Goal: Task Accomplishment & Management: Use online tool/utility

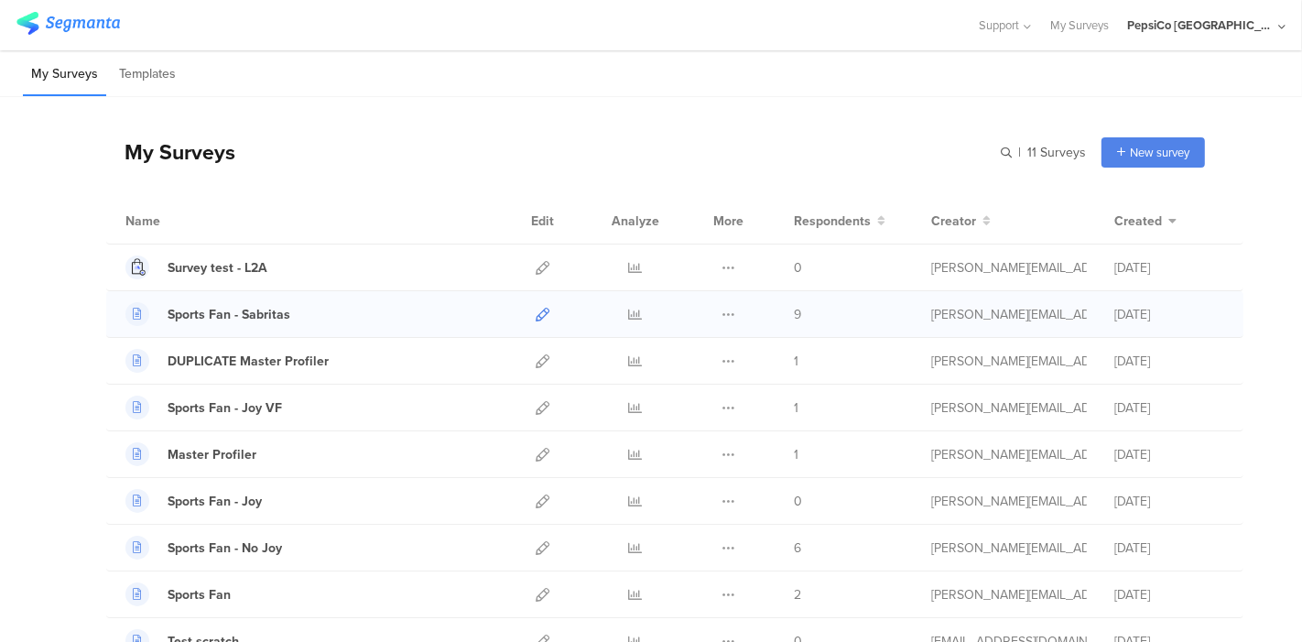
click at [536, 309] on icon at bounding box center [543, 315] width 14 height 14
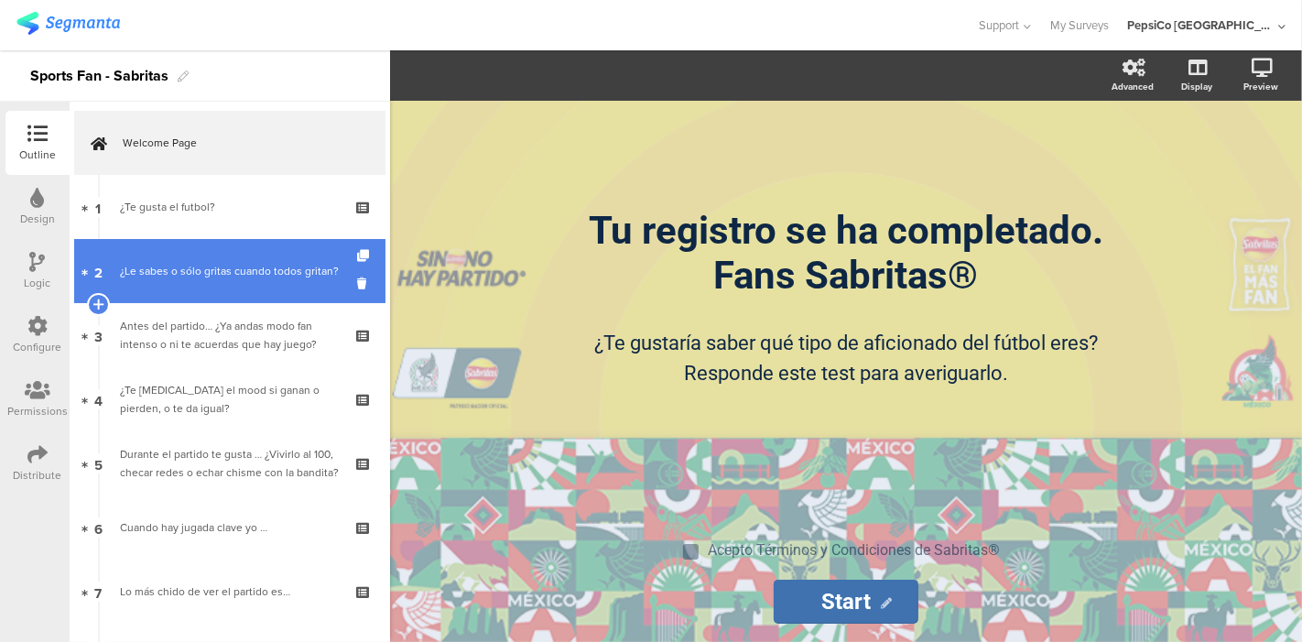
click at [209, 277] on div "¿Le sabes o sólo gritas cuando todos gritan?" at bounding box center [229, 271] width 219 height 18
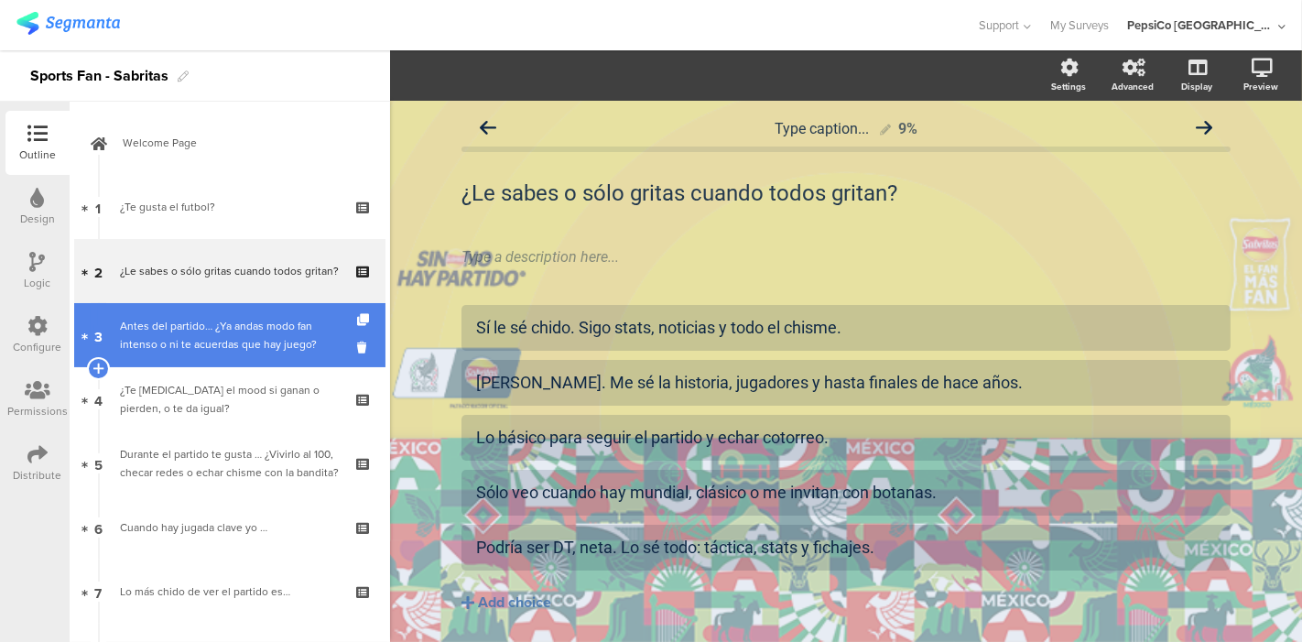
click at [201, 338] on div "Antes del partido… ¿Ya andas modo fan intenso o ni te acuerdas que hay juego?" at bounding box center [229, 335] width 219 height 37
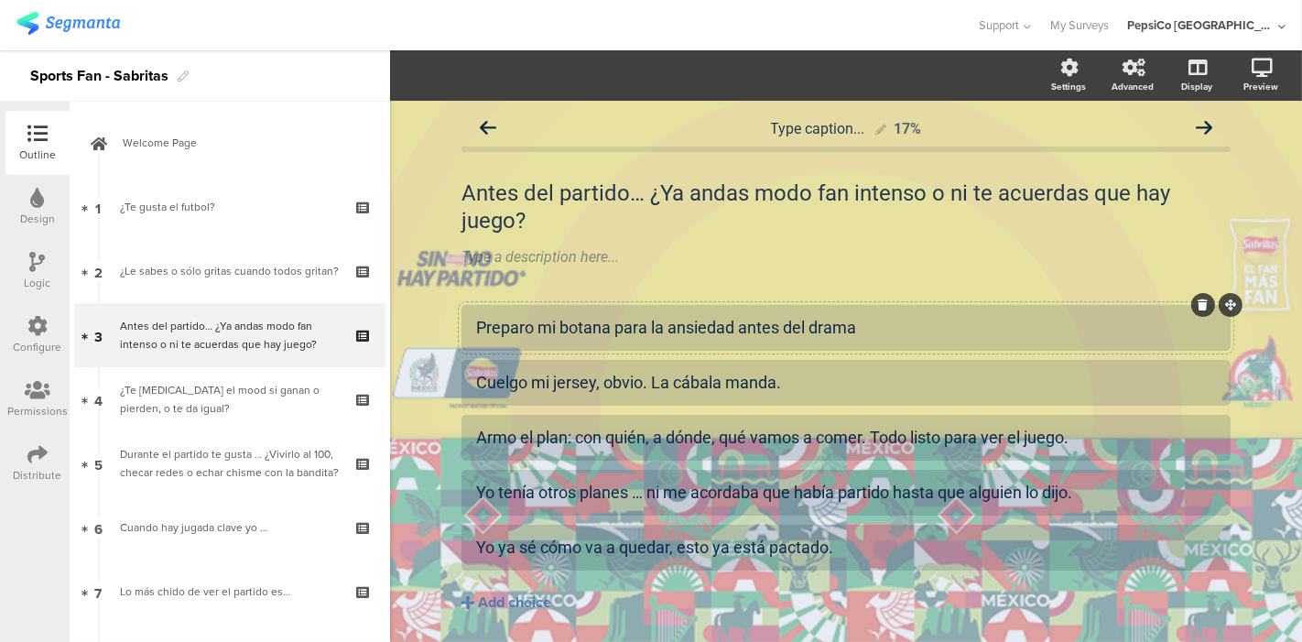
click at [586, 320] on div "Preparo mi botana para la ansiedad antes del drama" at bounding box center [846, 327] width 740 height 21
drag, startPoint x: 875, startPoint y: 328, endPoint x: 609, endPoint y: 340, distance: 266.7
click at [609, 340] on div "Preparo mi botana para la ansiedad antes del drama" at bounding box center [846, 327] width 740 height 30
click at [861, 317] on div "Preparo mi botana para la ansiedad antes del drama" at bounding box center [846, 327] width 740 height 21
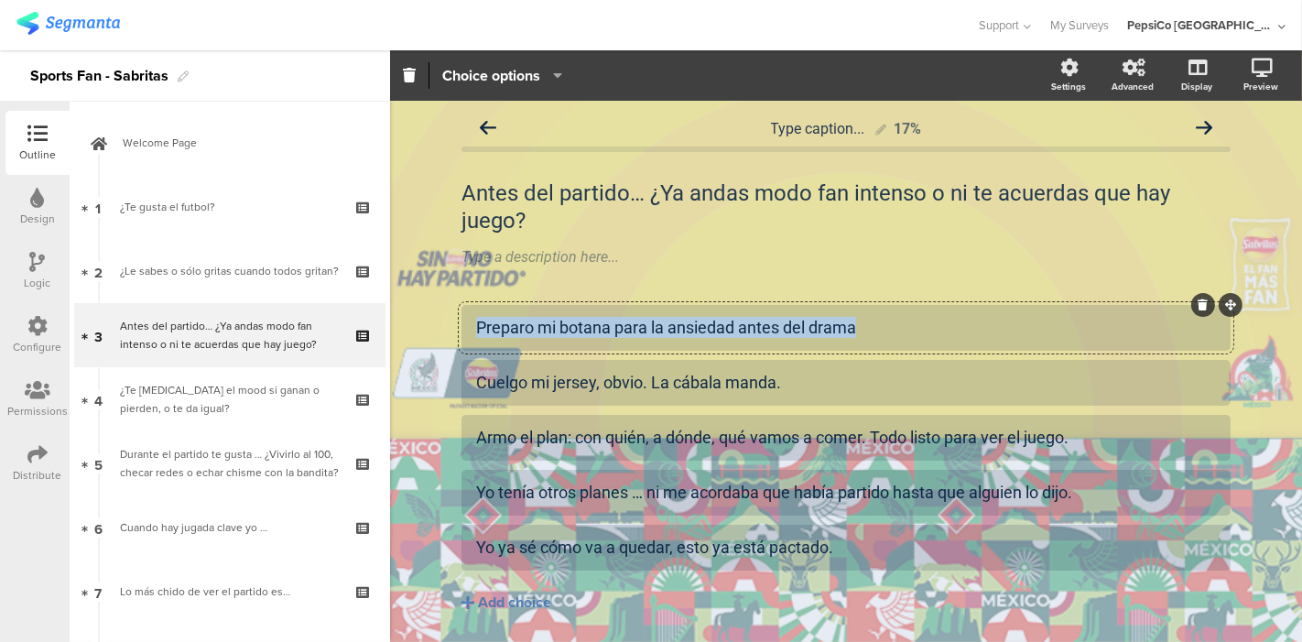
drag, startPoint x: 880, startPoint y: 328, endPoint x: 441, endPoint y: 330, distance: 438.5
click at [443, 330] on div "Type caption... 17% Antes del partido… ¿Ya andas modo fan intenso o ni te acuer…" at bounding box center [846, 400] width 806 height 598
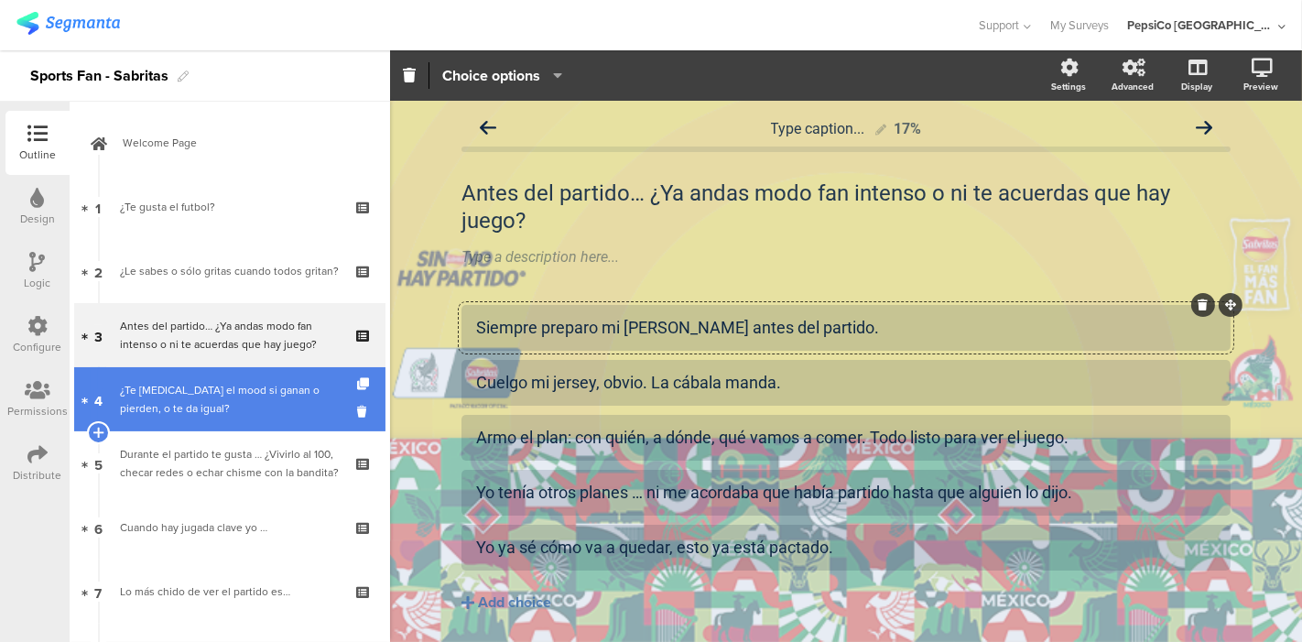
click at [193, 416] on div "¿Te [MEDICAL_DATA] el mood si ganan o pierden, o te da igual?" at bounding box center [229, 399] width 219 height 37
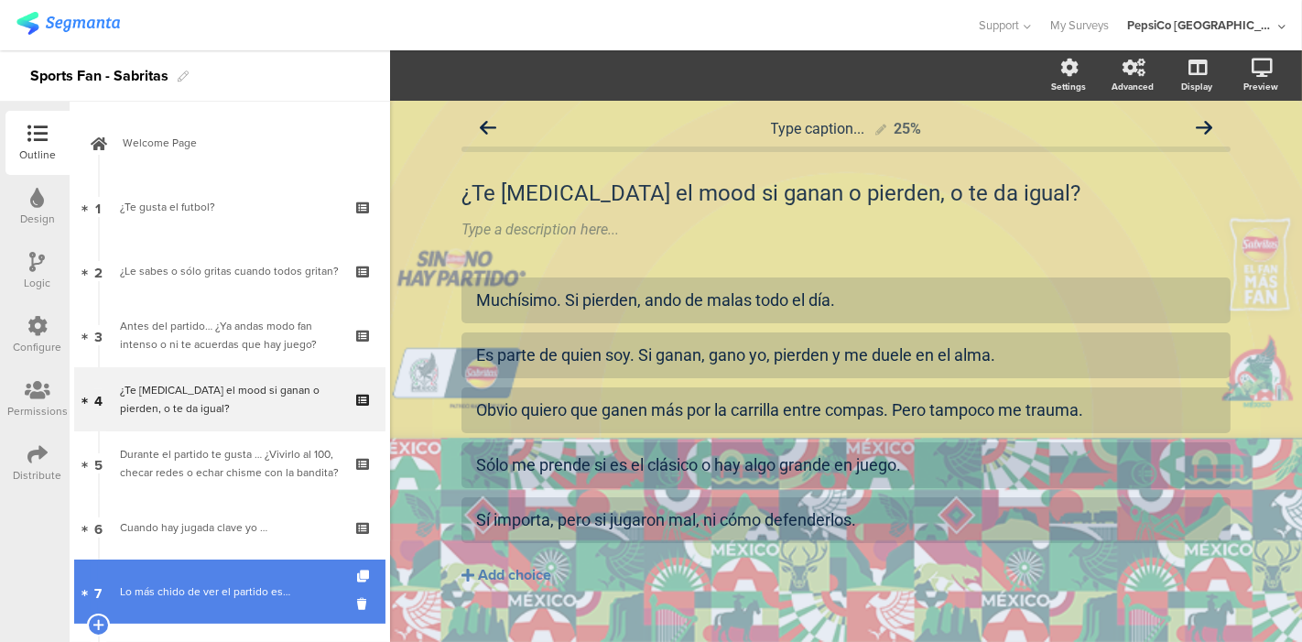
click at [231, 579] on link "7 Lo más chido de ver el partido es…" at bounding box center [229, 591] width 311 height 64
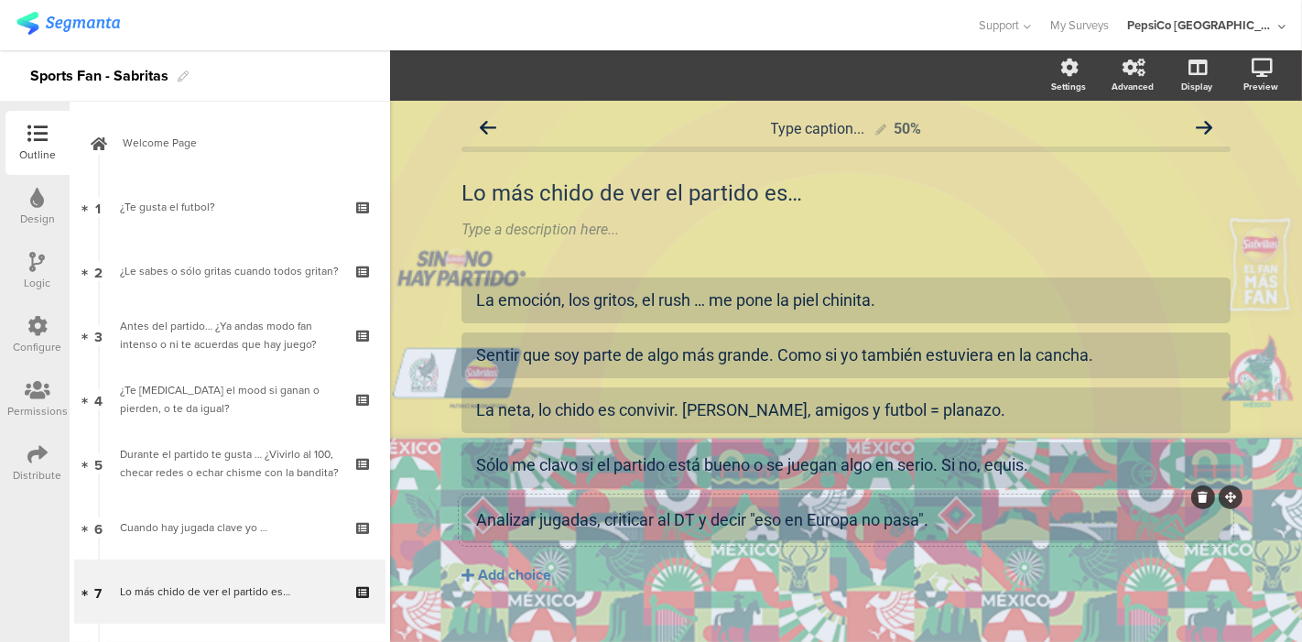
click at [876, 522] on div "Analizar jugadas, criticar al DT y decir "eso en Europa no pasa"." at bounding box center [846, 519] width 740 height 21
drag, startPoint x: 973, startPoint y: 515, endPoint x: 691, endPoint y: 529, distance: 282.3
click at [691, 529] on div "Analizar jugadas, criticar al DT y decir "eso en Europa no pasa"." at bounding box center [846, 519] width 740 height 21
click at [593, 525] on div "Analizar jugadas, criticar al DT." at bounding box center [846, 519] width 740 height 21
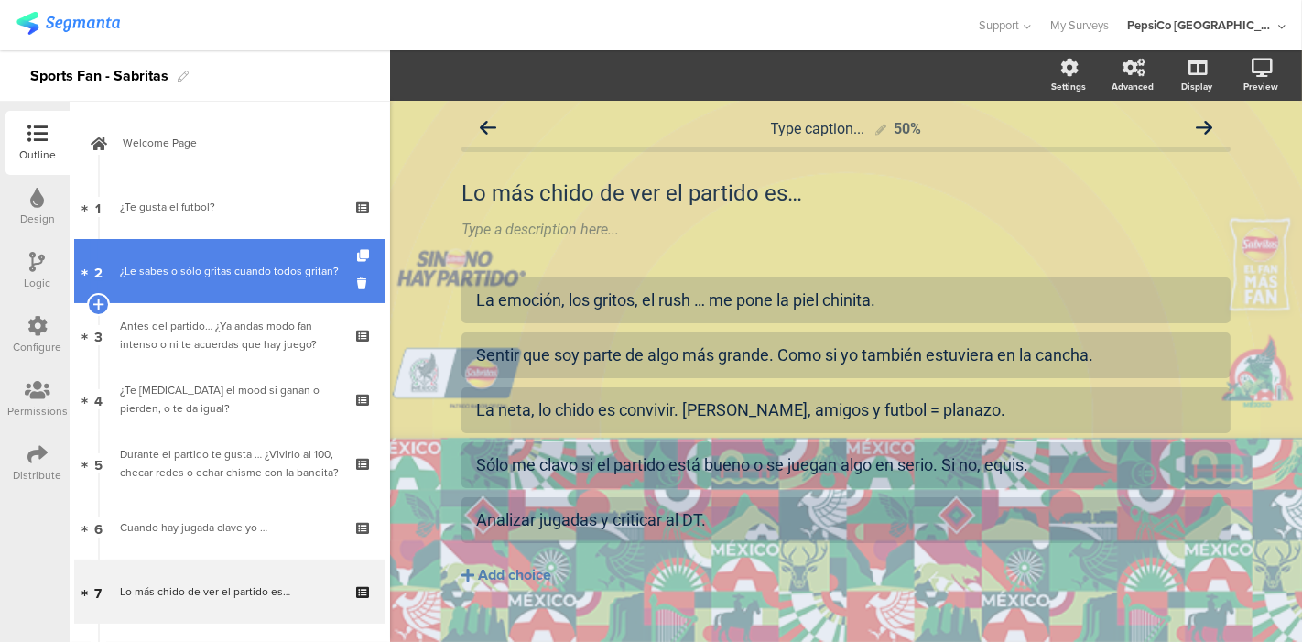
click at [199, 277] on div "¿Le sabes o sólo gritas cuando todos gritan?" at bounding box center [229, 271] width 219 height 18
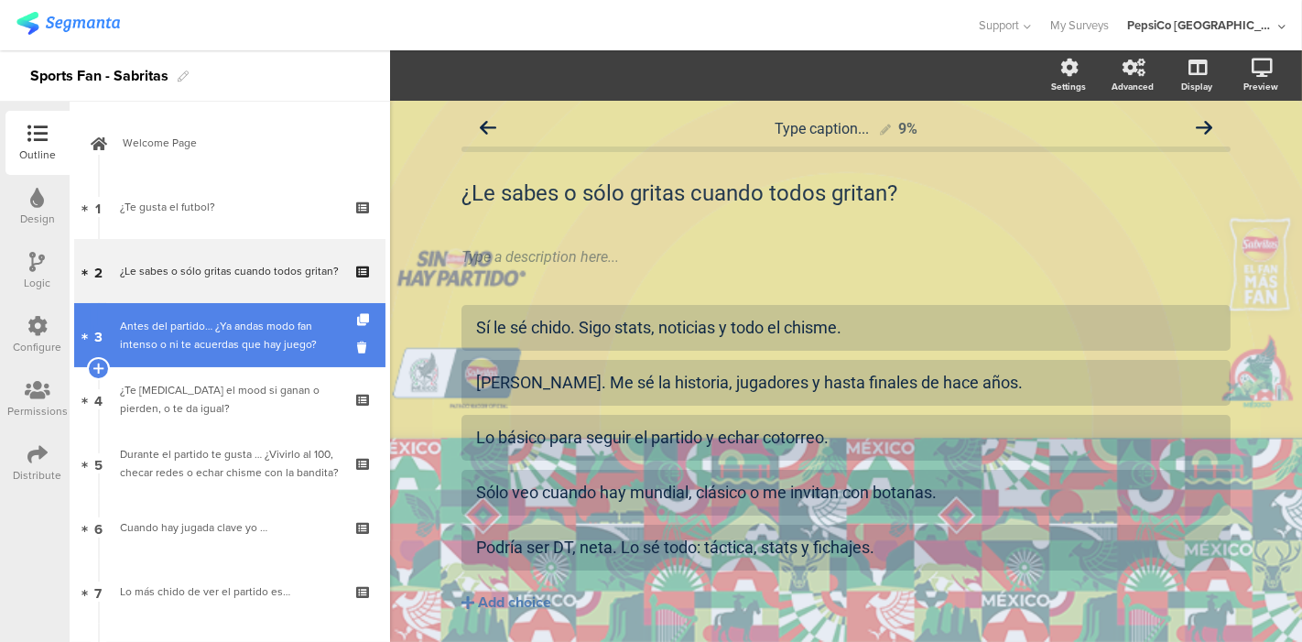
click at [200, 325] on div "Antes del partido… ¿Ya andas modo fan intenso o ni te acuerdas que hay juego?" at bounding box center [229, 335] width 219 height 37
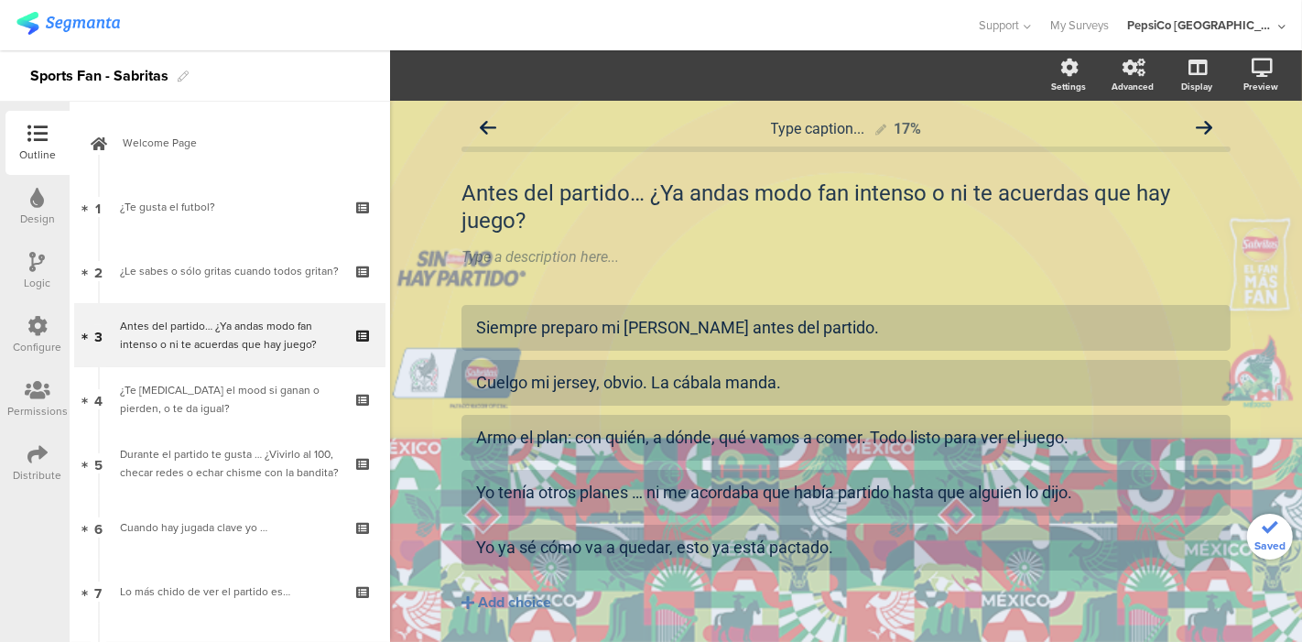
click at [206, 395] on div "¿Te [MEDICAL_DATA] el mood si ganan o pierden, o te da igual?" at bounding box center [229, 399] width 219 height 37
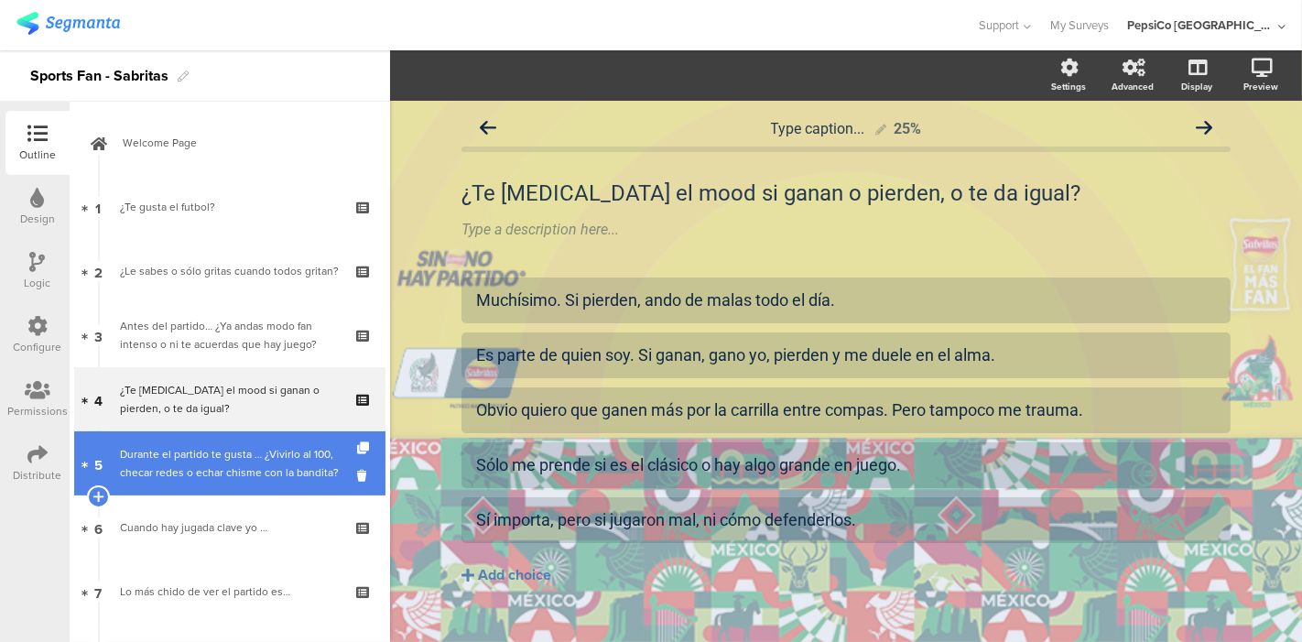
click at [203, 456] on div "Durante el partido te gusta … ¿Vivirlo al 100, checar redes o echar chisme con …" at bounding box center [229, 463] width 219 height 37
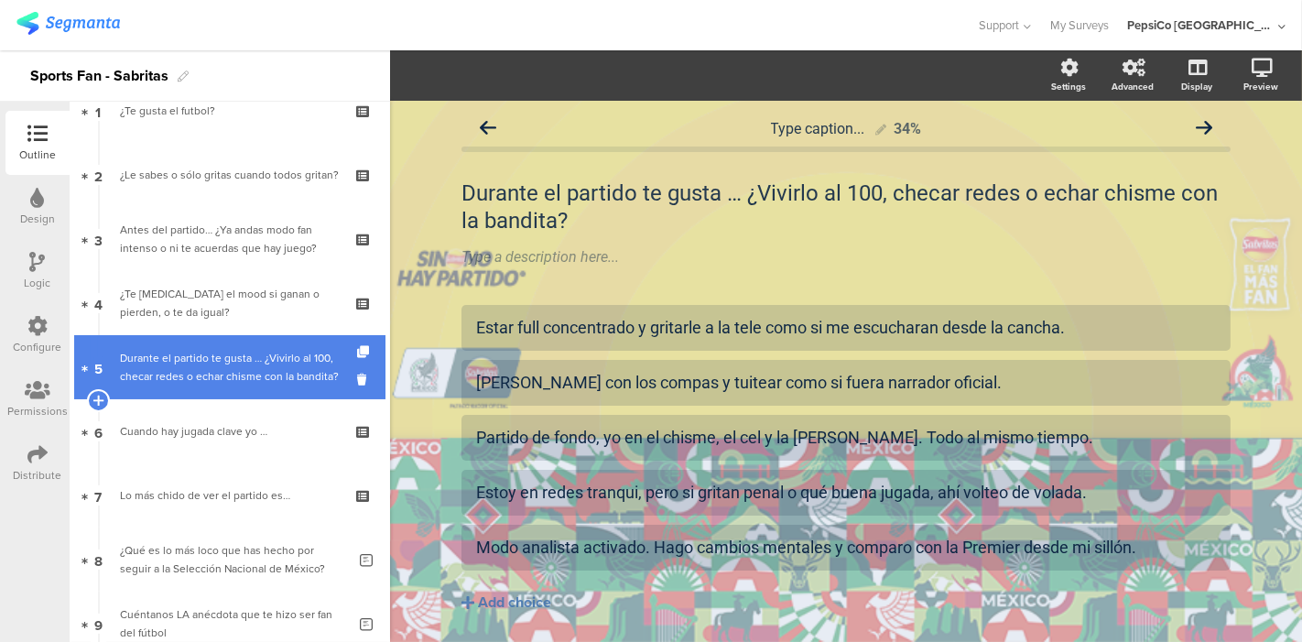
scroll to position [101, 0]
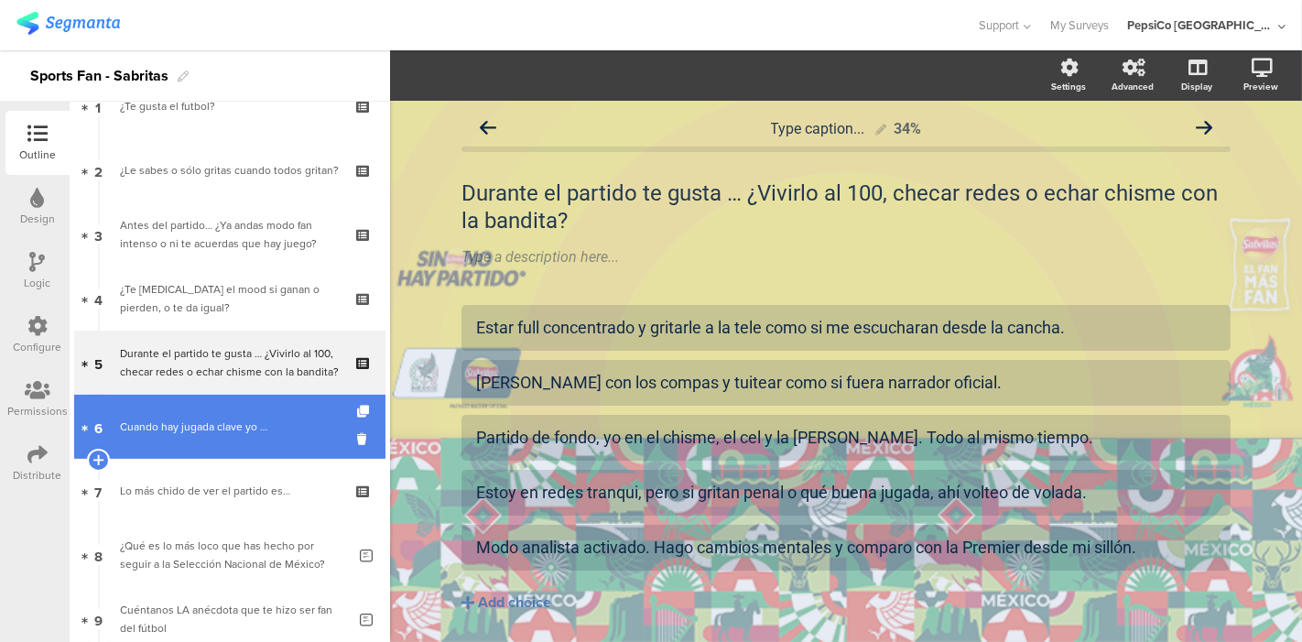
click at [213, 451] on link "6 Cuando hay jugada clave yo …" at bounding box center [229, 427] width 311 height 64
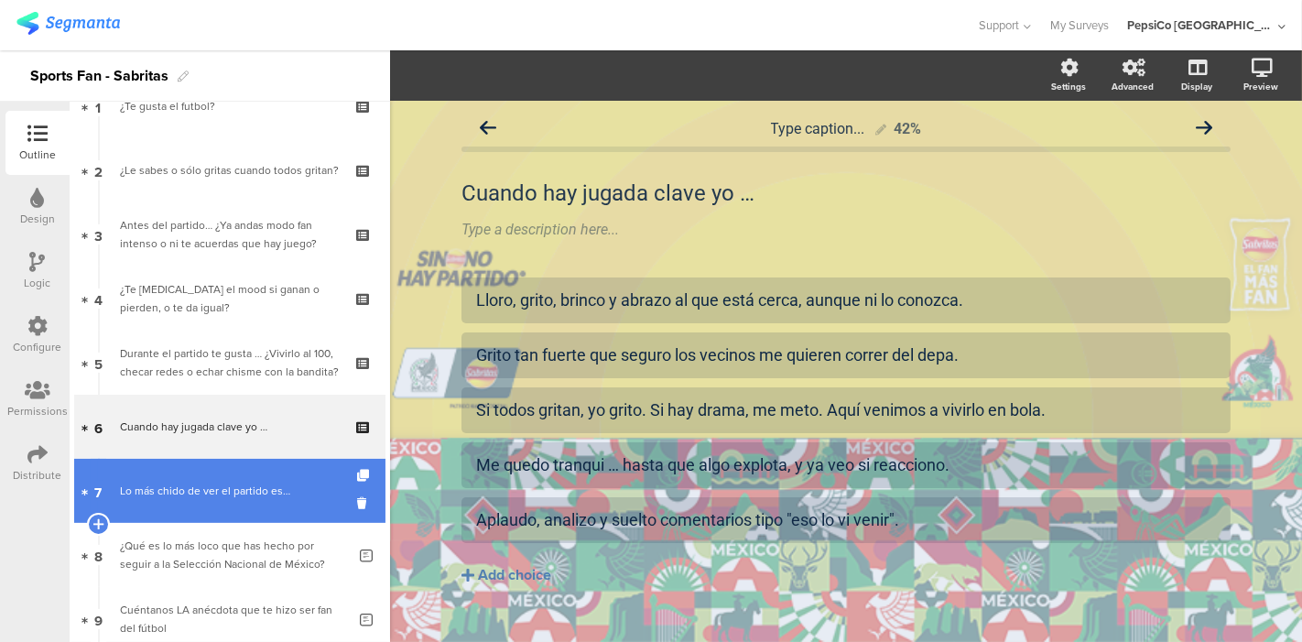
click at [228, 491] on div "Lo más chido de ver el partido es…" at bounding box center [229, 491] width 219 height 18
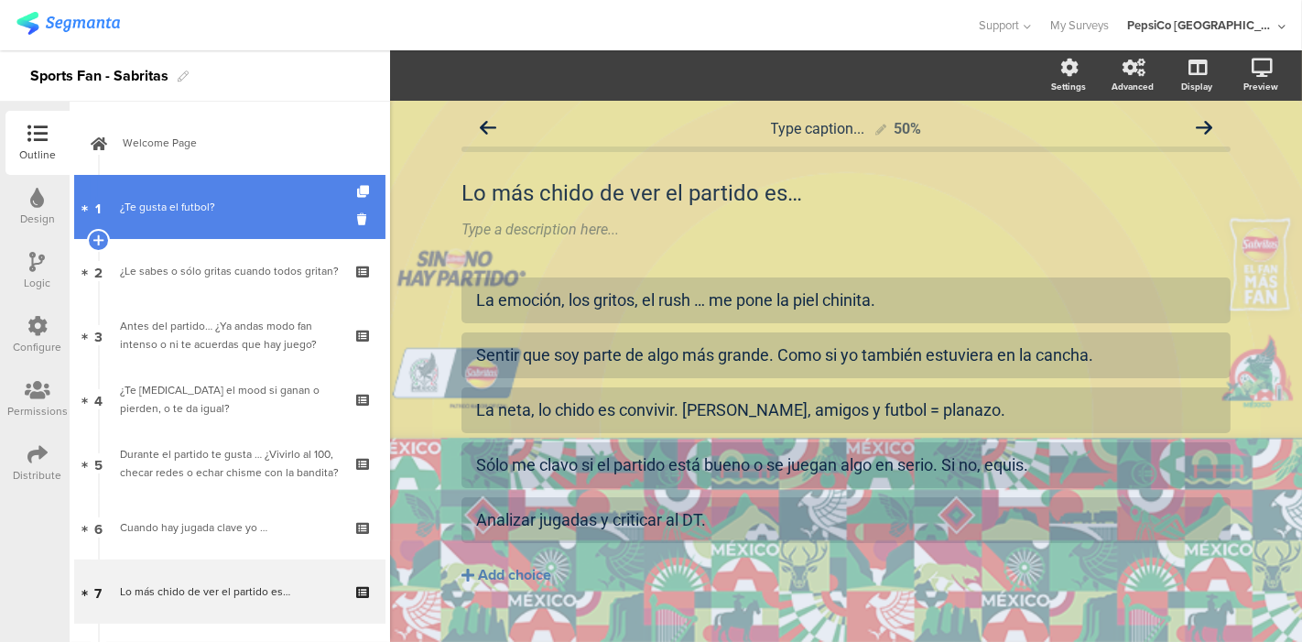
click at [168, 202] on div "¿Te gusta el futbol?" at bounding box center [229, 207] width 219 height 18
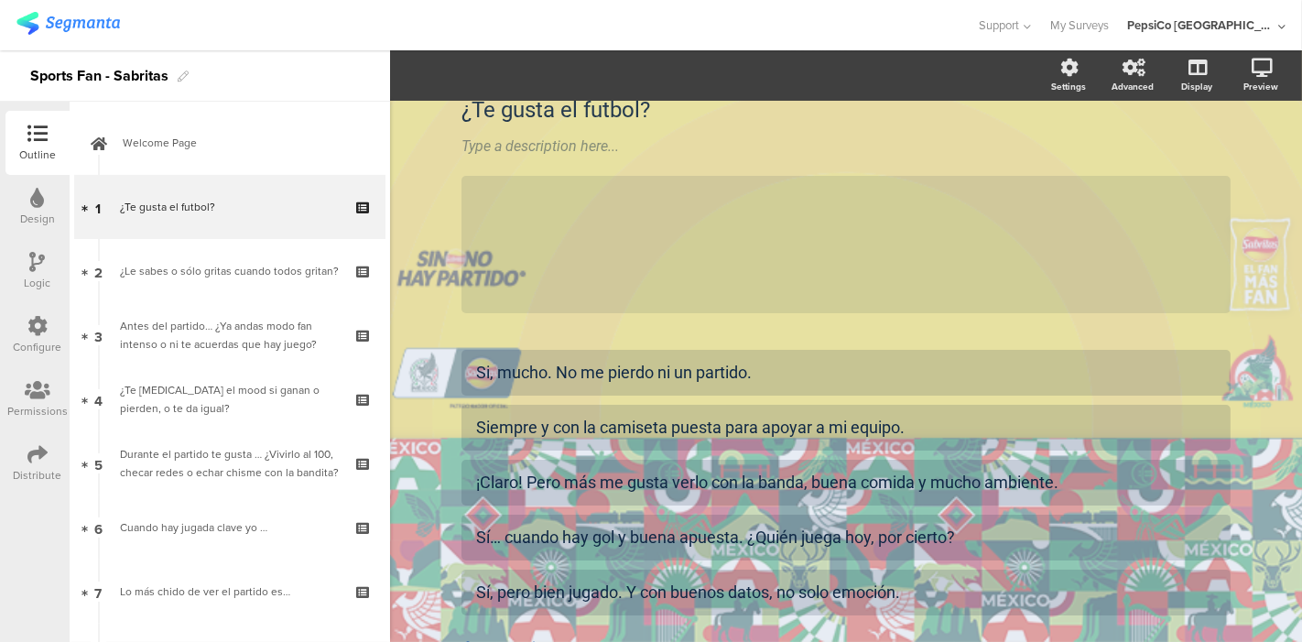
scroll to position [79, 0]
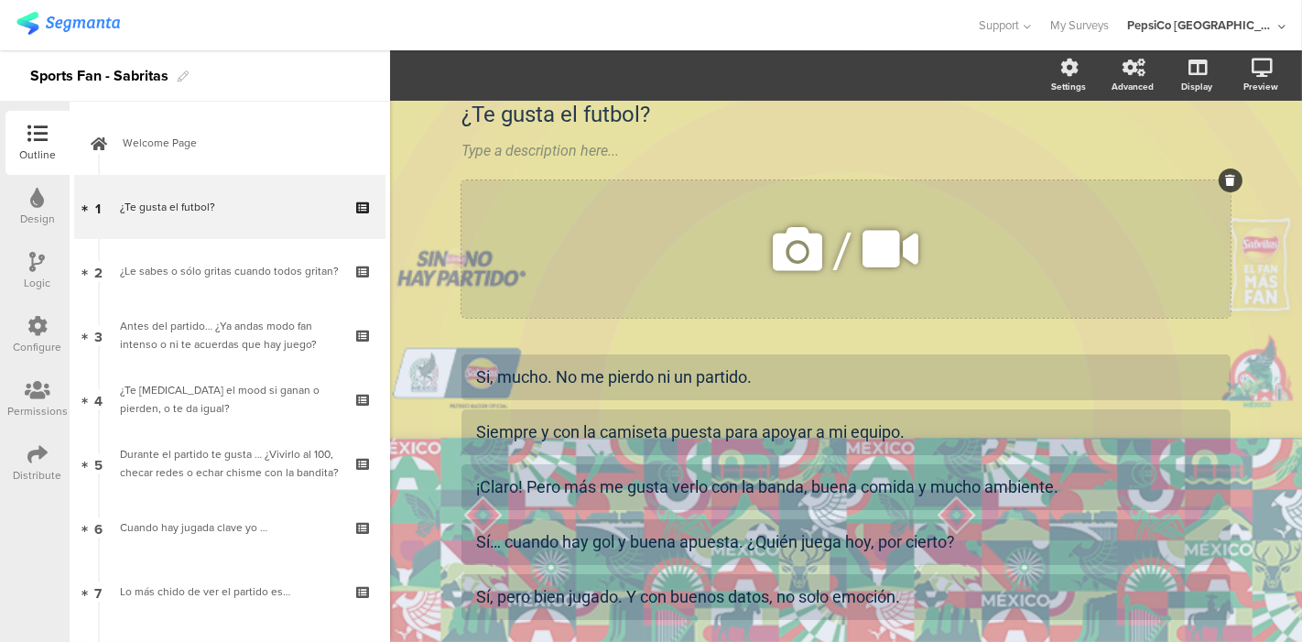
click at [1226, 181] on icon at bounding box center [1231, 180] width 10 height 11
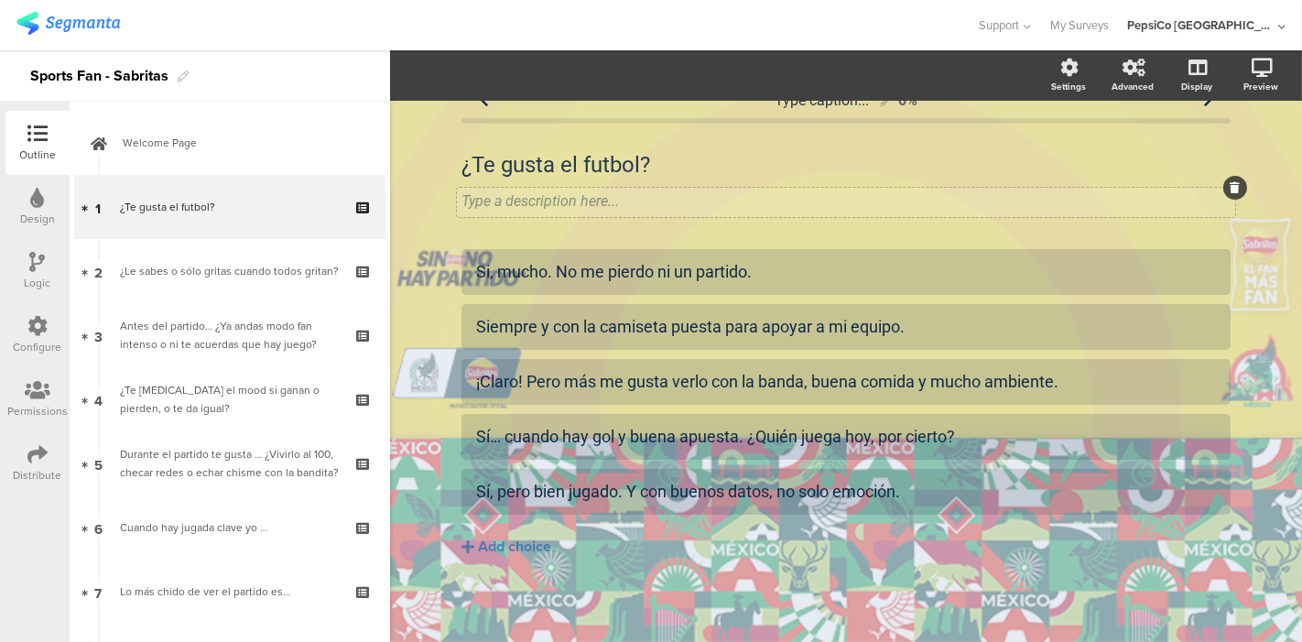
click at [1230, 187] on div "Type caption... 0% ¿Te gusta el futbol? ¿Te gusta el futbol? Type a description…" at bounding box center [846, 357] width 806 height 570
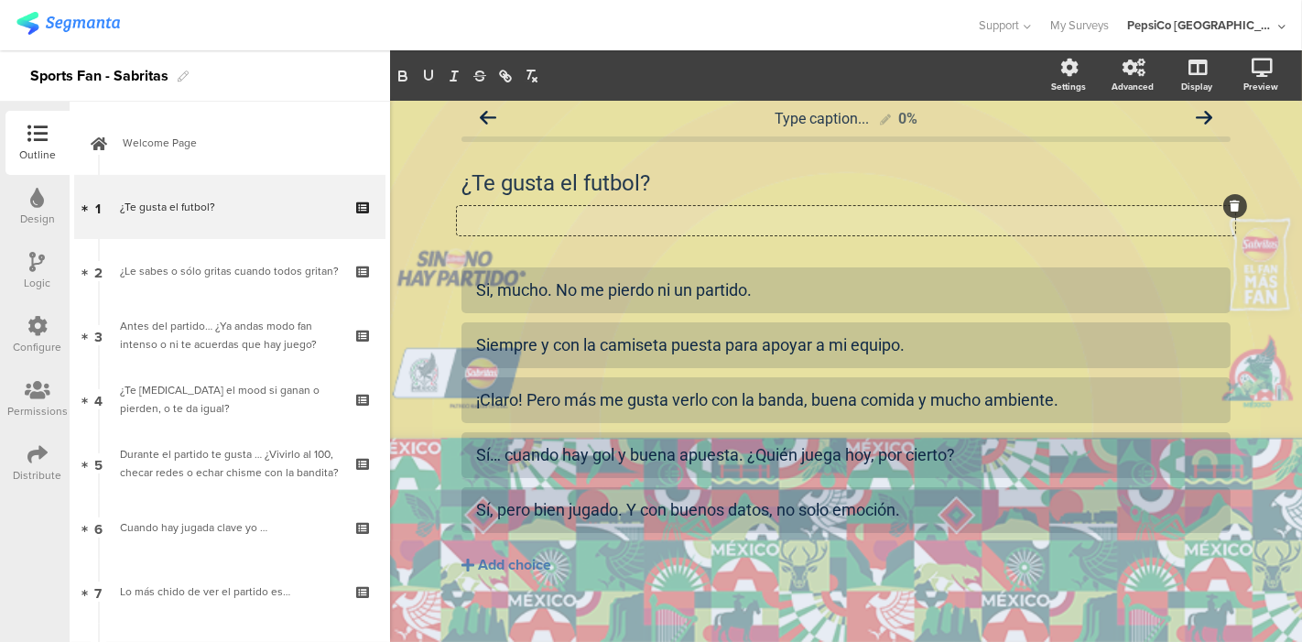
click at [1230, 206] on icon at bounding box center [1235, 205] width 10 height 11
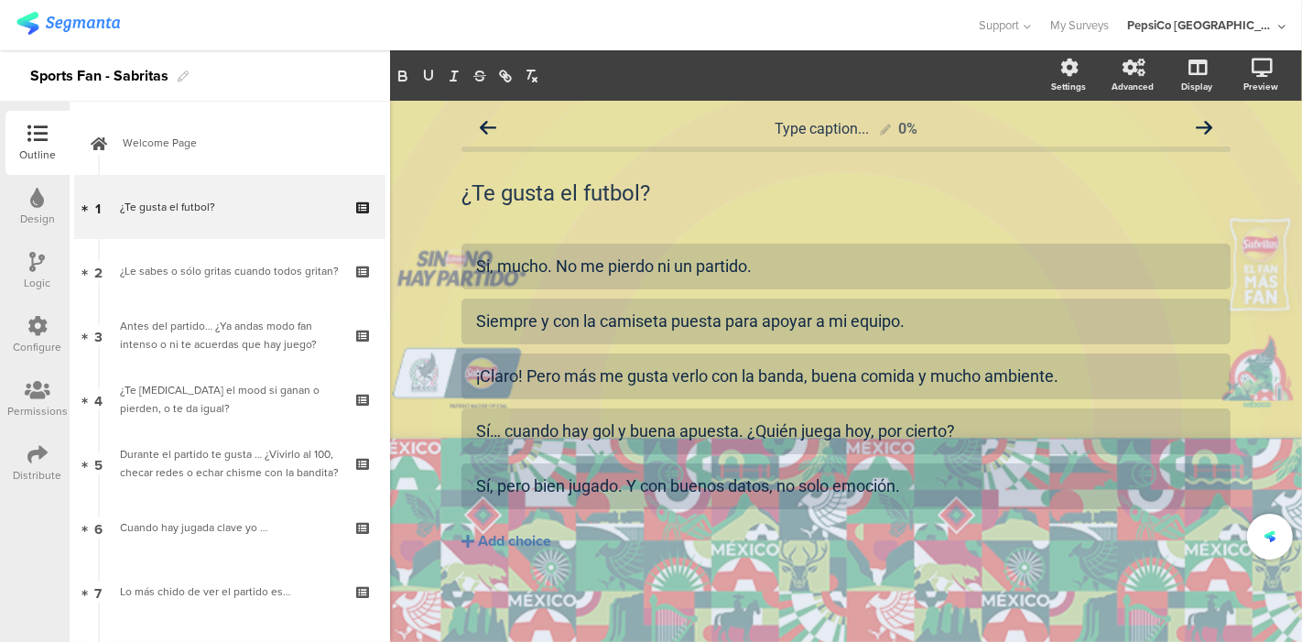
scroll to position [0, 0]
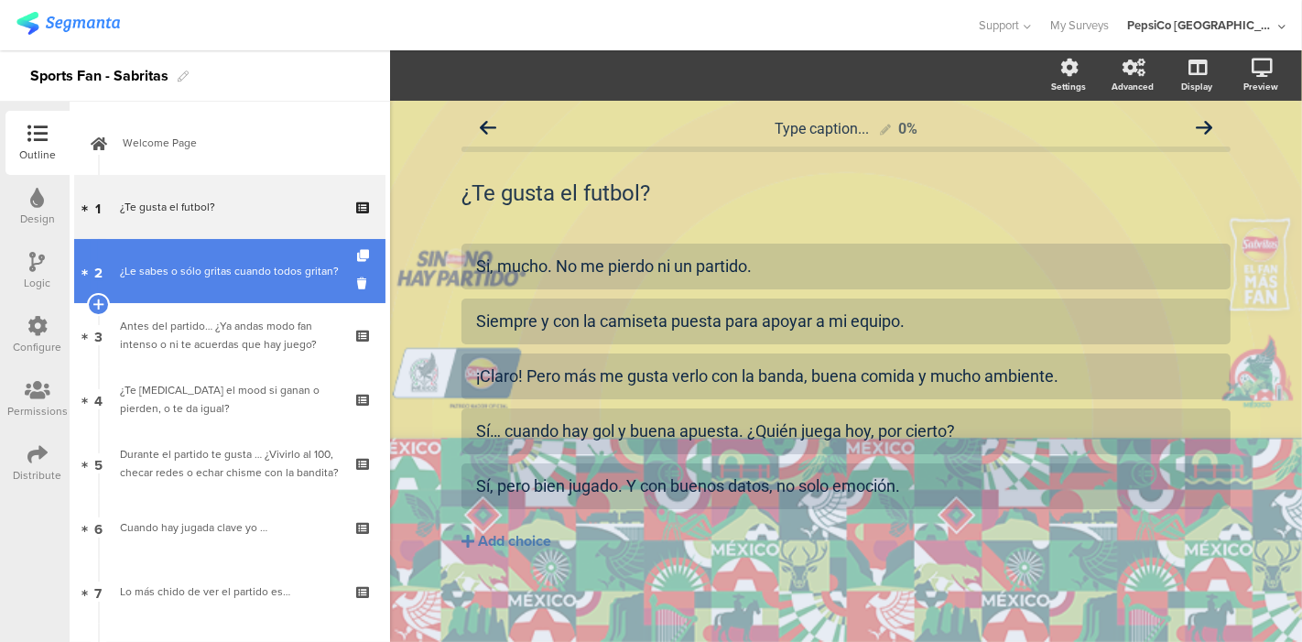
click at [187, 277] on div "¿Le sabes o sólo gritas cuando todos gritan?" at bounding box center [229, 271] width 219 height 18
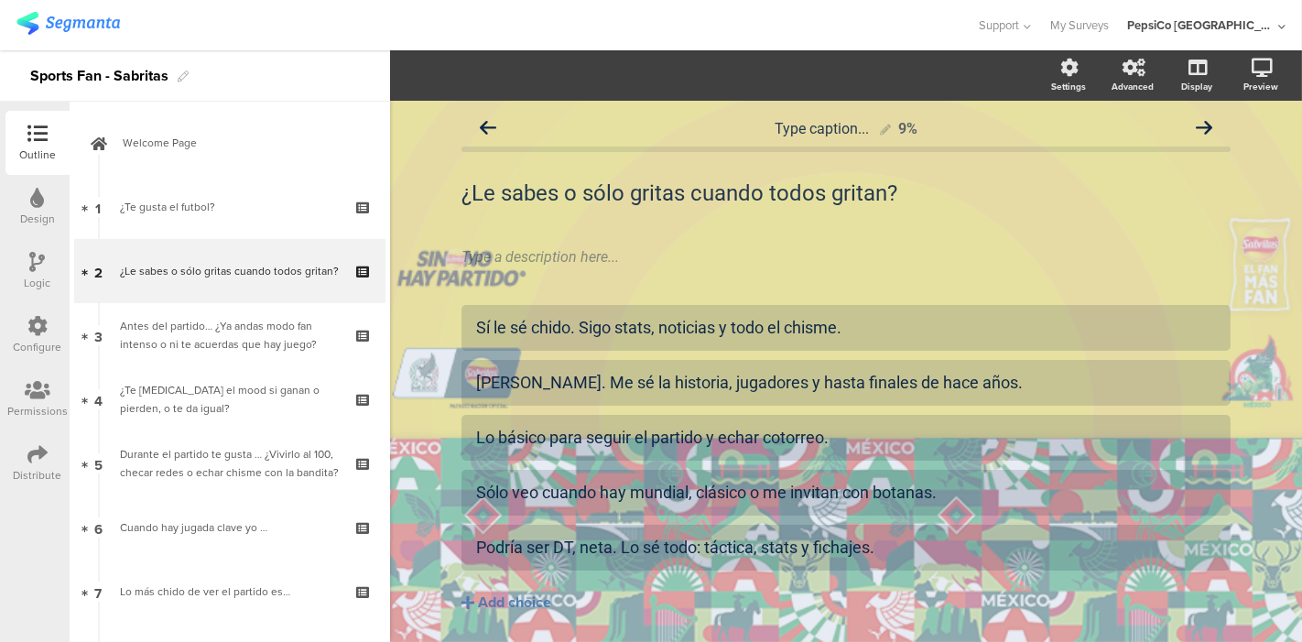
click at [0, 0] on icon at bounding box center [0, 0] width 0 height 0
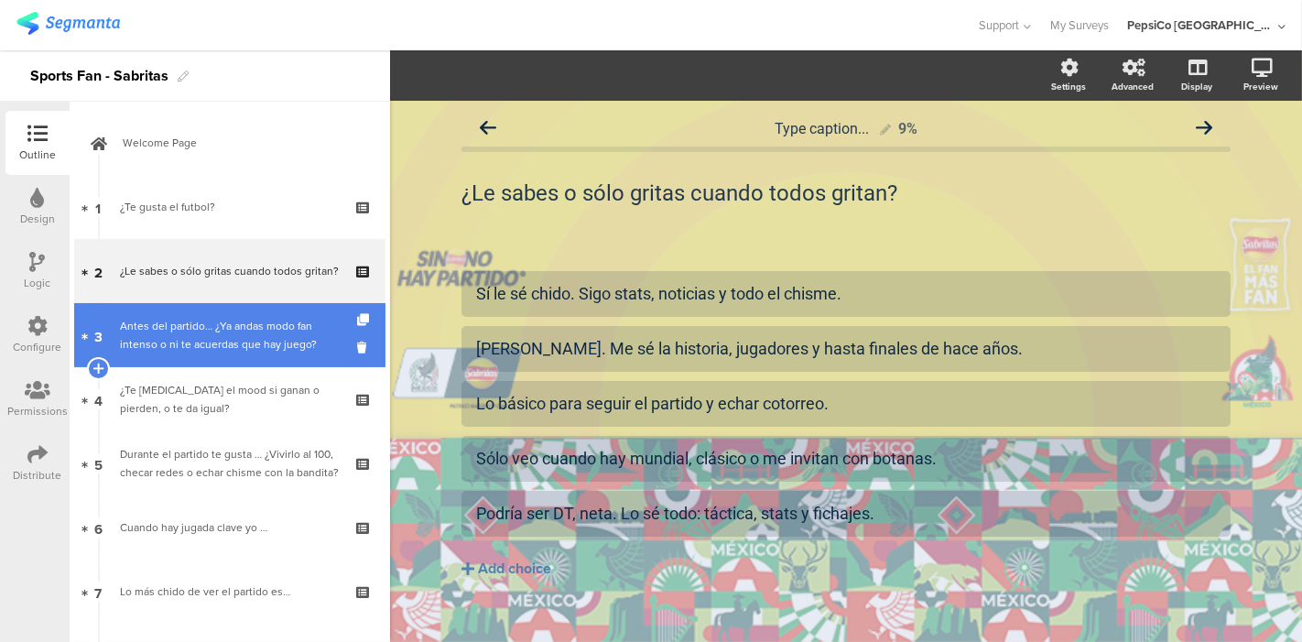
click at [181, 333] on div "Antes del partido… ¿Ya andas modo fan intenso o ni te acuerdas que hay juego?" at bounding box center [229, 335] width 219 height 37
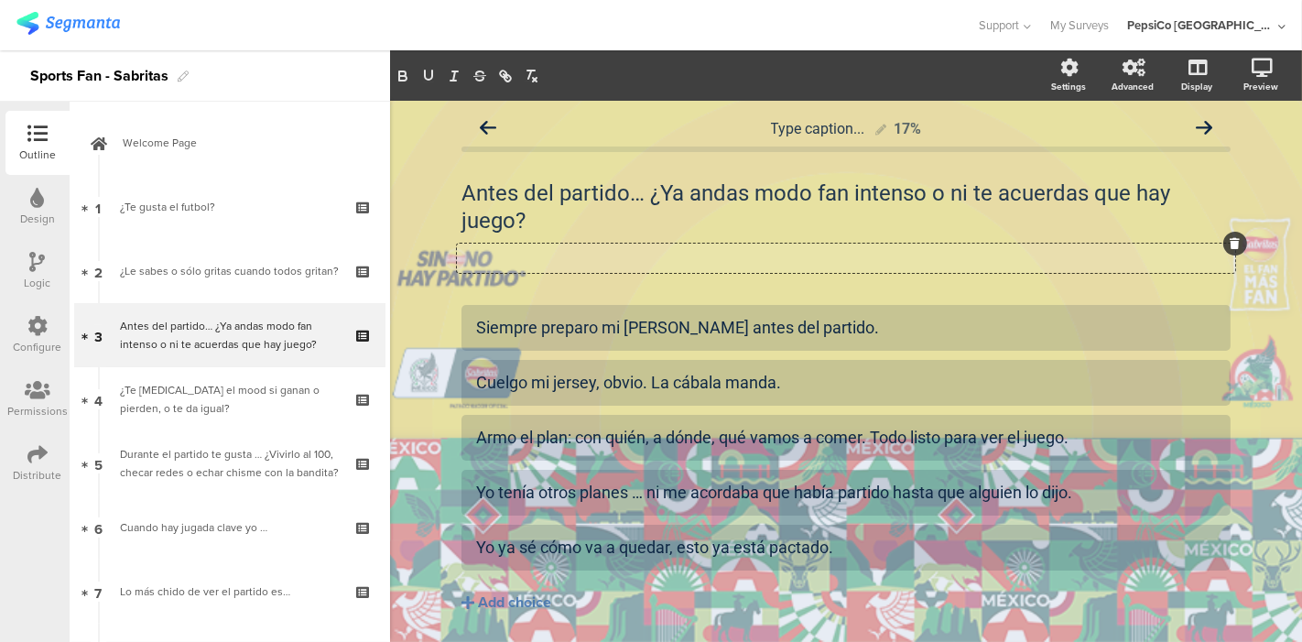
click at [1233, 246] on div at bounding box center [1235, 244] width 24 height 24
click at [1230, 240] on icon at bounding box center [1235, 243] width 10 height 11
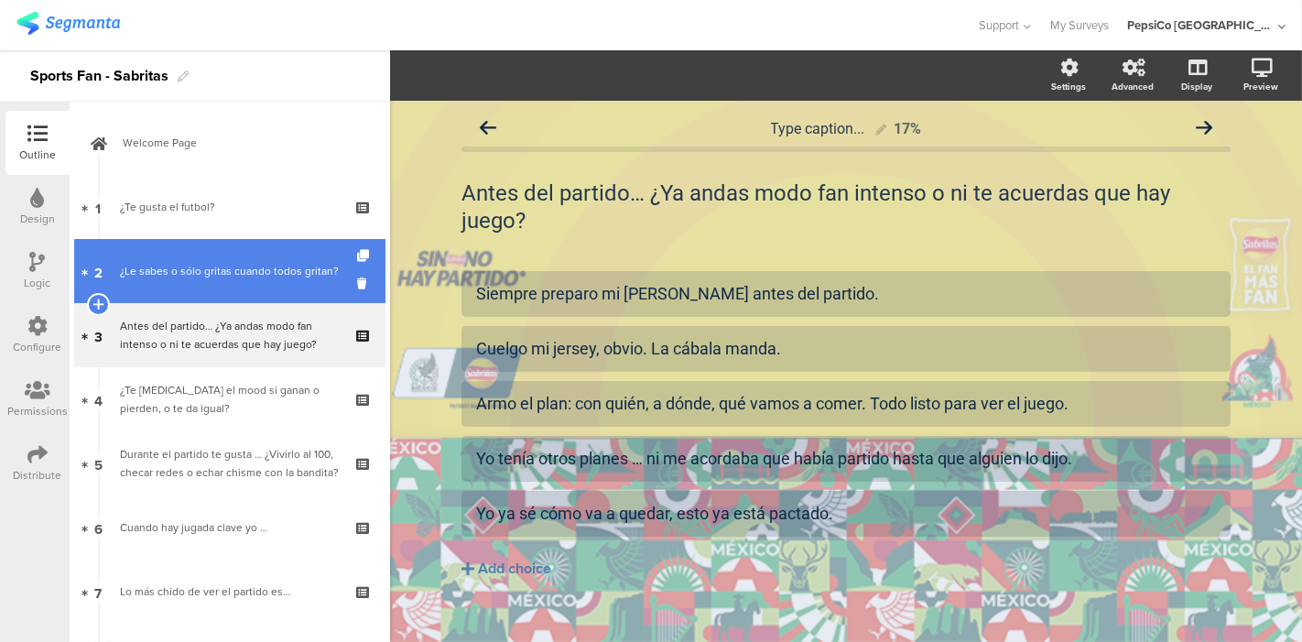
click at [199, 267] on div "¿Le sabes o sólo gritas cuando todos gritan?" at bounding box center [229, 271] width 219 height 18
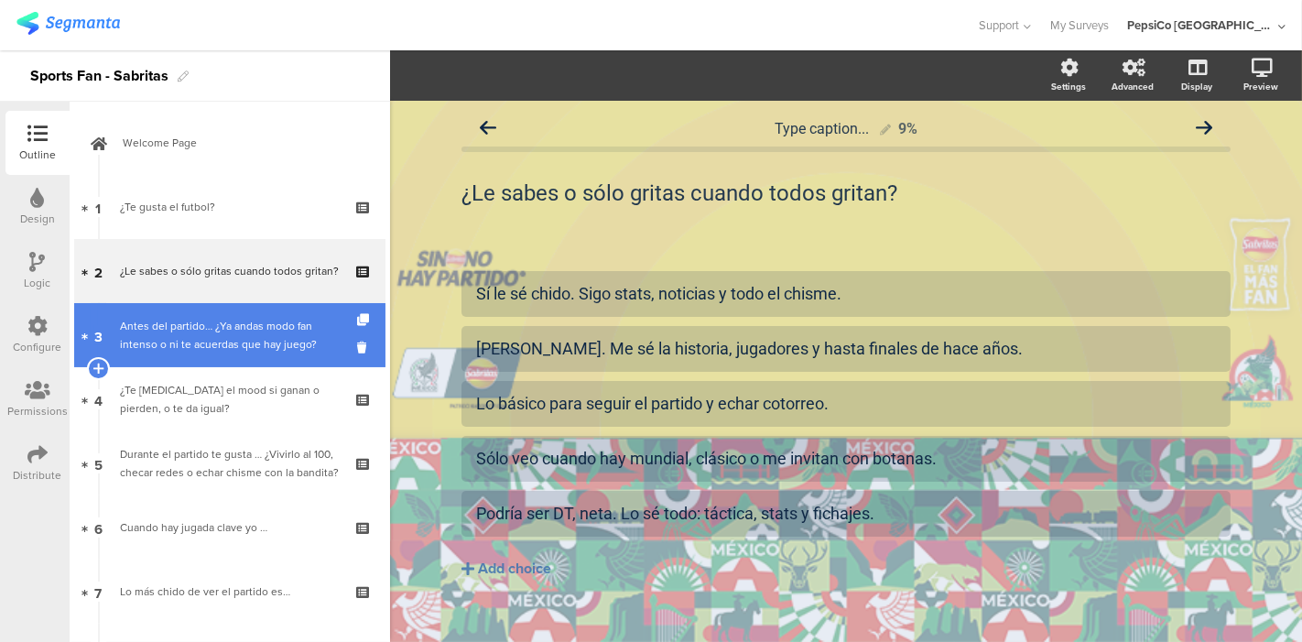
click at [196, 339] on div "Antes del partido… ¿Ya andas modo fan intenso o ni te acuerdas que hay juego?" at bounding box center [229, 335] width 219 height 37
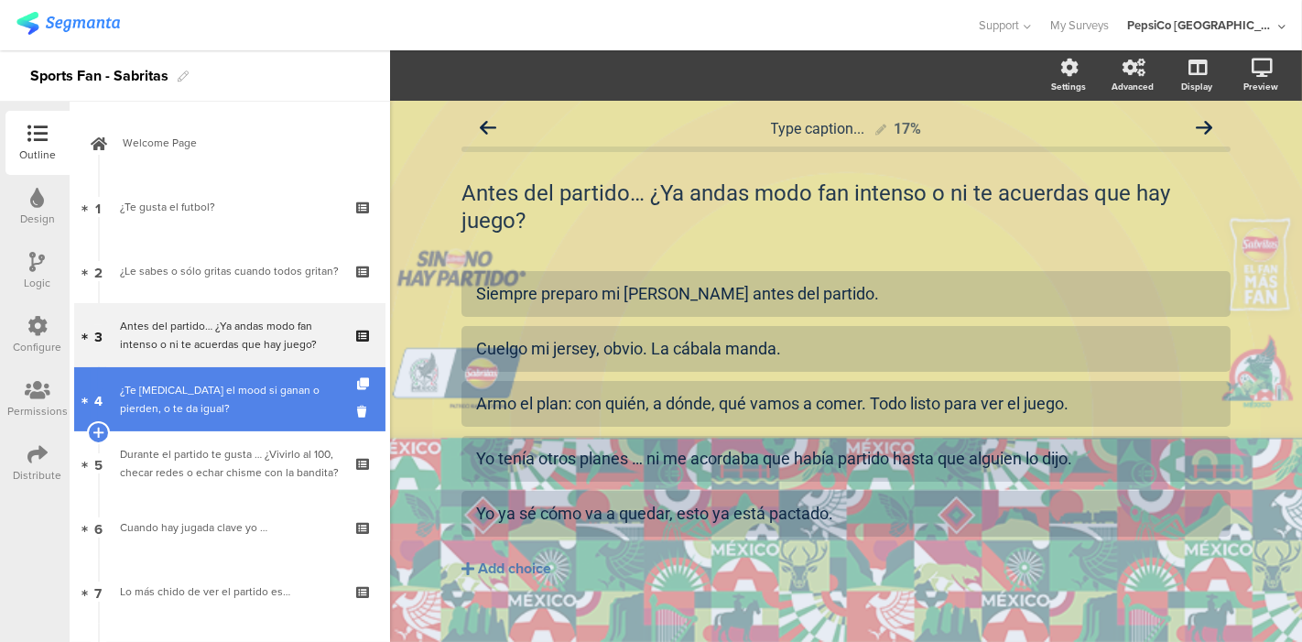
click at [178, 405] on div "¿Te [MEDICAL_DATA] el mood si ganan o pierden, o te da igual?" at bounding box center [229, 399] width 219 height 37
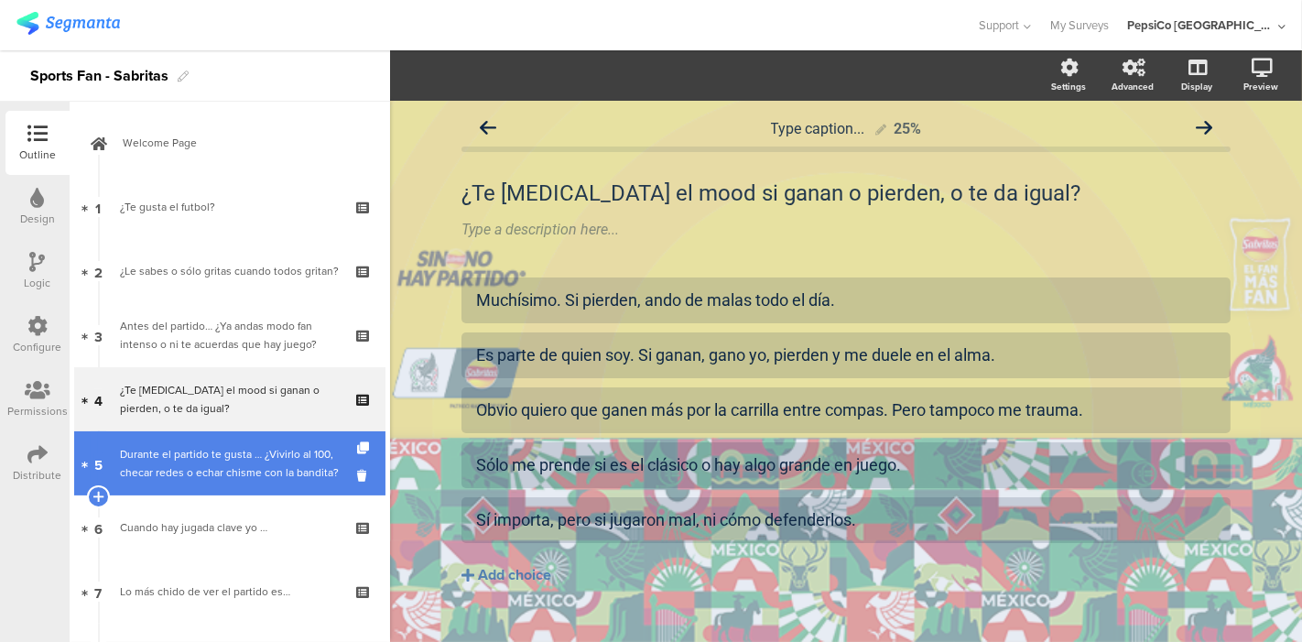
click at [172, 448] on div "Durante el partido te gusta … ¿Vivirlo al 100, checar redes o echar chisme con …" at bounding box center [229, 463] width 219 height 37
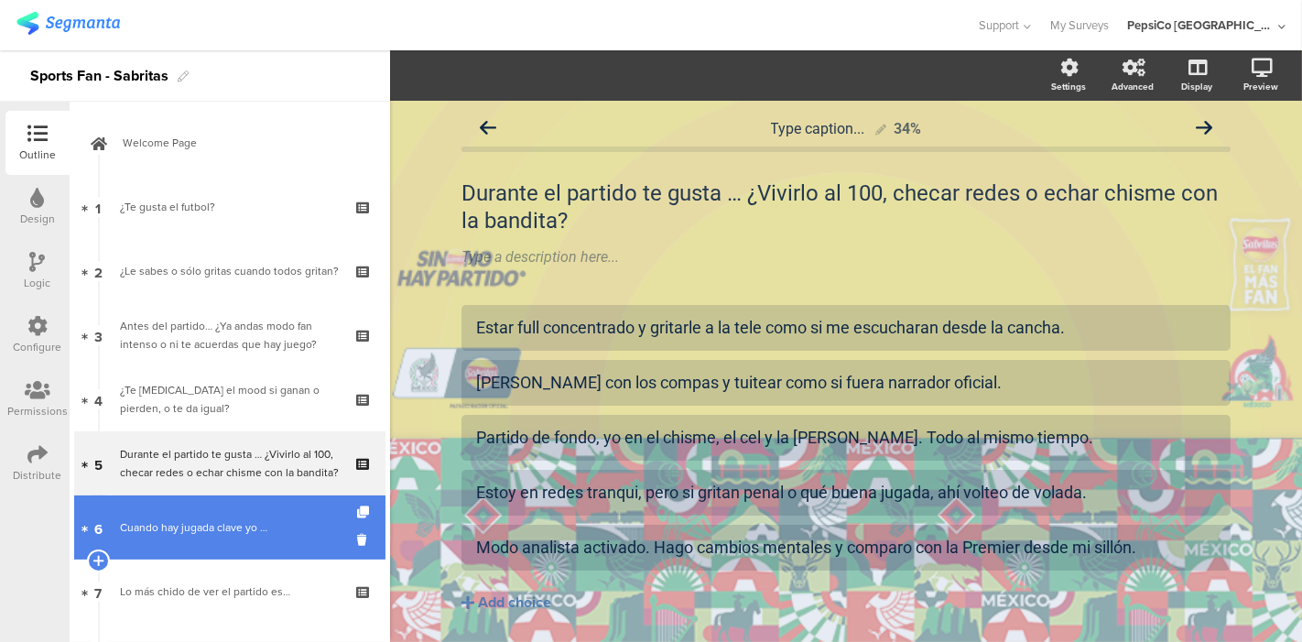
click at [189, 529] on div "Cuando hay jugada clave yo …" at bounding box center [229, 527] width 219 height 18
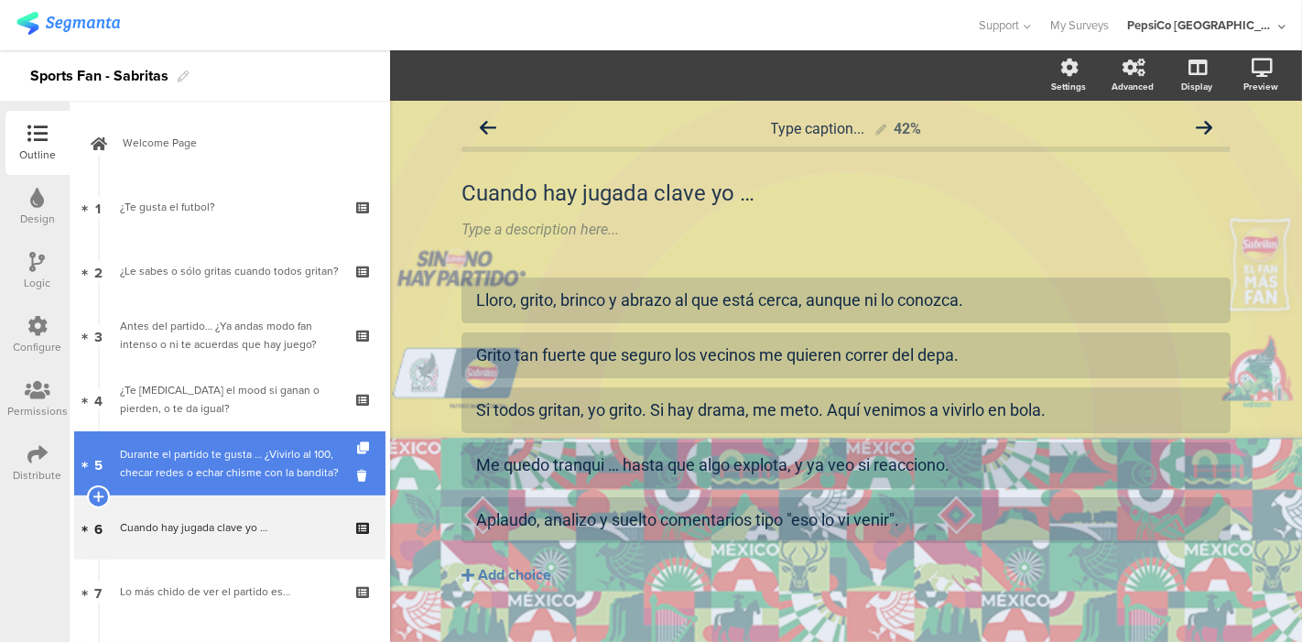
click at [213, 450] on div "Durante el partido te gusta … ¿Vivirlo al 100, checar redes o echar chisme con …" at bounding box center [229, 463] width 219 height 37
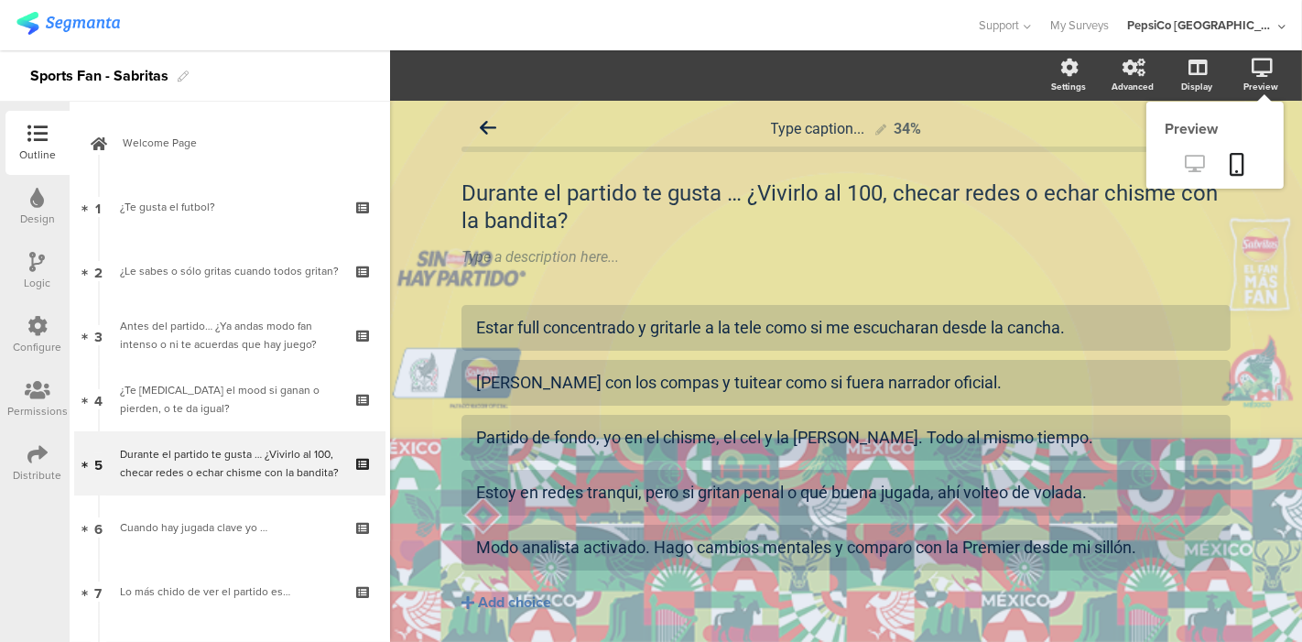
click at [1186, 162] on icon at bounding box center [1195, 163] width 19 height 17
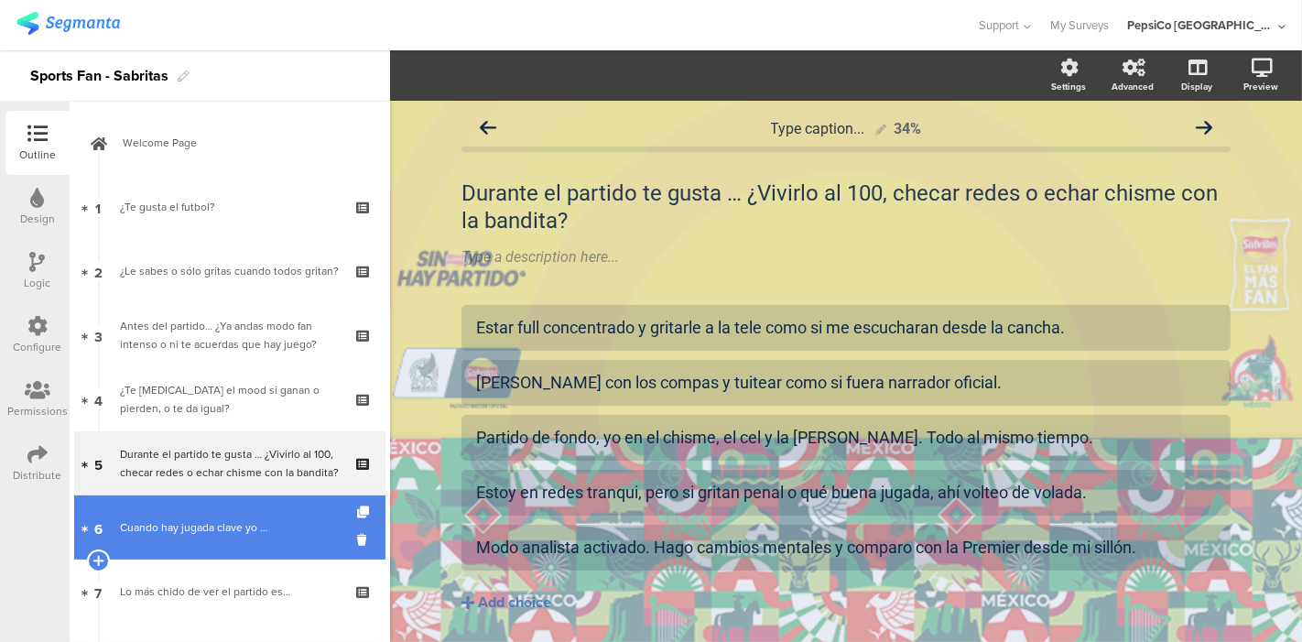
click at [227, 556] on link "6 Cuando hay jugada clave yo …" at bounding box center [229, 527] width 311 height 64
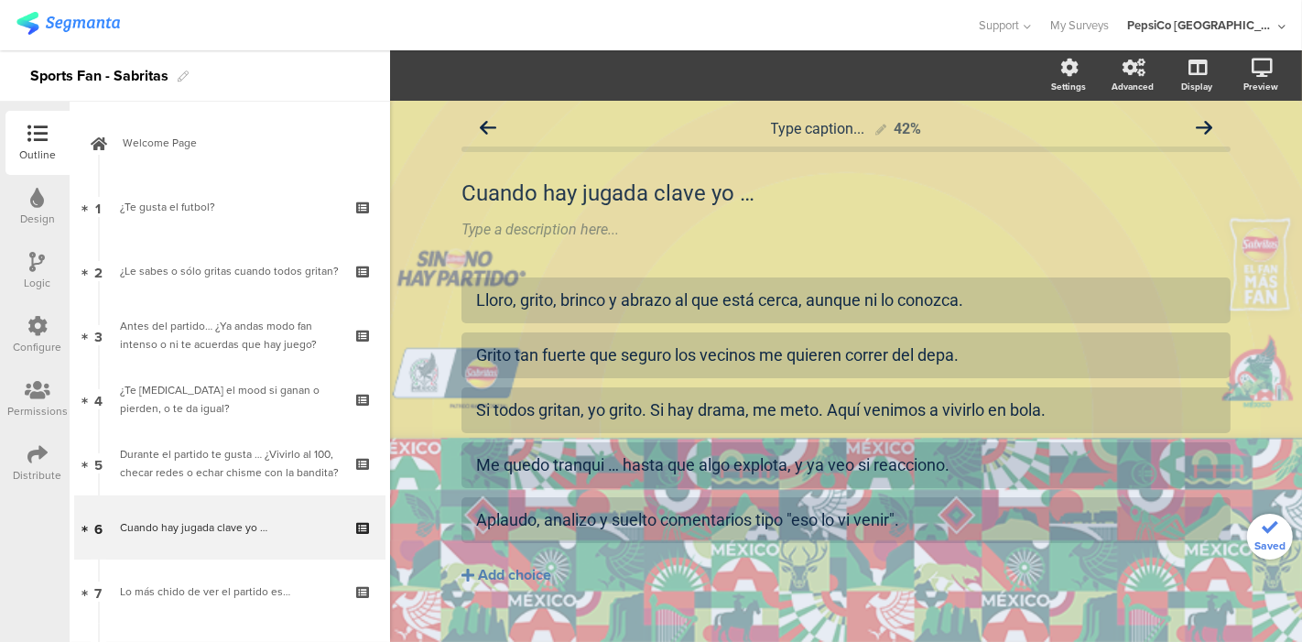
click at [210, 587] on div "Lo más chido de ver el partido es…" at bounding box center [229, 591] width 219 height 18
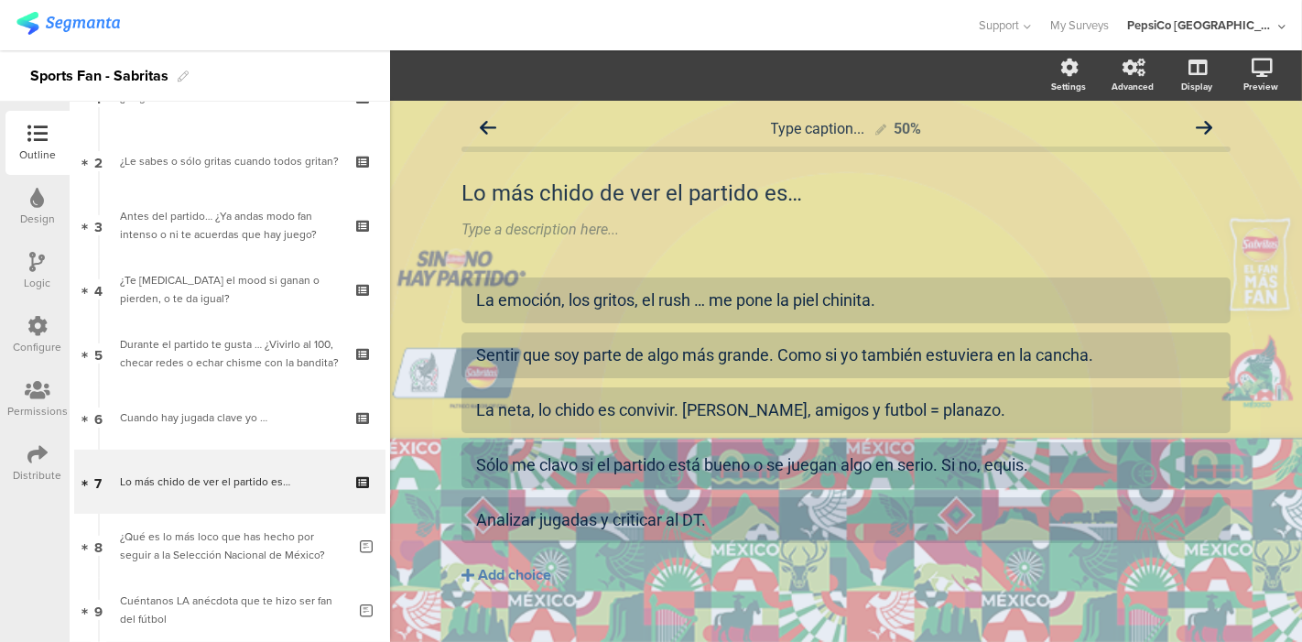
scroll to position [112, 0]
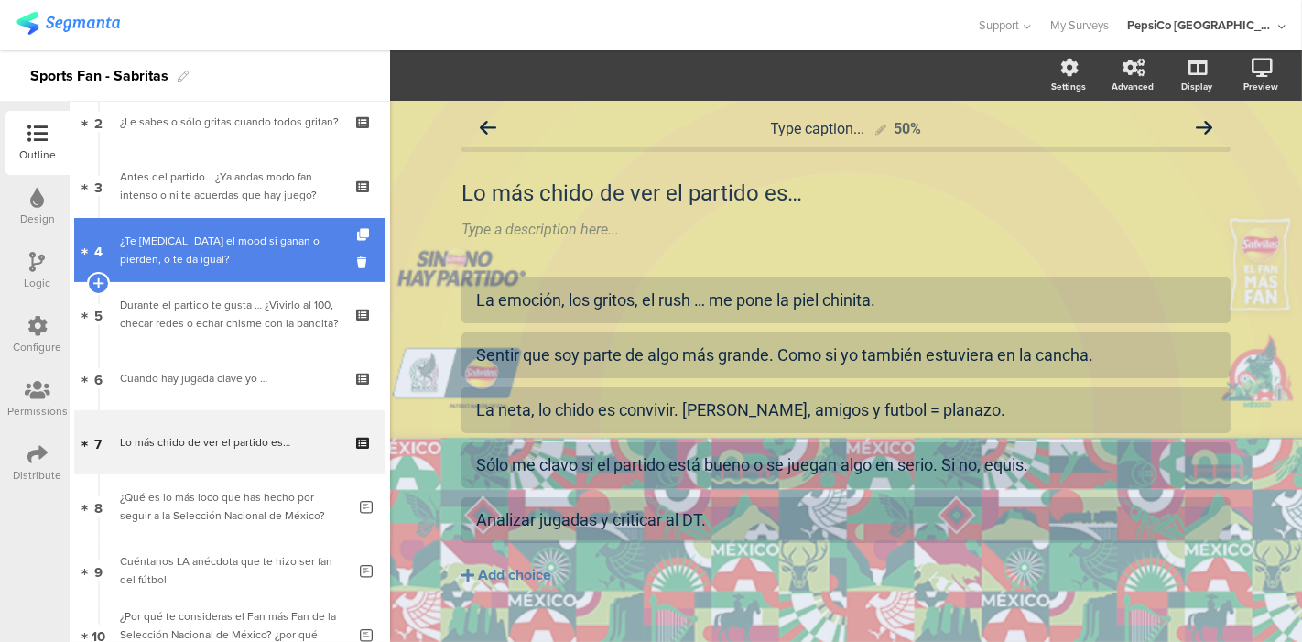
click at [260, 300] on div "Durante el partido te gusta … ¿Vivirlo al 100, checar redes o echar chisme con …" at bounding box center [229, 314] width 219 height 37
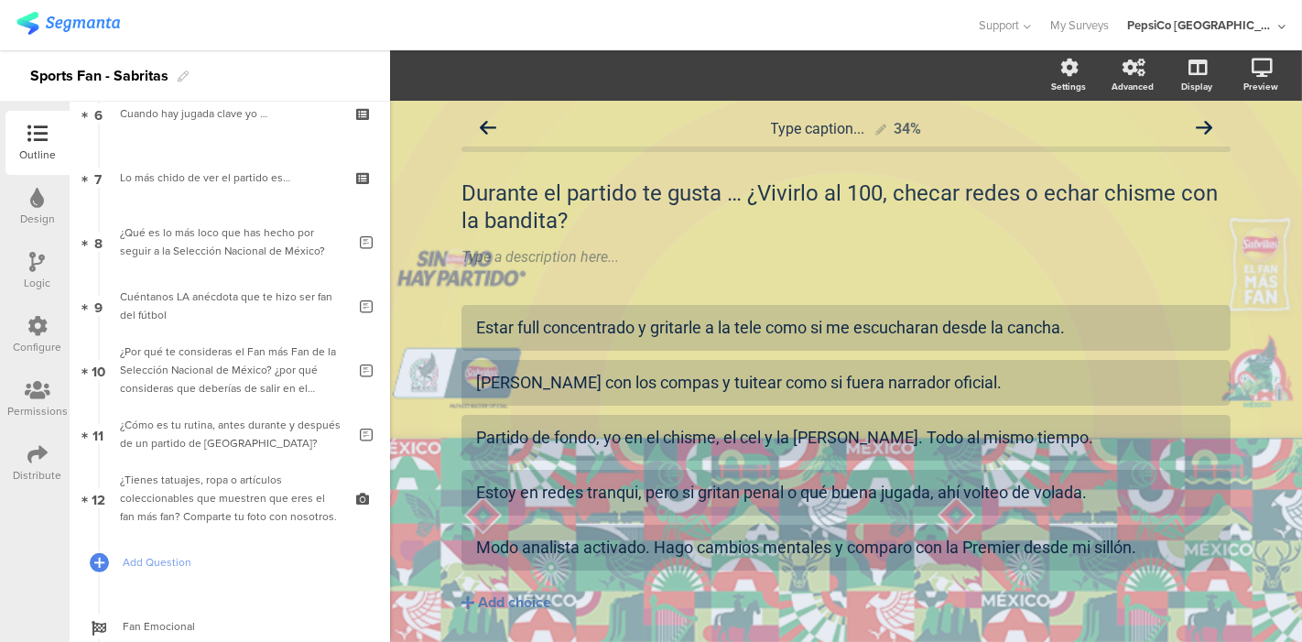
scroll to position [554, 0]
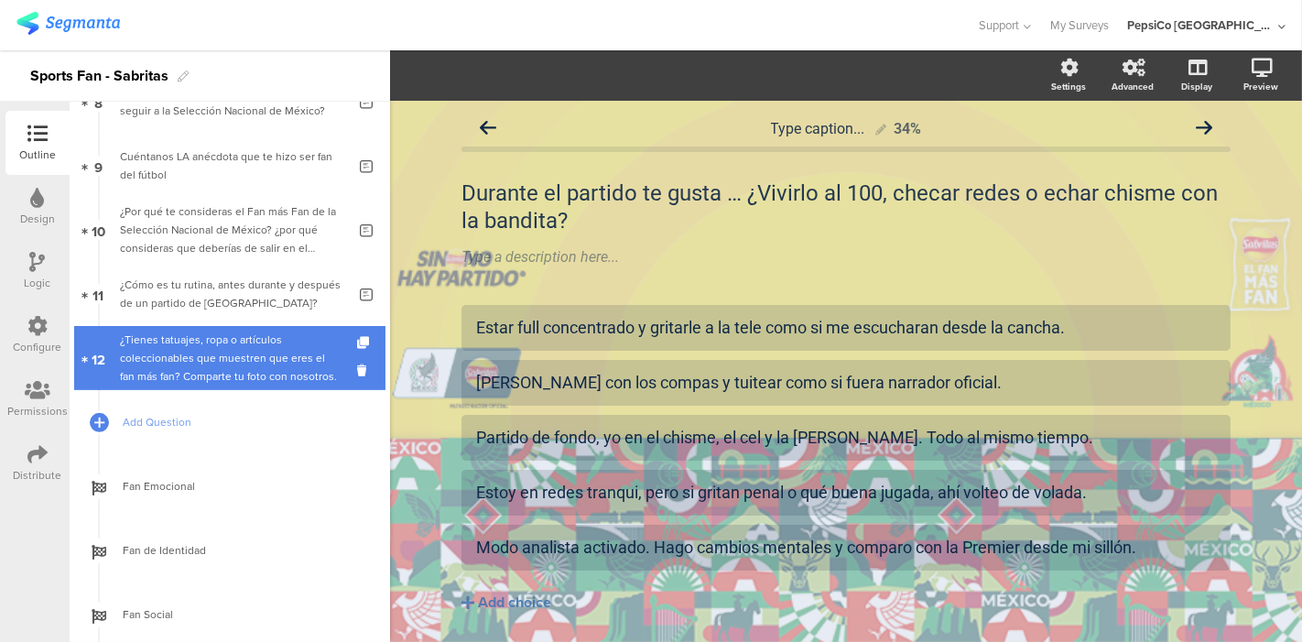
click at [222, 363] on div "¿Tienes tatuajes, ropa o artículos coleccionables que muestren que eres el fan …" at bounding box center [229, 357] width 219 height 55
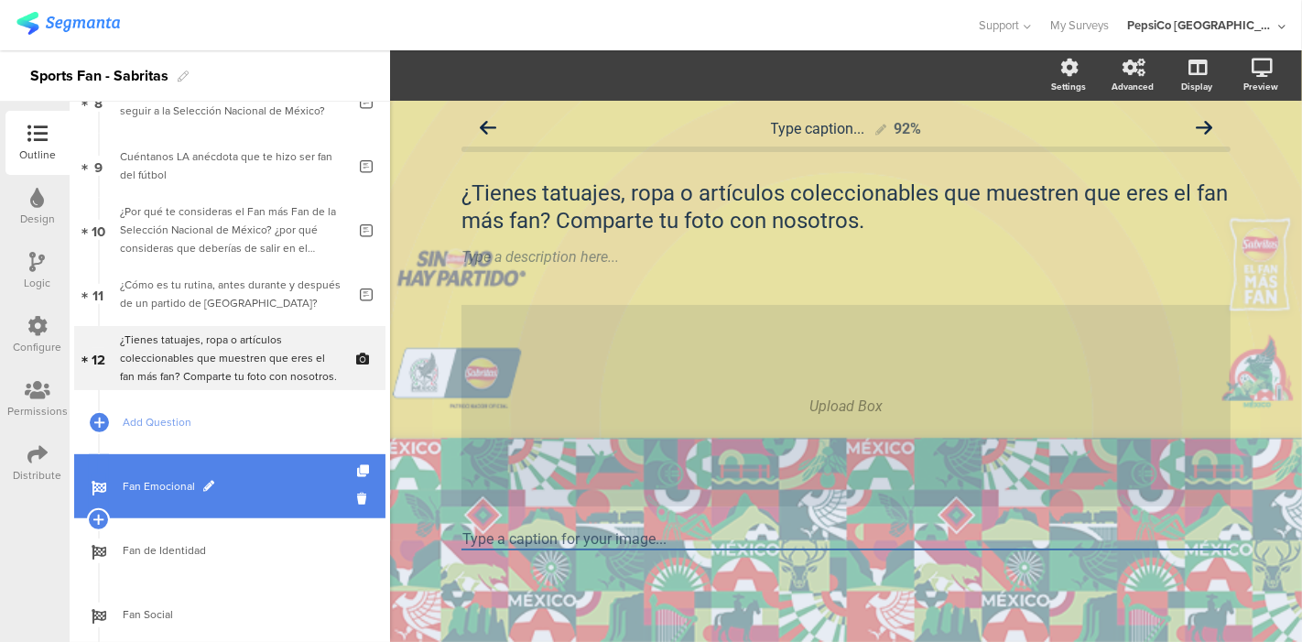
click at [171, 482] on span "Fan Emocional" at bounding box center [240, 486] width 234 height 18
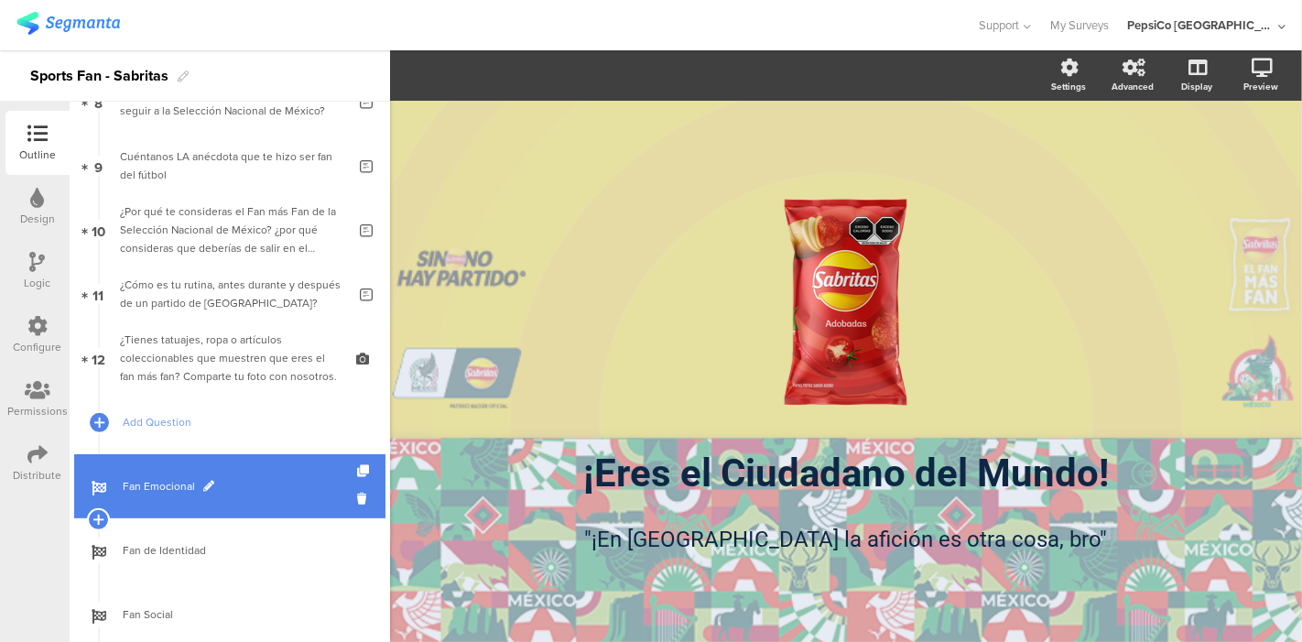
scroll to position [727, 0]
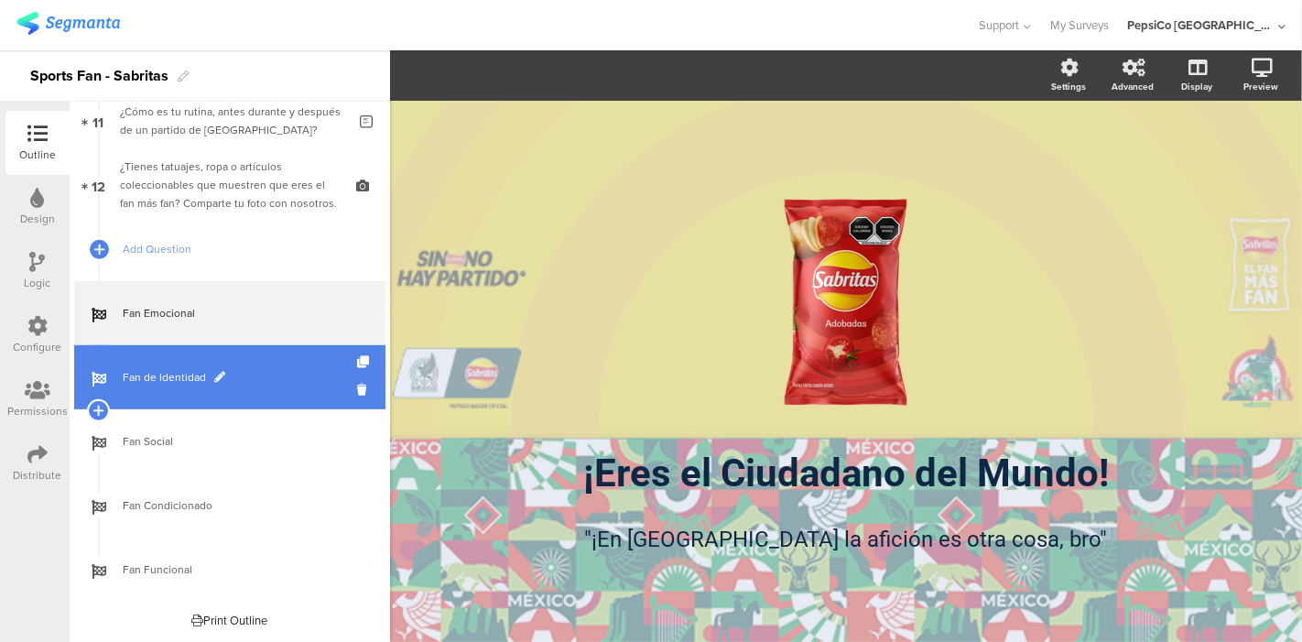
click at [168, 365] on link "Fan de Identidad" at bounding box center [229, 377] width 311 height 64
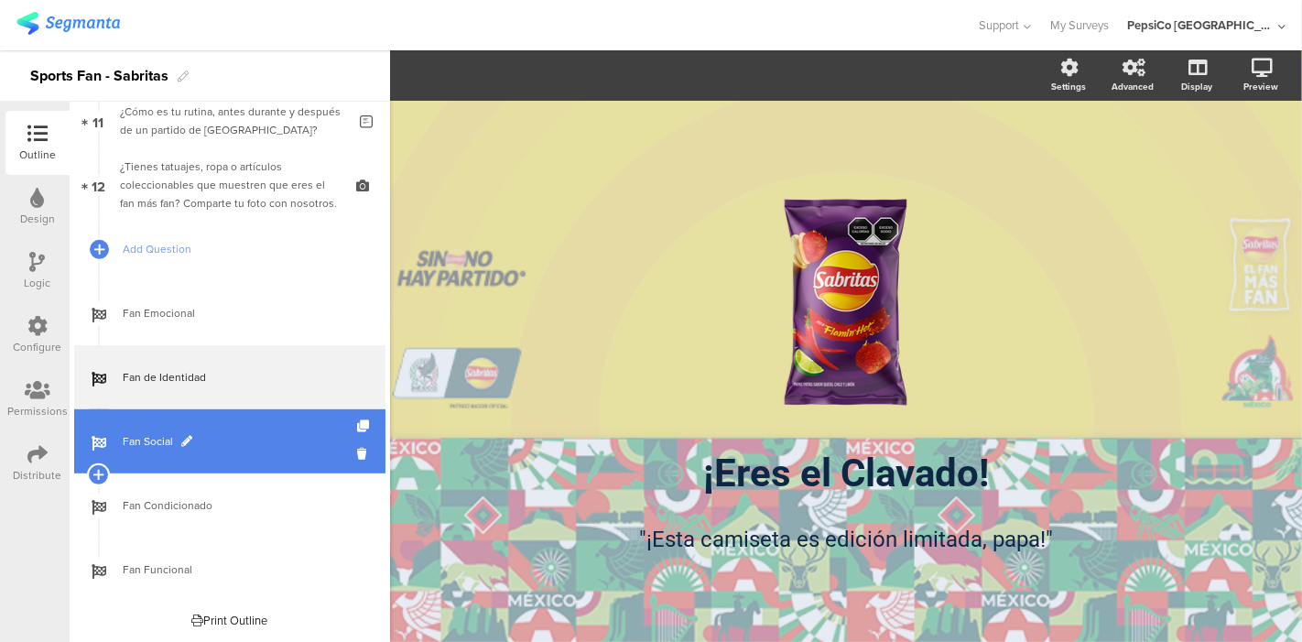
click at [151, 457] on link "Fan Social" at bounding box center [229, 441] width 311 height 64
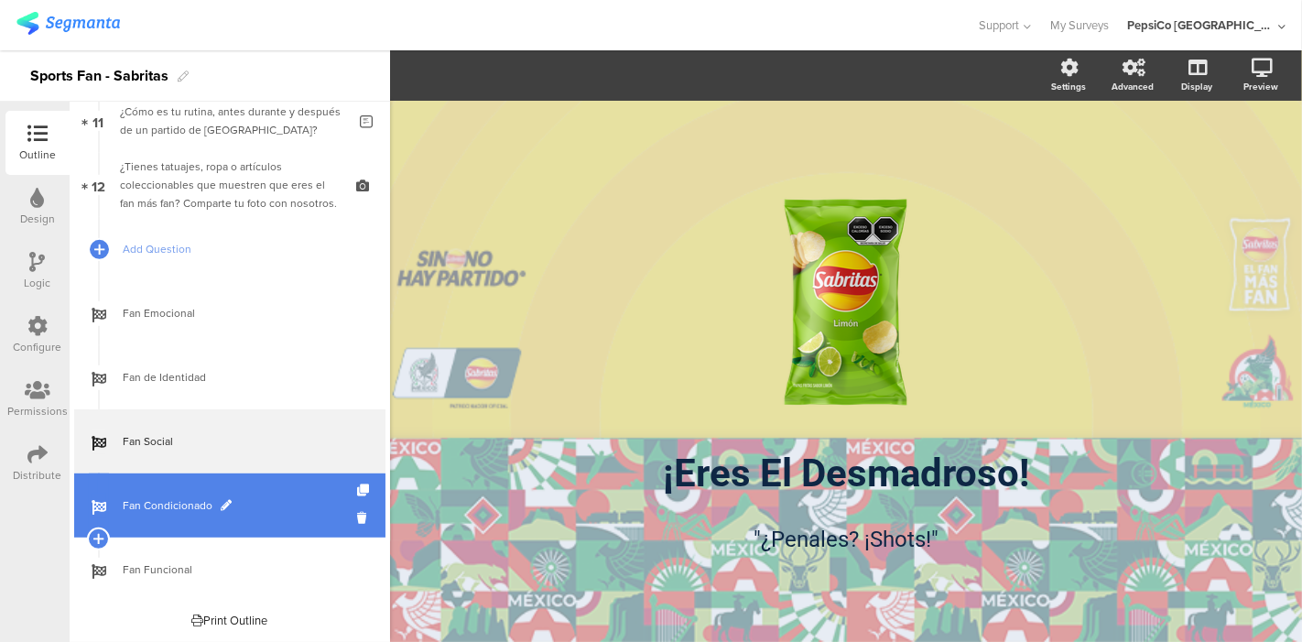
click at [141, 530] on link "Fan Condicionado" at bounding box center [229, 505] width 311 height 64
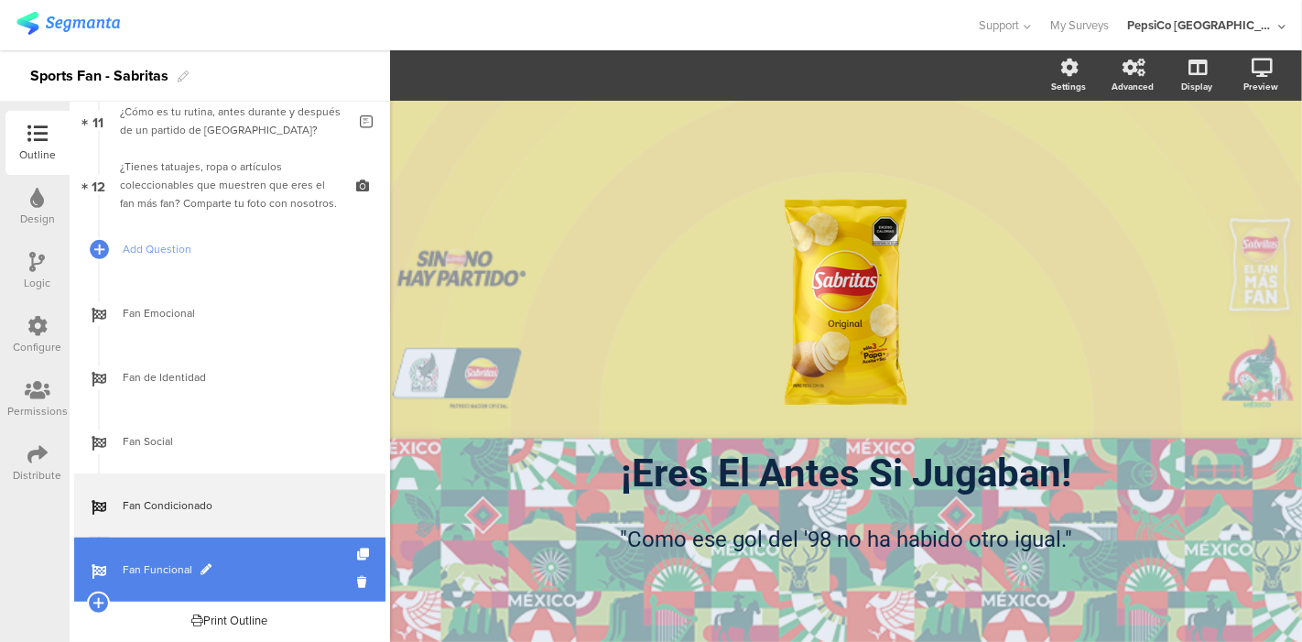
click at [150, 563] on span "Fan Funcional" at bounding box center [240, 569] width 234 height 18
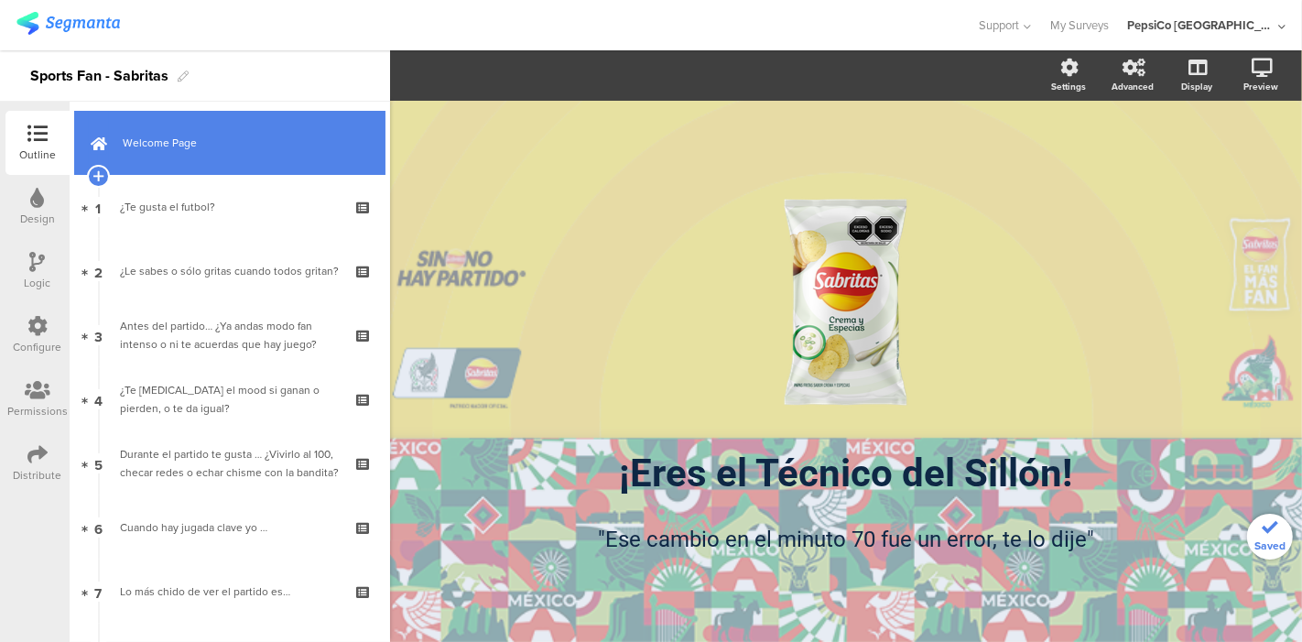
click at [190, 156] on link "Welcome Page" at bounding box center [229, 143] width 311 height 64
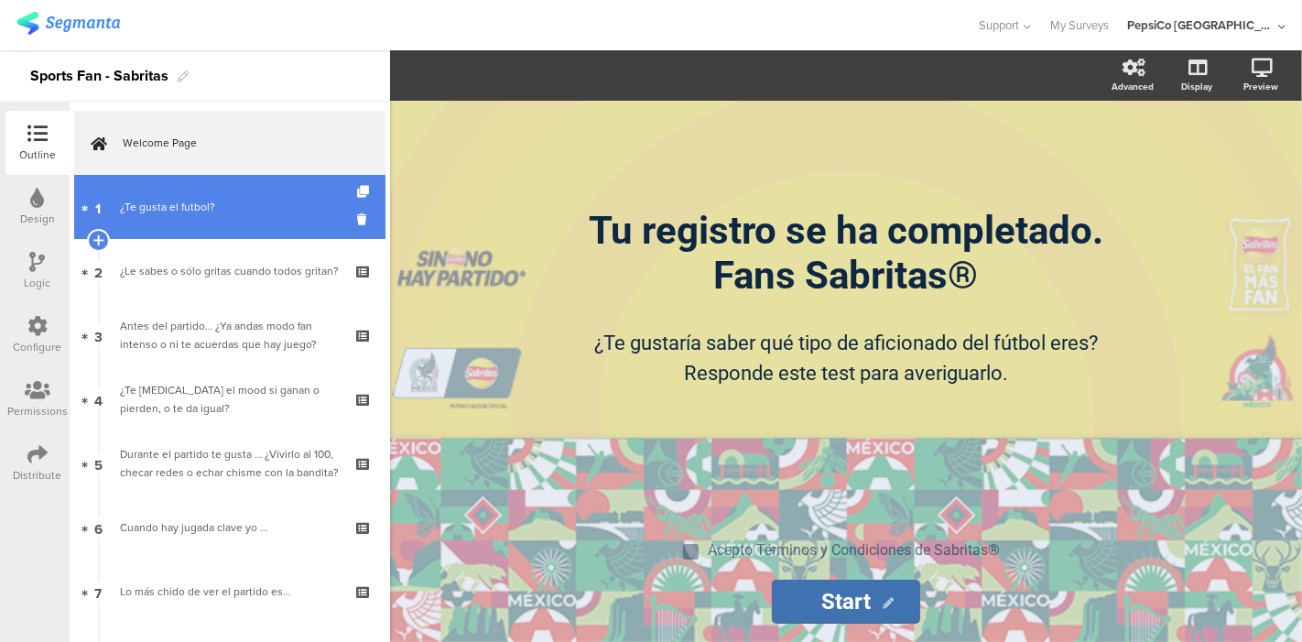
click at [191, 215] on div "¿Te gusta el futbol?" at bounding box center [229, 207] width 219 height 18
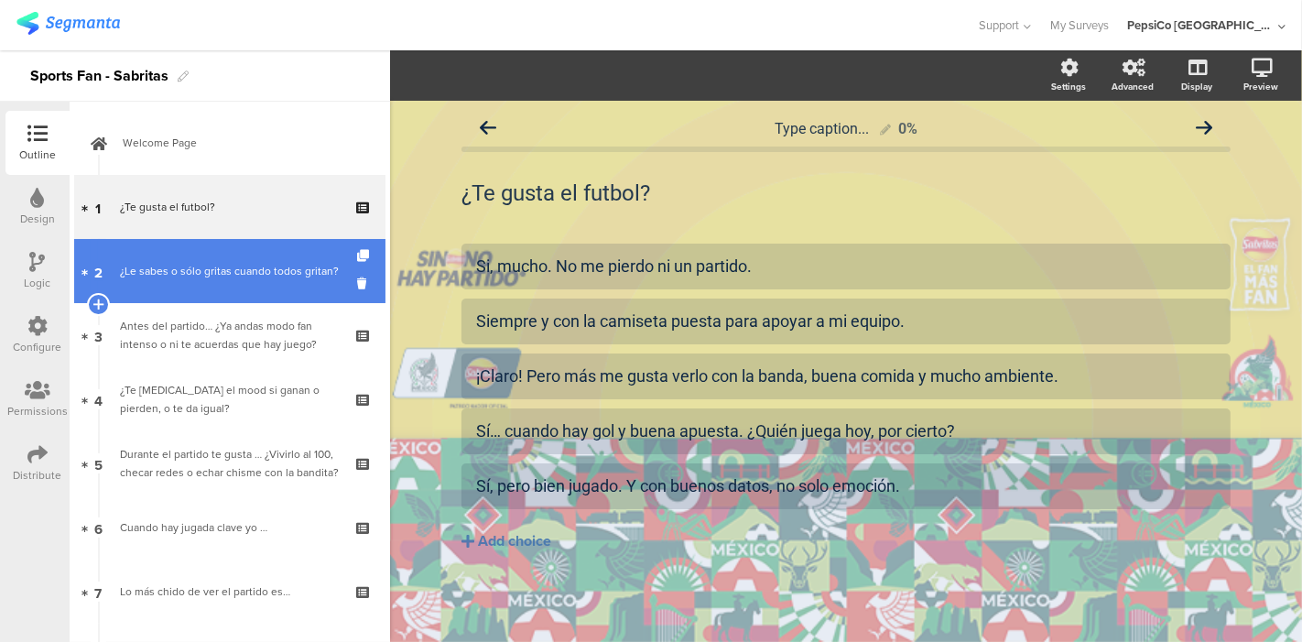
click at [198, 270] on div "¿Le sabes o sólo gritas cuando todos gritan?" at bounding box center [229, 271] width 219 height 18
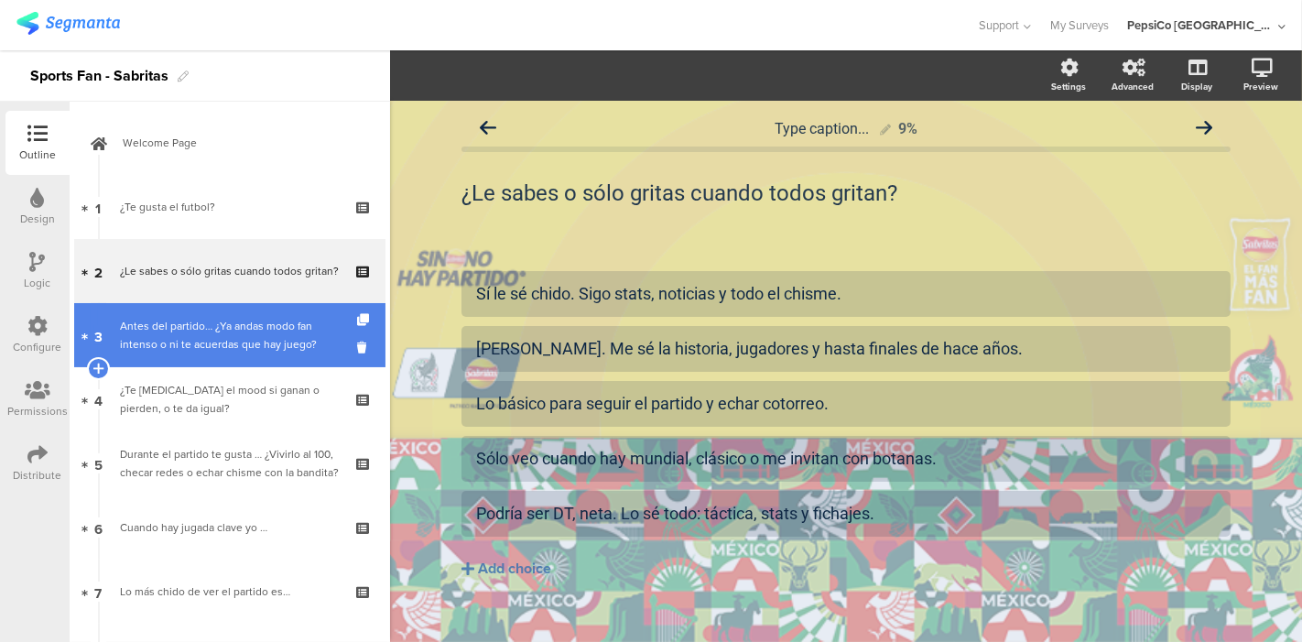
click at [190, 344] on div "Antes del partido… ¿Ya andas modo fan intenso o ni te acuerdas que hay juego?" at bounding box center [229, 335] width 219 height 37
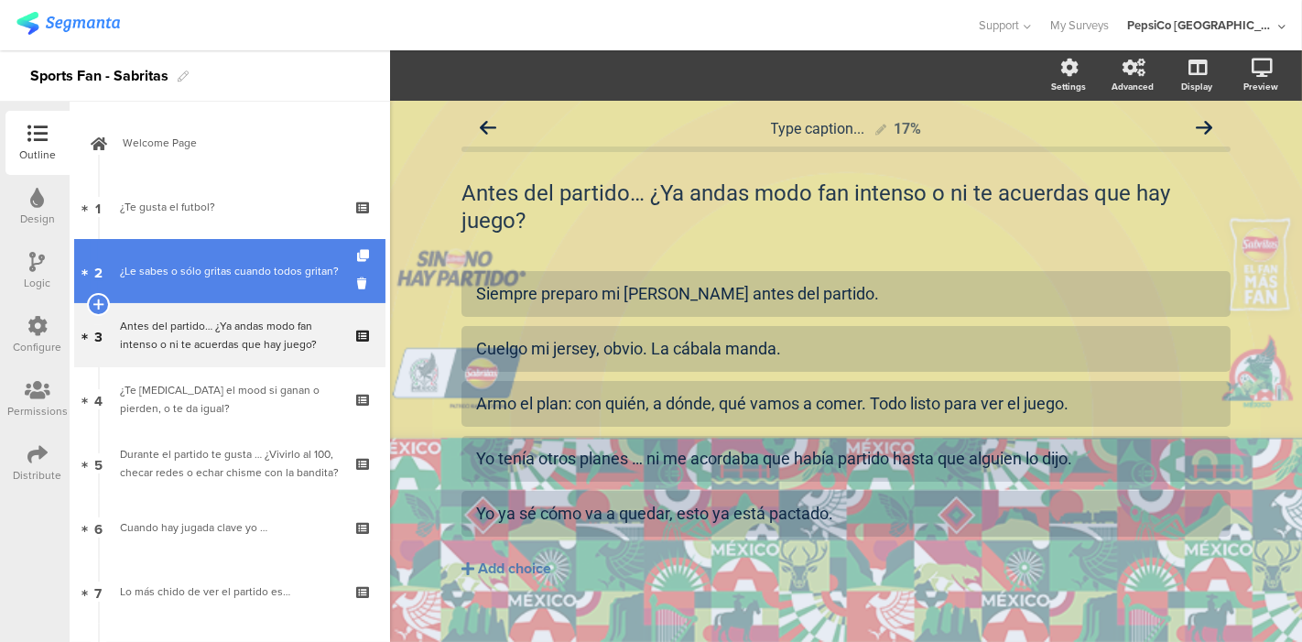
click at [200, 296] on link "2 ¿Le sabes o sólo gritas cuando todos gritan?" at bounding box center [229, 271] width 311 height 64
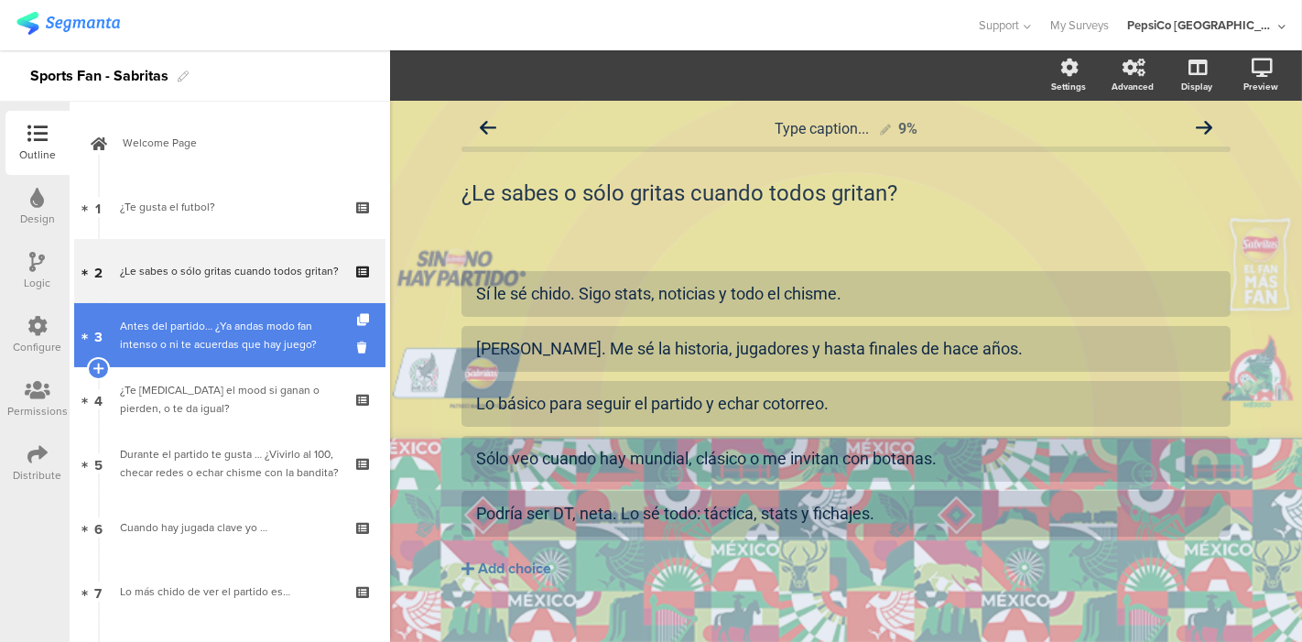
click at [183, 353] on link "3 Antes del partido… ¿Ya andas modo fan intenso o ni te acuerdas que hay juego?" at bounding box center [229, 335] width 311 height 64
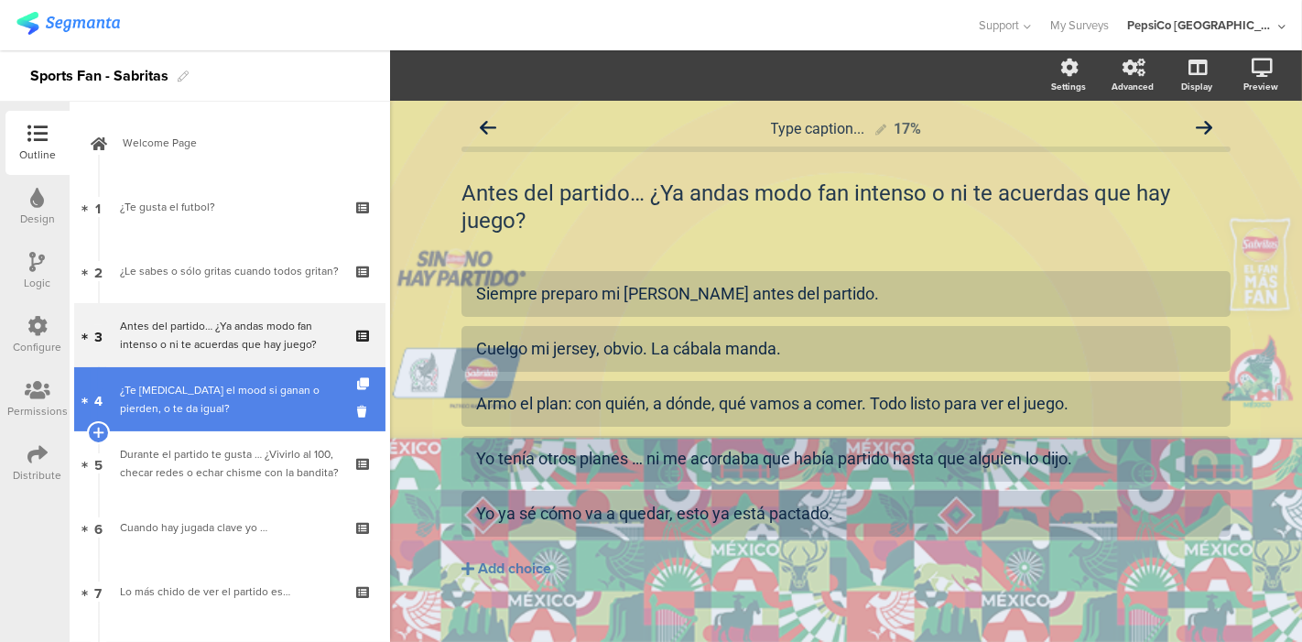
click at [178, 412] on div "¿Te [MEDICAL_DATA] el mood si ganan o pierden, o te da igual?" at bounding box center [229, 399] width 219 height 37
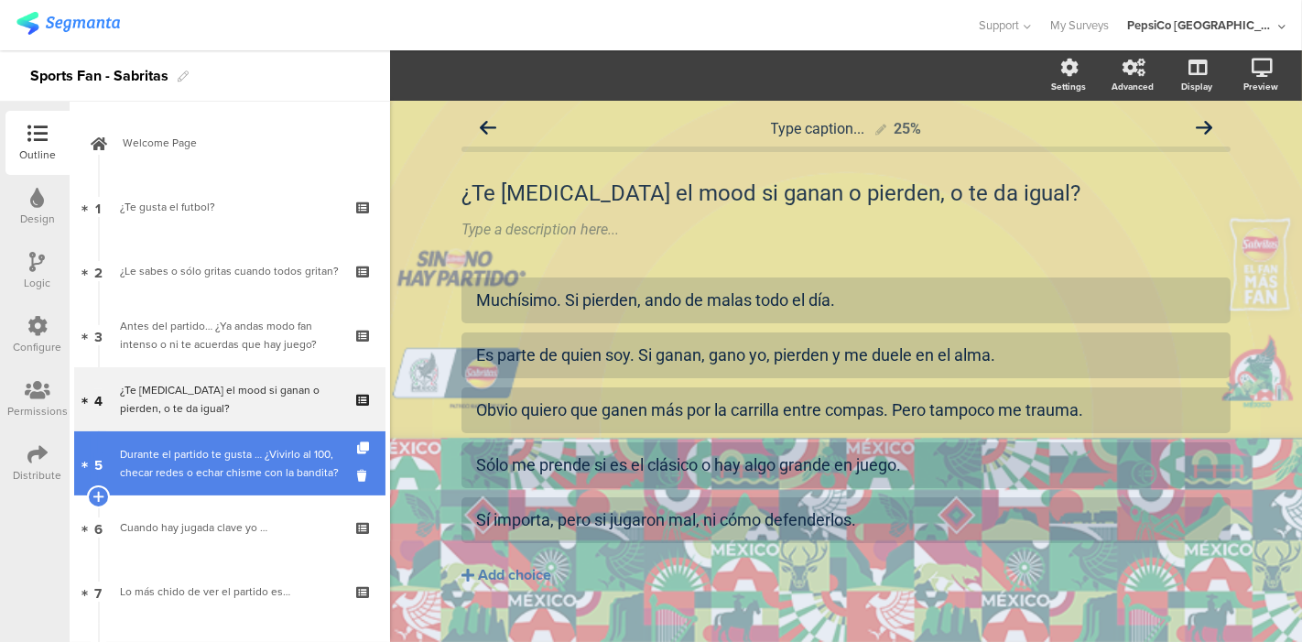
click at [183, 458] on div "Durante el partido te gusta … ¿Vivirlo al 100, checar redes o echar chisme con …" at bounding box center [229, 463] width 219 height 37
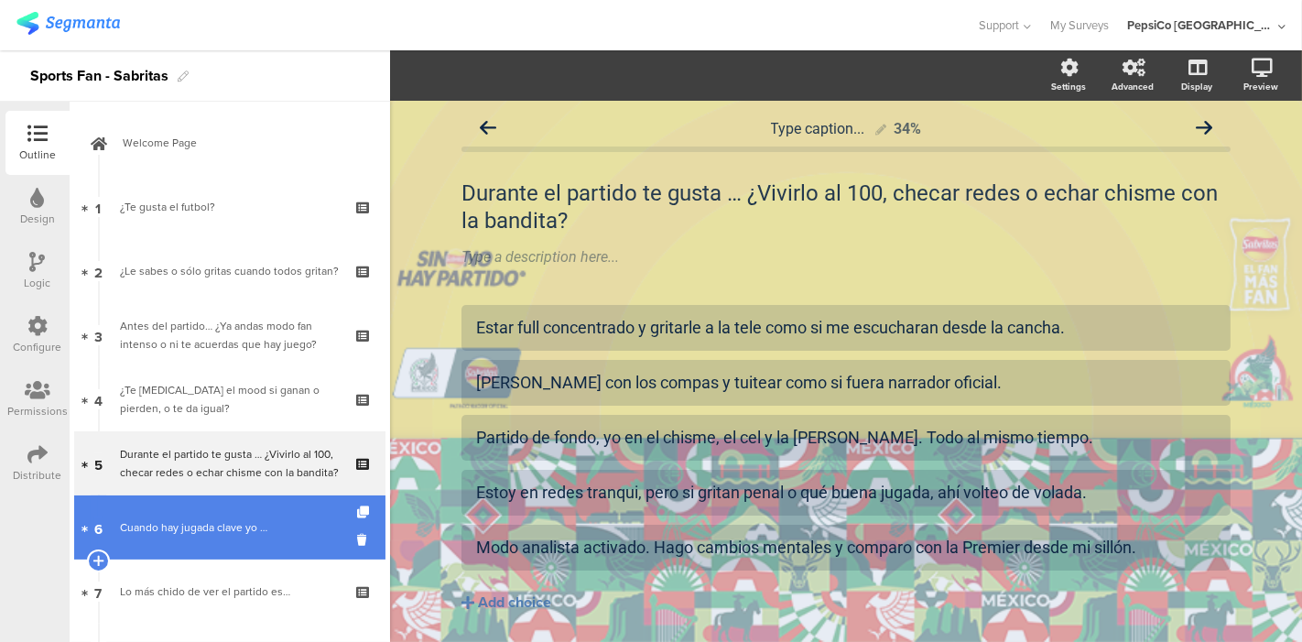
click at [184, 514] on link "6 Cuando hay jugada clave yo …" at bounding box center [229, 527] width 311 height 64
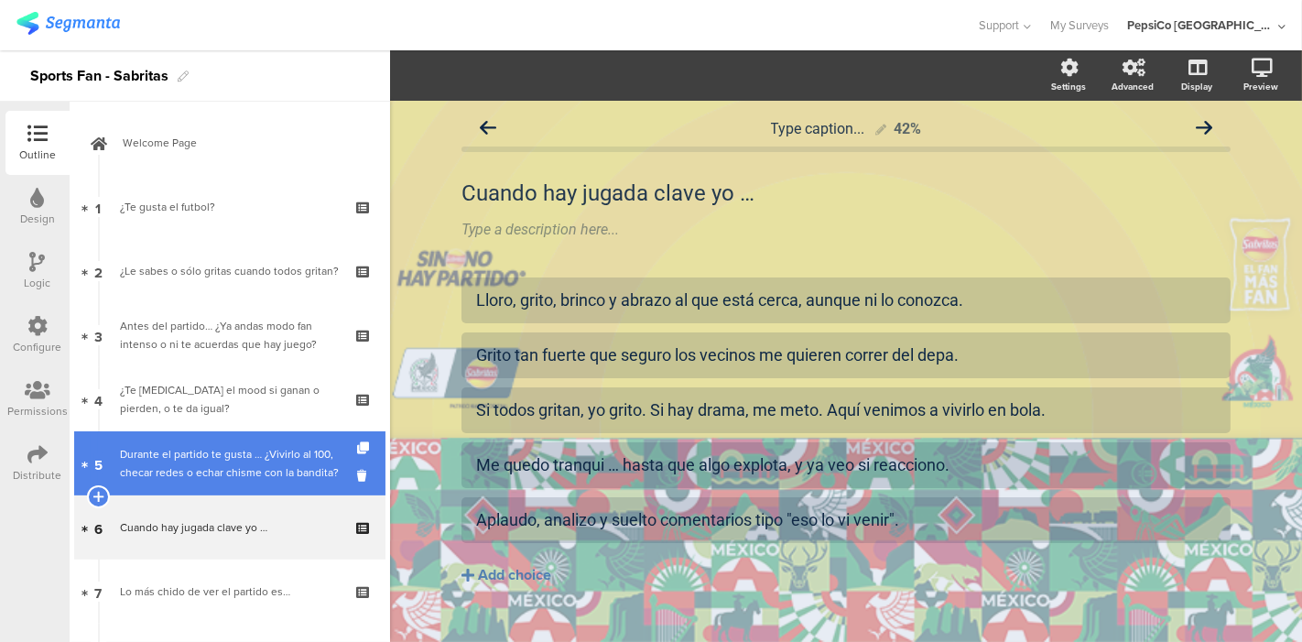
click at [197, 467] on div "Durante el partido te gusta … ¿Vivirlo al 100, checar redes o echar chisme con …" at bounding box center [229, 463] width 219 height 37
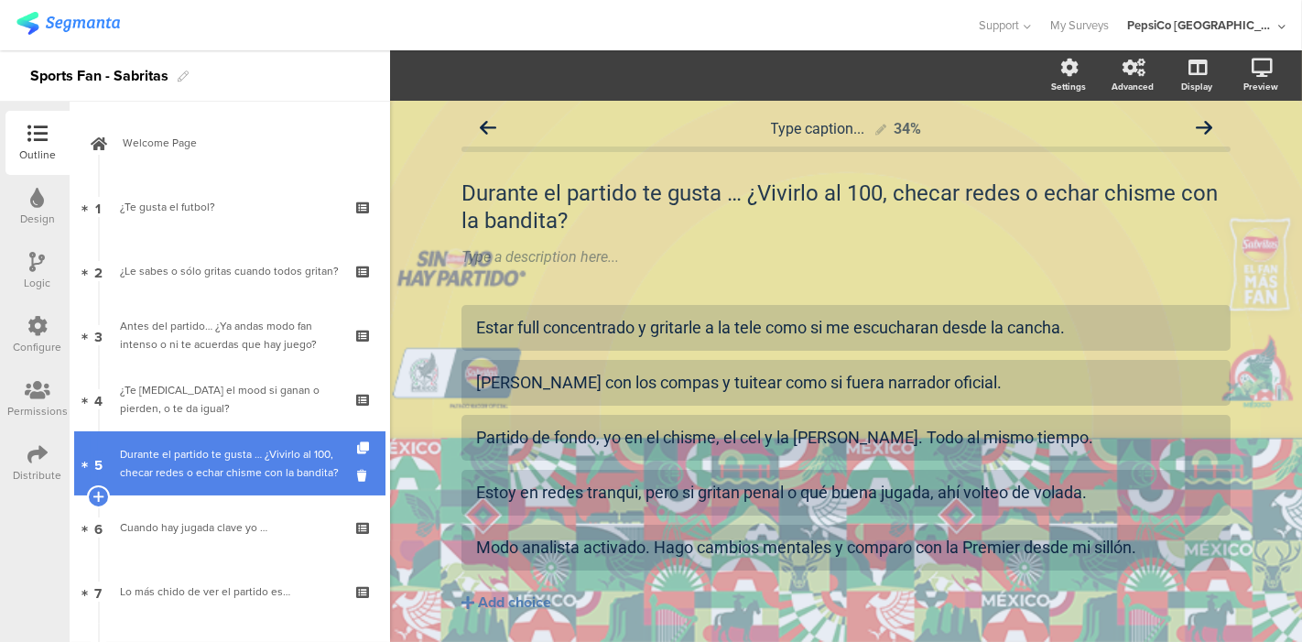
click at [197, 467] on div "Durante el partido te gusta … ¿Vivirlo al 100, checar redes o echar chisme con …" at bounding box center [229, 463] width 219 height 37
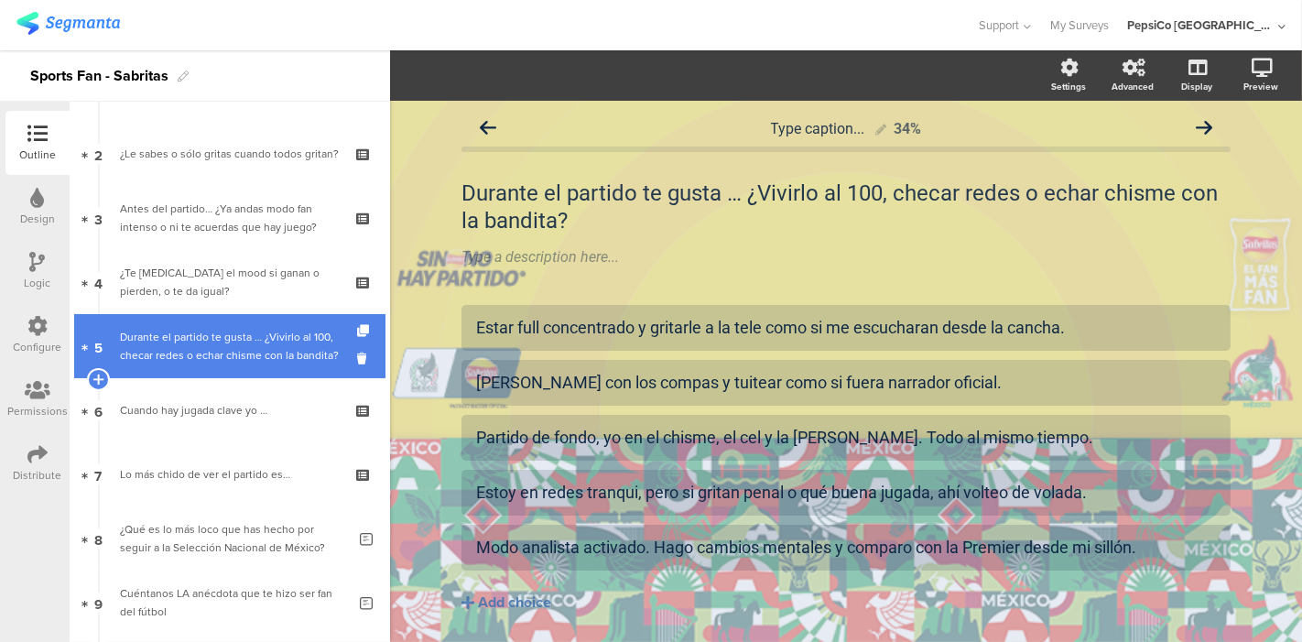
scroll to position [124, 0]
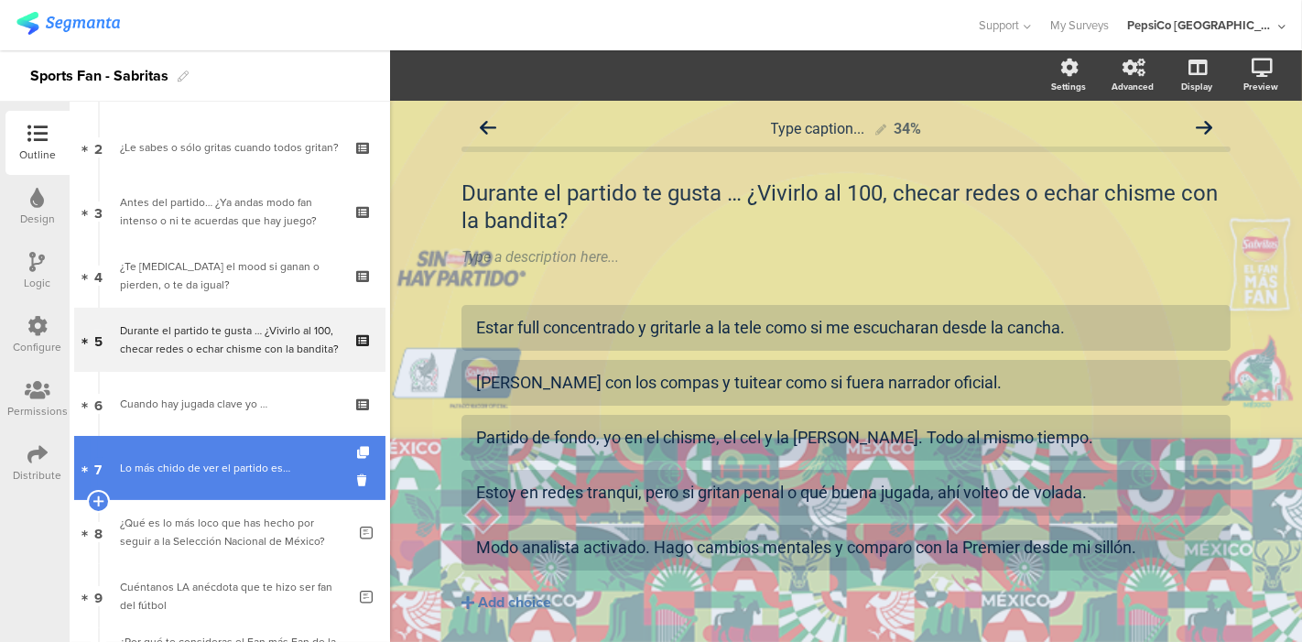
click at [197, 467] on div "Lo más chido de ver el partido es…" at bounding box center [229, 468] width 219 height 18
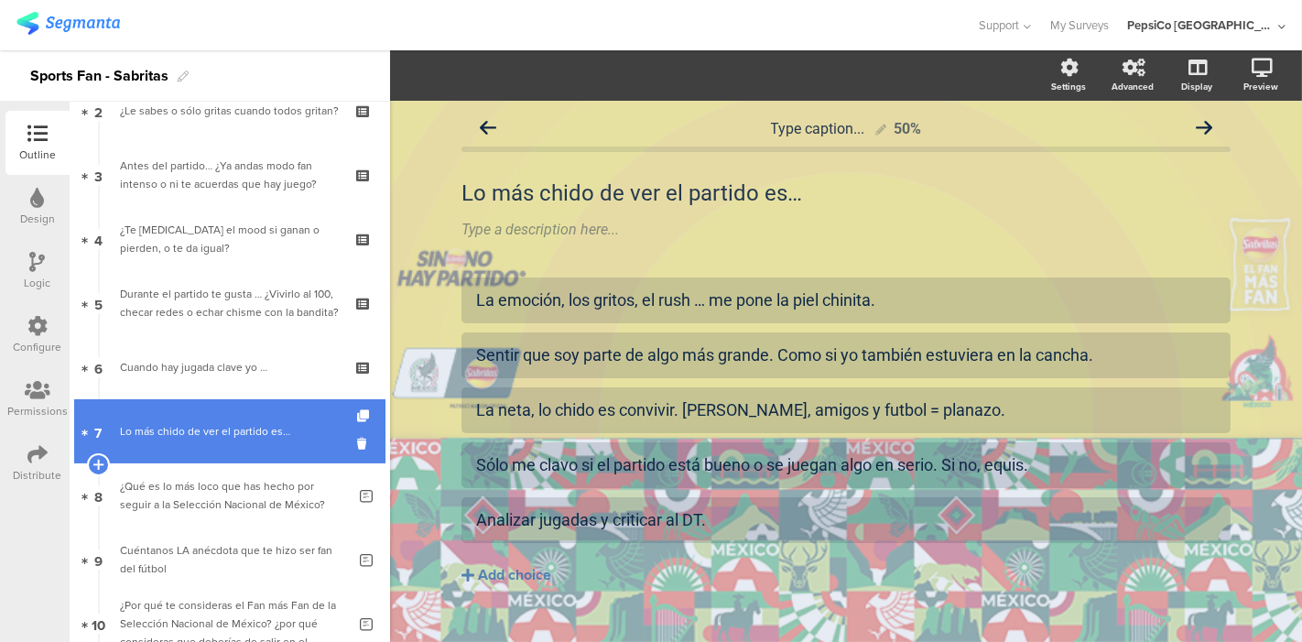
scroll to position [177, 0]
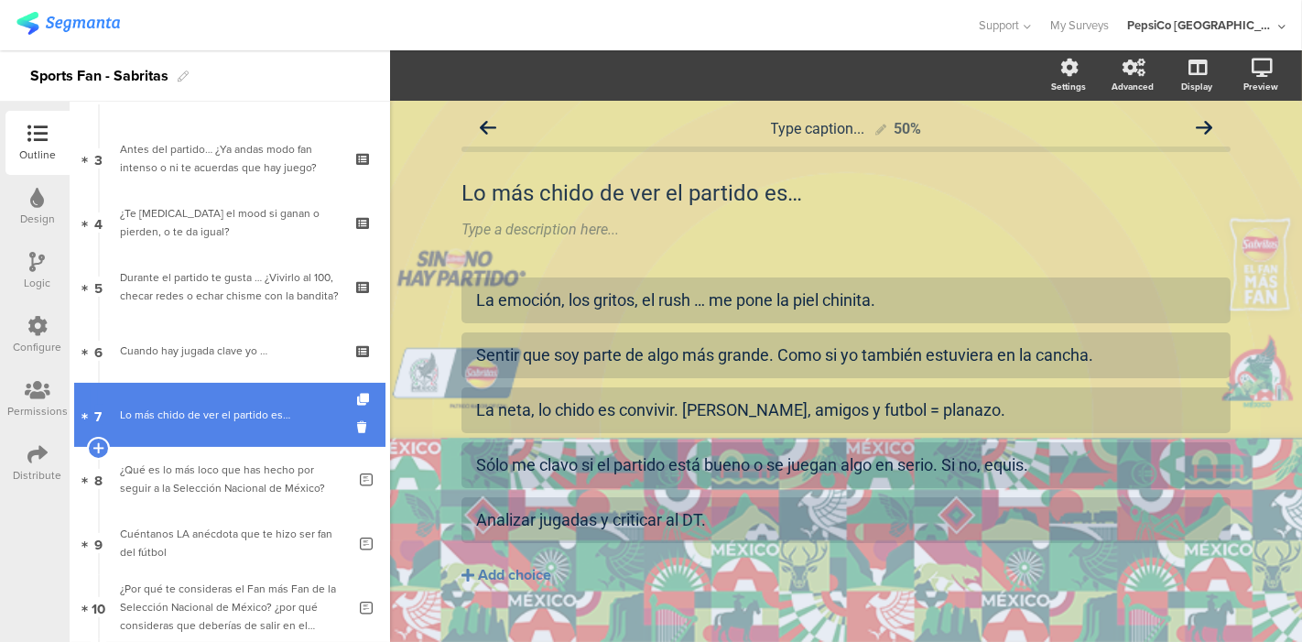
click at [197, 467] on div "¿Qué es lo más loco que has hecho por seguir a la Selección Nacional de México?" at bounding box center [233, 478] width 226 height 37
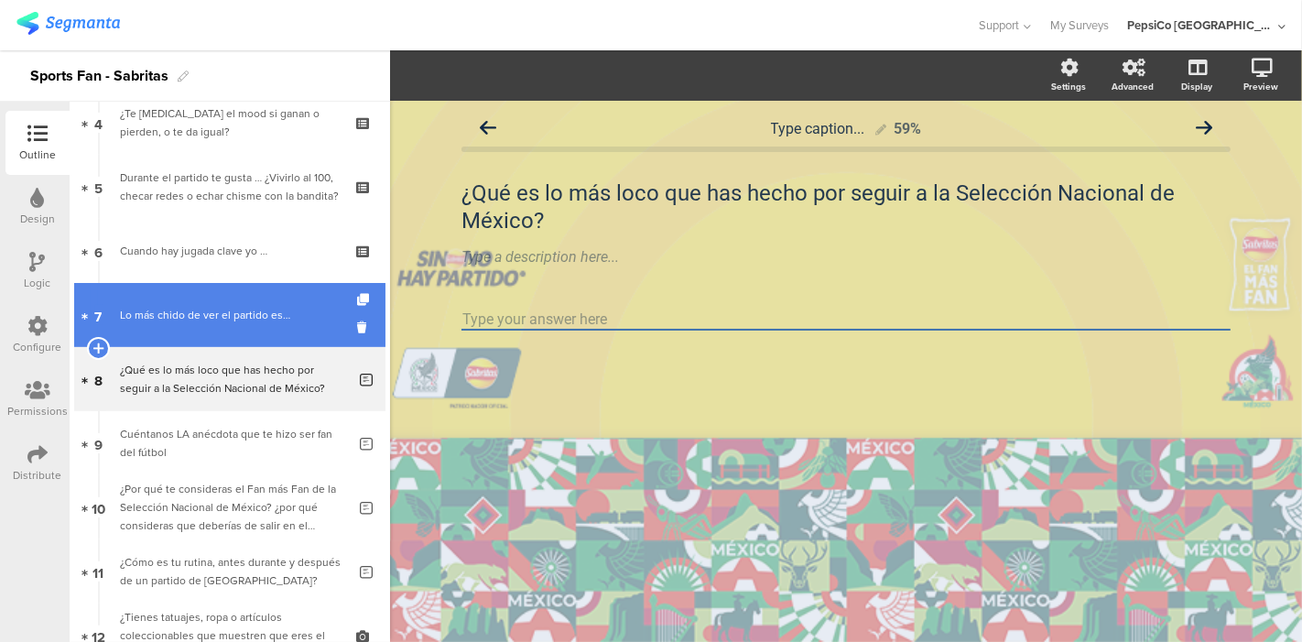
scroll to position [278, 0]
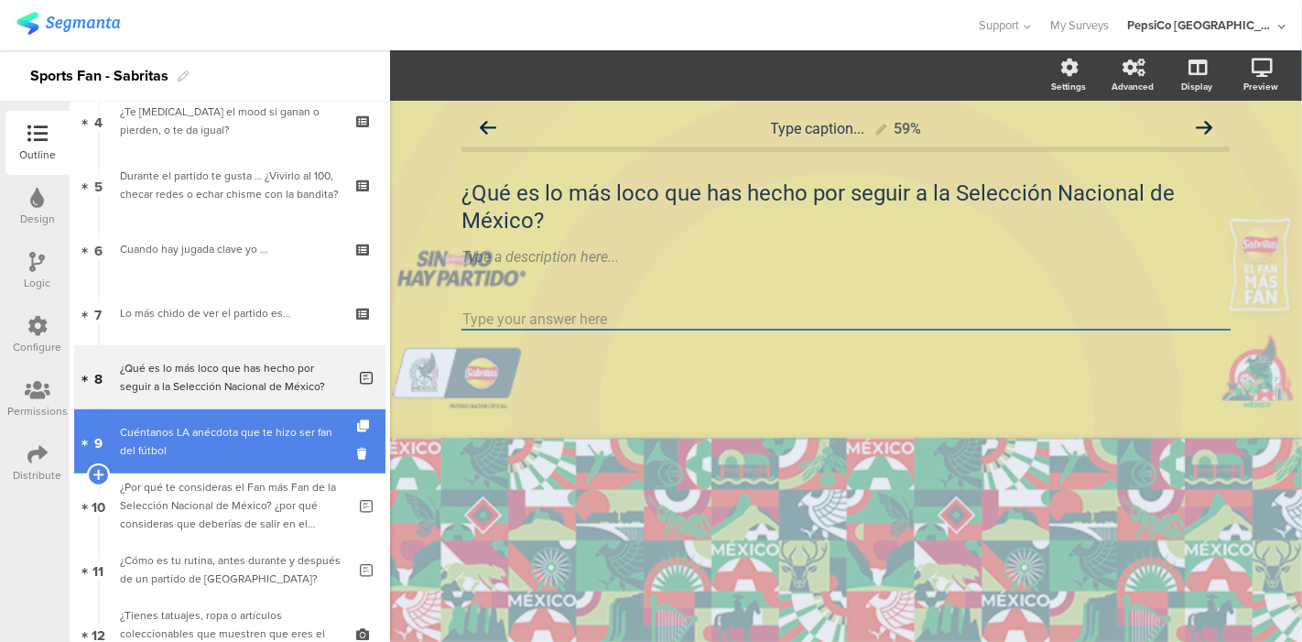
click at [201, 442] on div "Cuéntanos LA anécdota que te hizo ser fan del fútbol" at bounding box center [233, 441] width 226 height 37
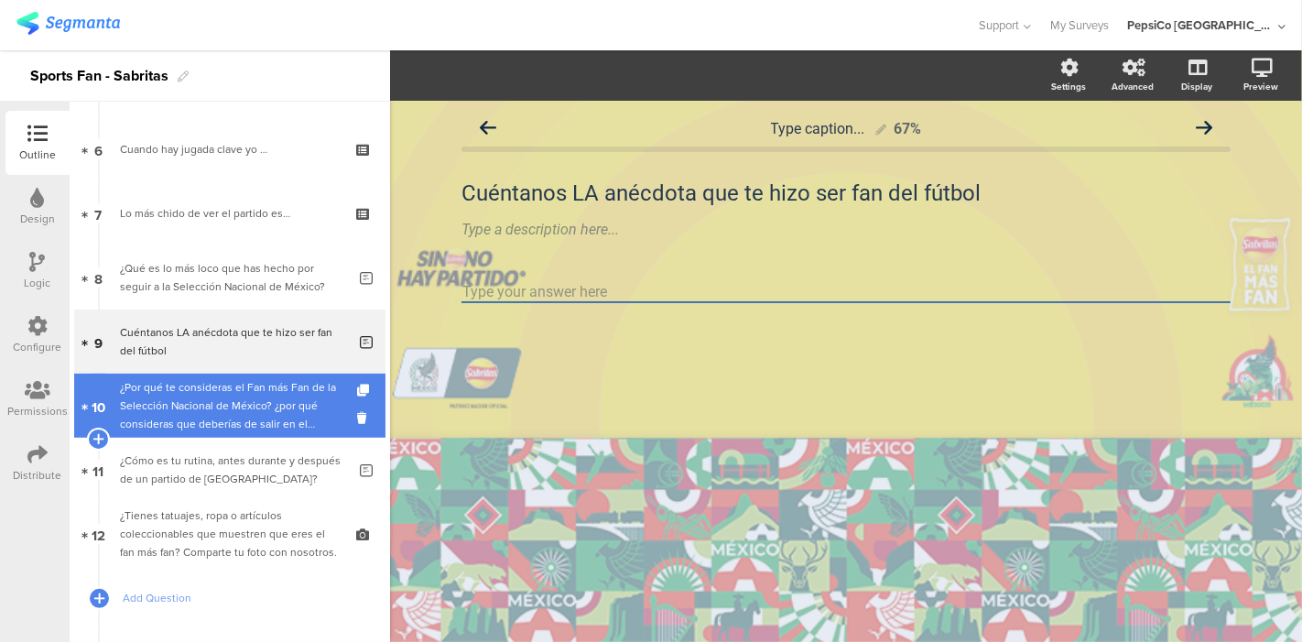
scroll to position [380, 0]
click at [212, 403] on div "¿Por qué te consideras el Fan más Fan de la Selección Nacional de México? ¿por …" at bounding box center [233, 403] width 226 height 55
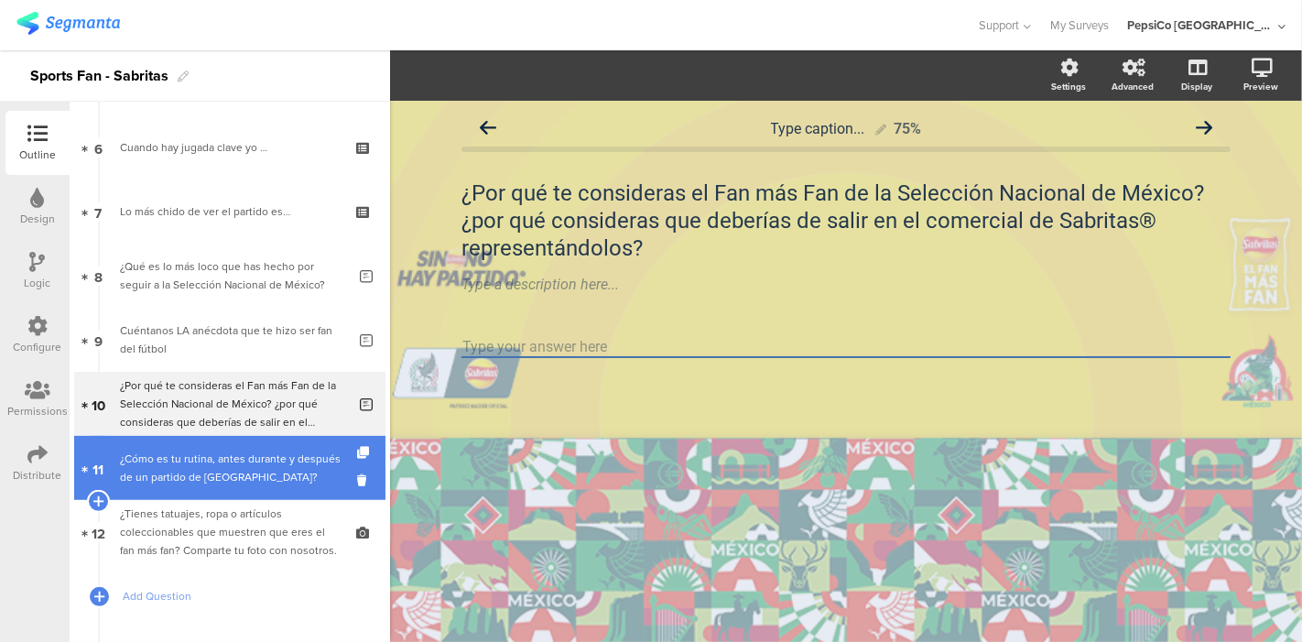
click at [200, 463] on div "¿Cómo es tu rutina, antes durante y después de un partido de [GEOGRAPHIC_DATA]?" at bounding box center [233, 468] width 226 height 37
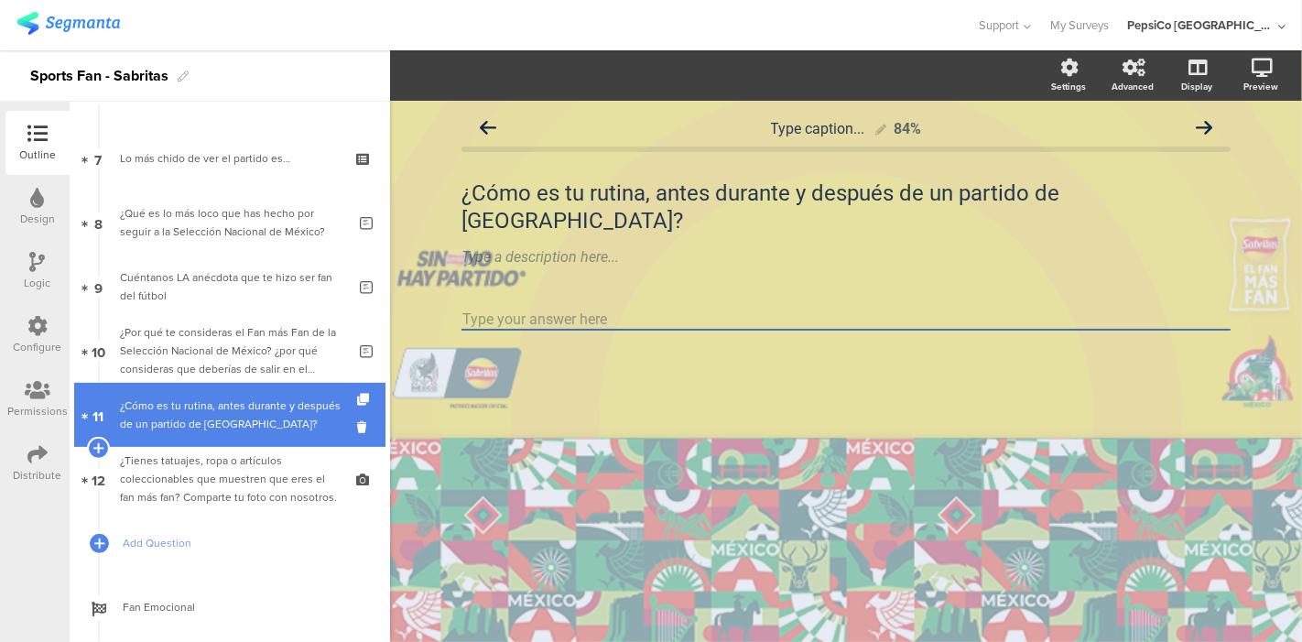
scroll to position [439, 0]
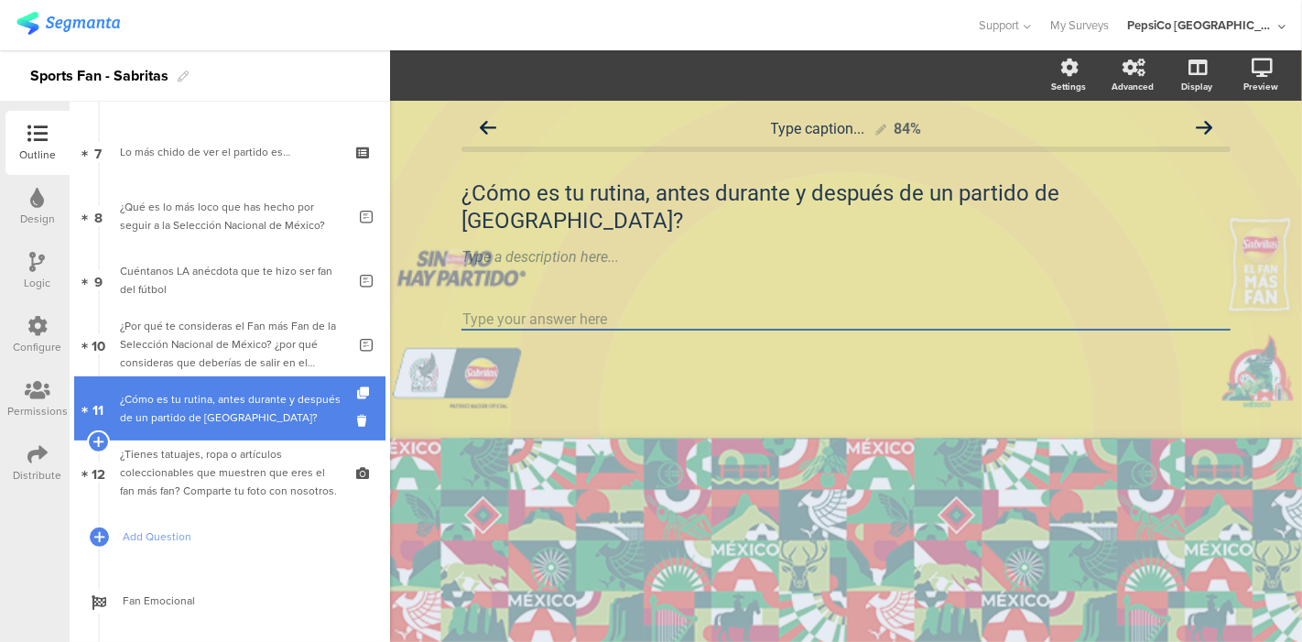
click at [200, 463] on div "¿Tienes tatuajes, ropa o artículos coleccionables que muestren que eres el fan …" at bounding box center [229, 472] width 219 height 55
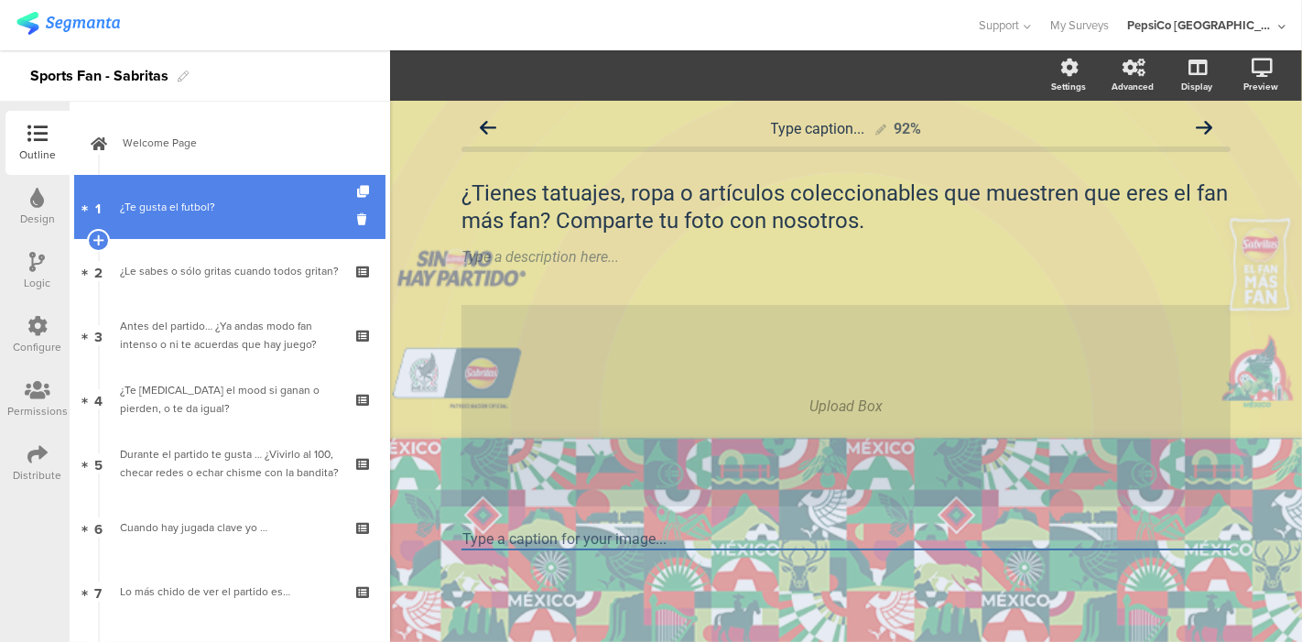
click at [172, 228] on link "1 ¿Te gusta el futbol?" at bounding box center [229, 207] width 311 height 64
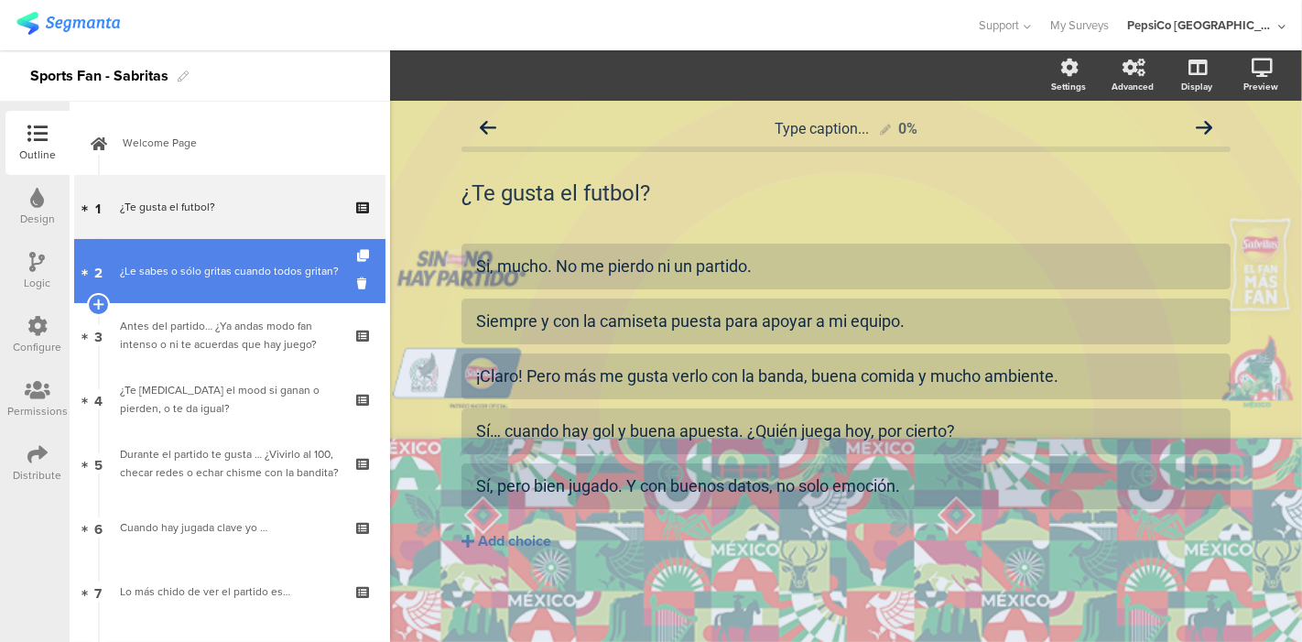
click at [174, 280] on div "¿Le sabes o sólo gritas cuando todos gritan?" at bounding box center [229, 271] width 219 height 18
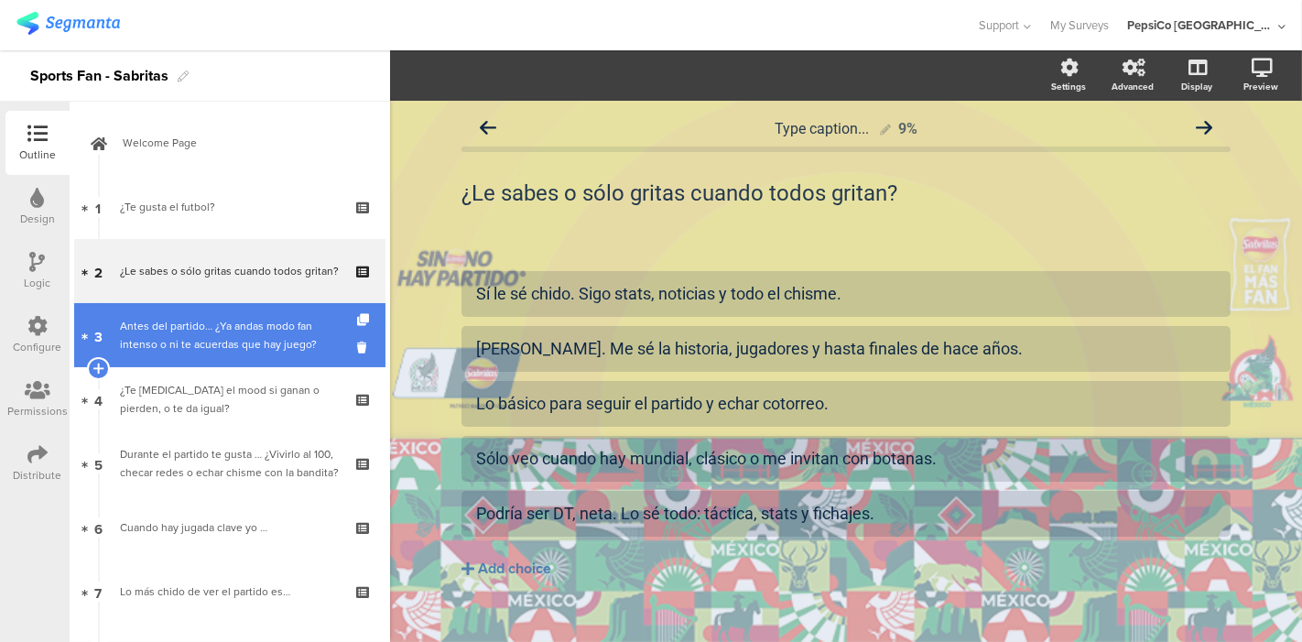
click at [179, 333] on div "Antes del partido… ¿Ya andas modo fan intenso o ni te acuerdas que hay juego?" at bounding box center [229, 335] width 219 height 37
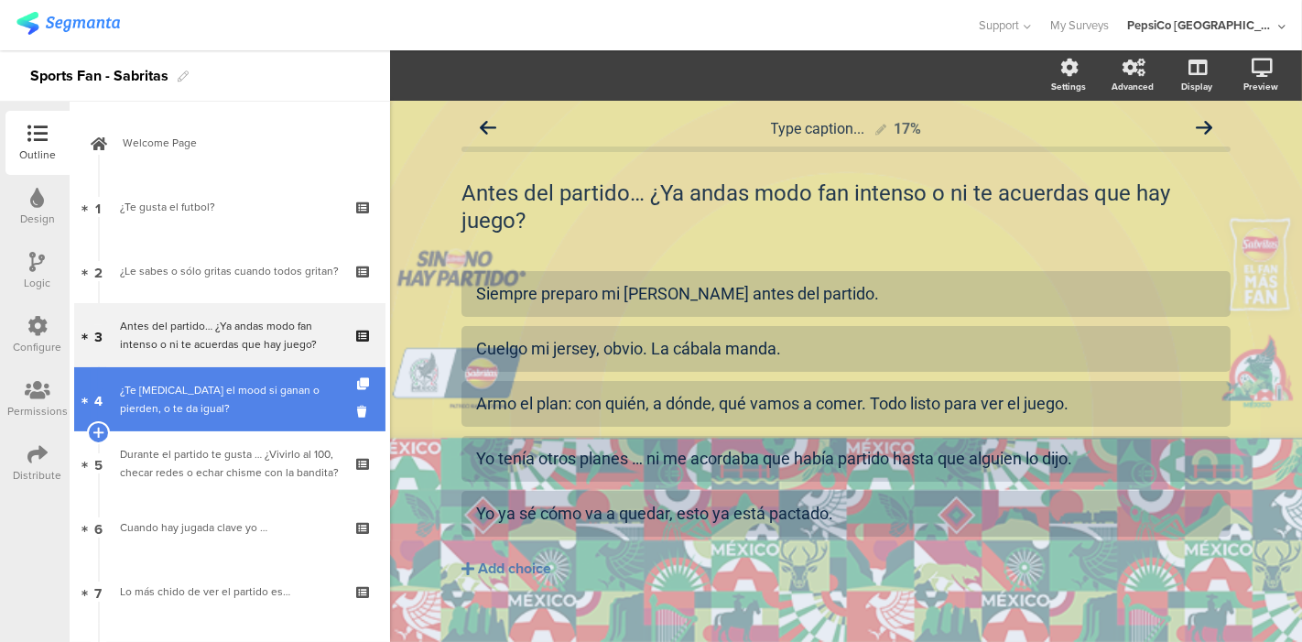
click at [181, 403] on div "¿Te [MEDICAL_DATA] el mood si ganan o pierden, o te da igual?" at bounding box center [229, 399] width 219 height 37
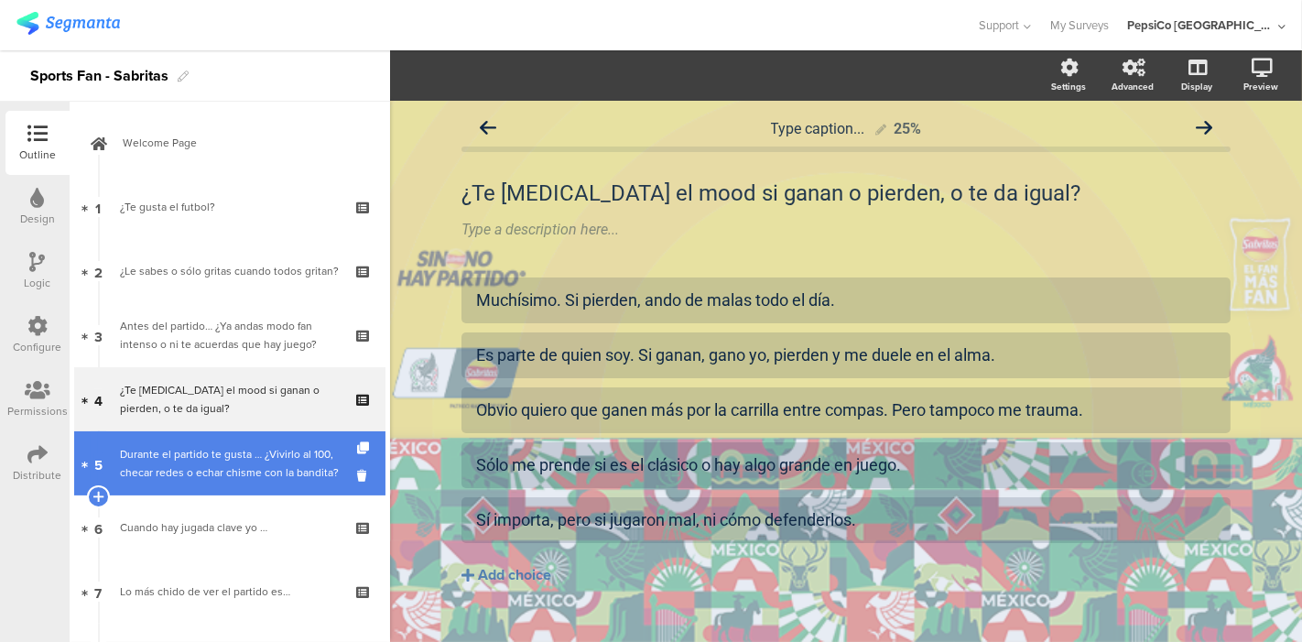
click at [178, 461] on div "Durante el partido te gusta … ¿Vivirlo al 100, checar redes o echar chisme con …" at bounding box center [229, 463] width 219 height 37
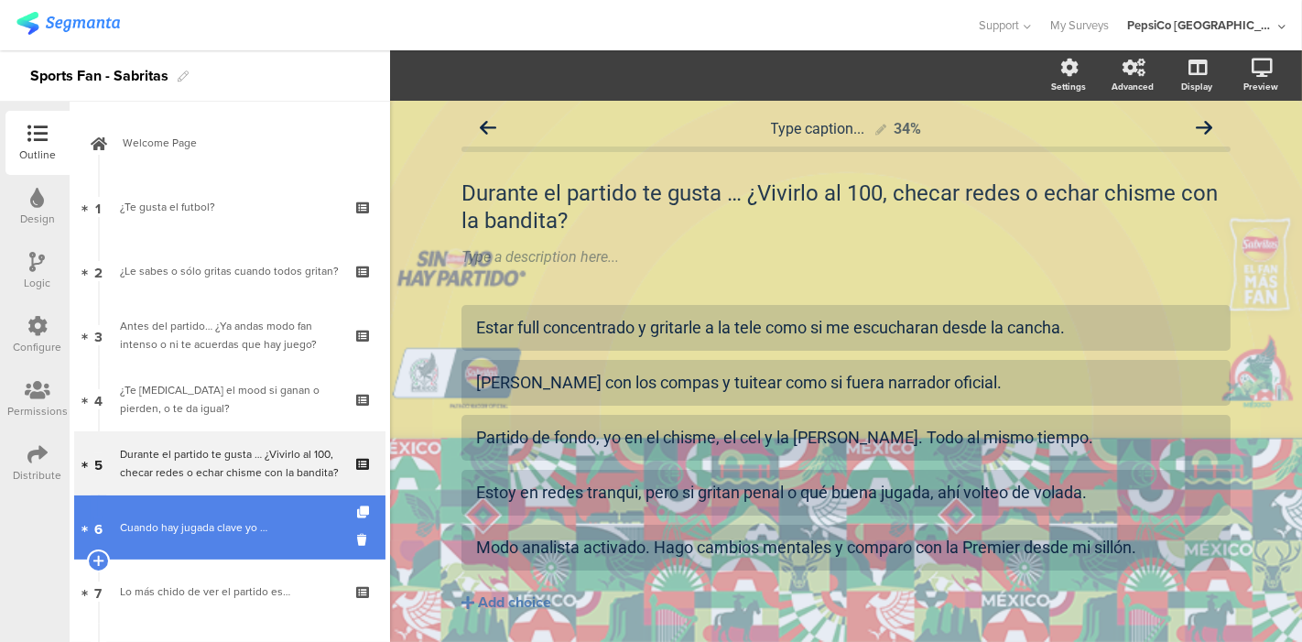
click at [199, 540] on link "6 Cuando hay jugada clave yo …" at bounding box center [229, 527] width 311 height 64
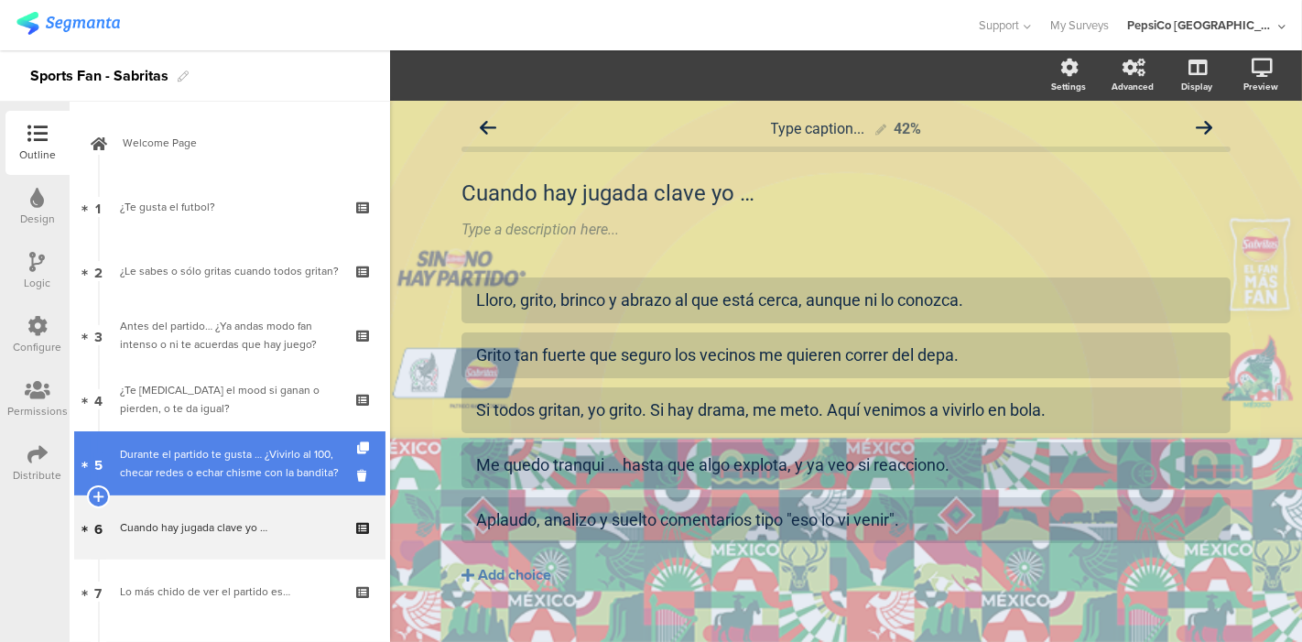
click at [206, 467] on div "Durante el partido te gusta … ¿Vivirlo al 100, checar redes o echar chisme con …" at bounding box center [229, 463] width 219 height 37
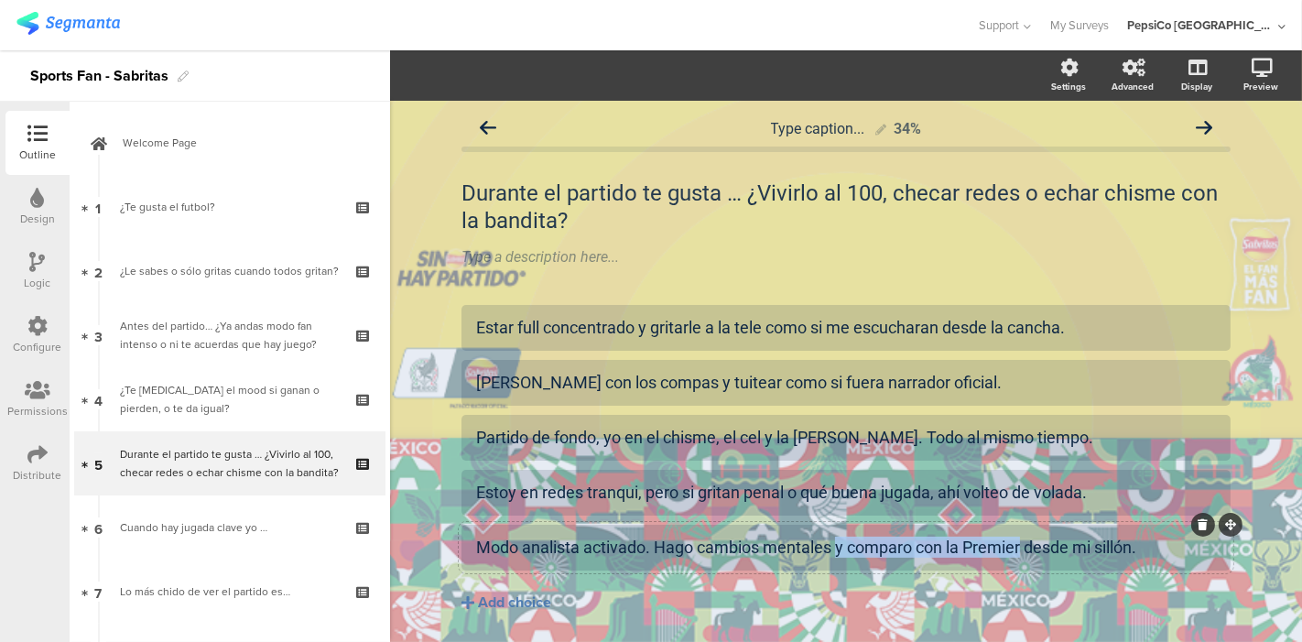
drag, startPoint x: 1017, startPoint y: 546, endPoint x: 833, endPoint y: 550, distance: 184.1
click at [833, 550] on div "Modo analista activado. Hago cambios mentales y comparo con la Premier desde mi…" at bounding box center [846, 546] width 740 height 21
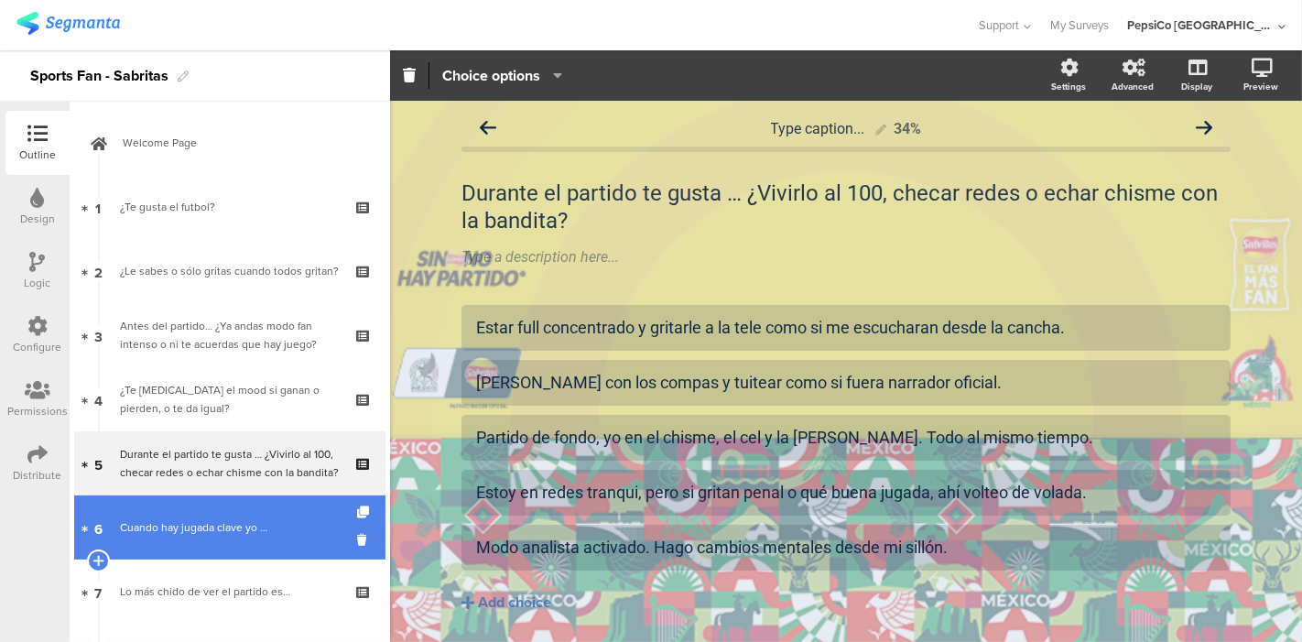
click at [195, 514] on link "6 Cuando hay jugada clave yo …" at bounding box center [229, 527] width 311 height 64
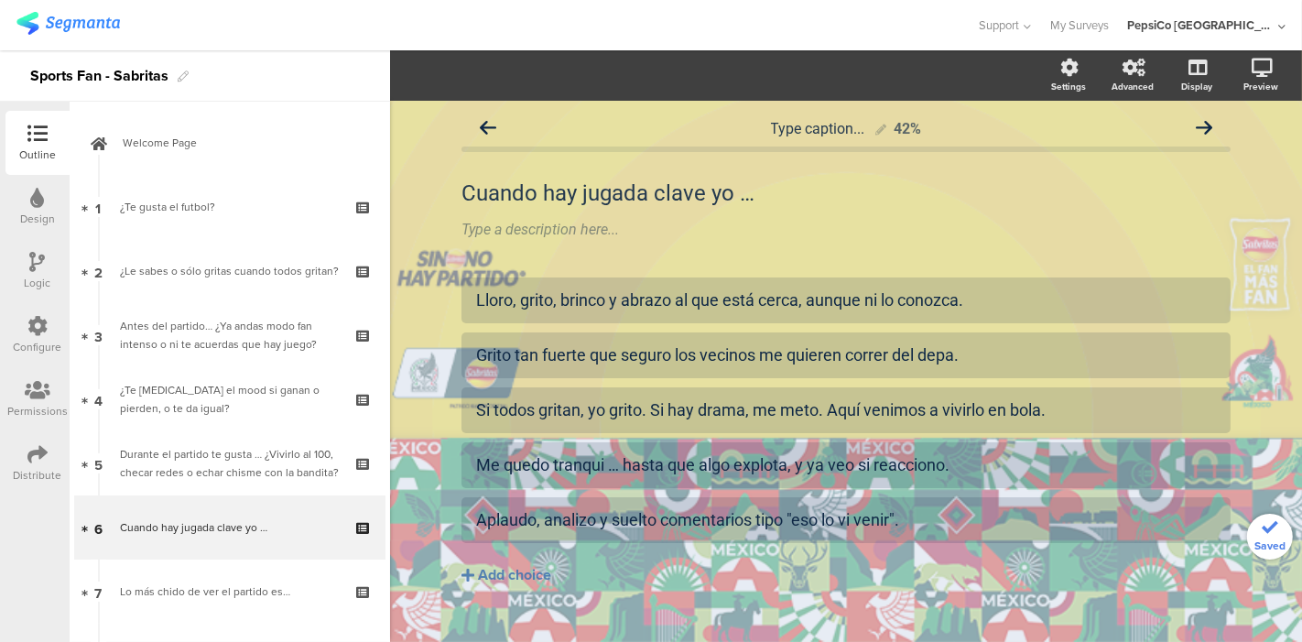
click at [182, 587] on div "Lo más chido de ver el partido es…" at bounding box center [229, 591] width 219 height 18
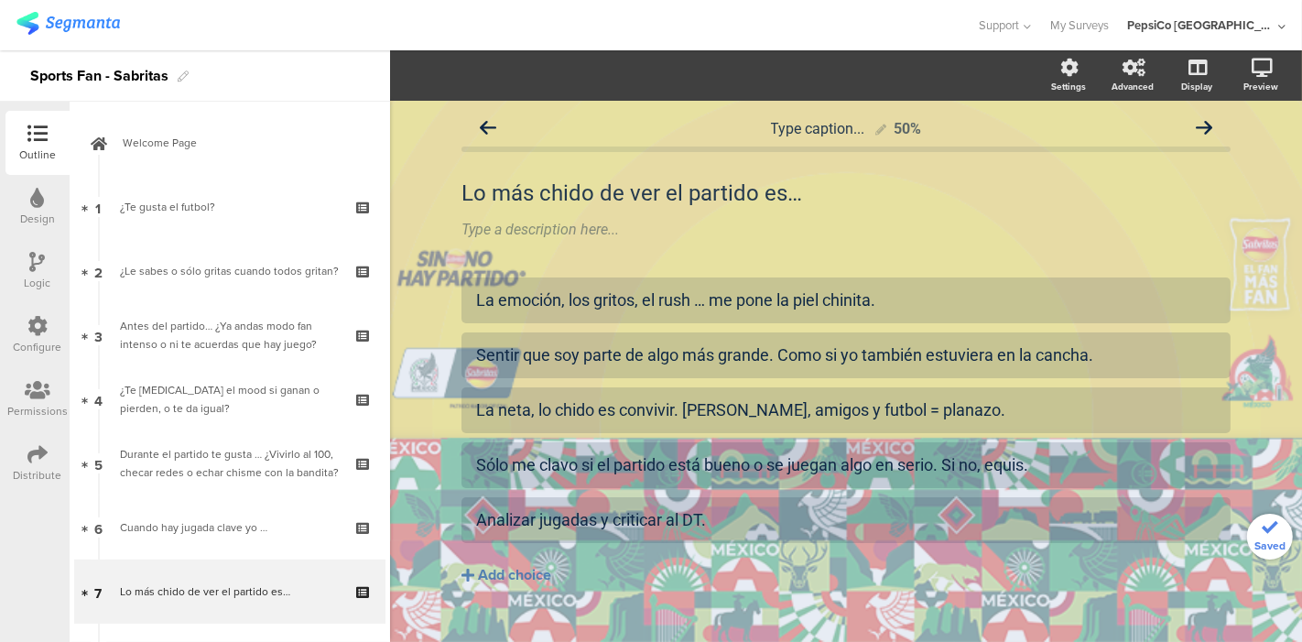
click at [187, 207] on div "¿Te gusta el futbol?" at bounding box center [229, 207] width 219 height 18
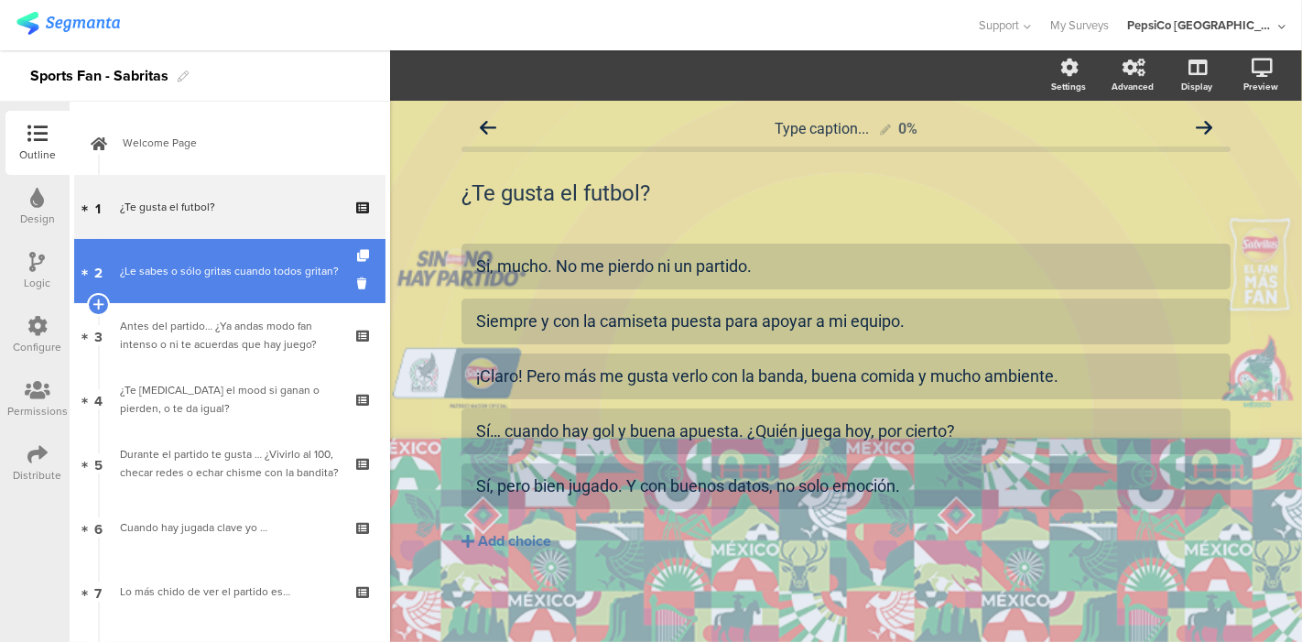
click at [177, 280] on div "¿Le sabes o sólo gritas cuando todos gritan?" at bounding box center [229, 271] width 219 height 18
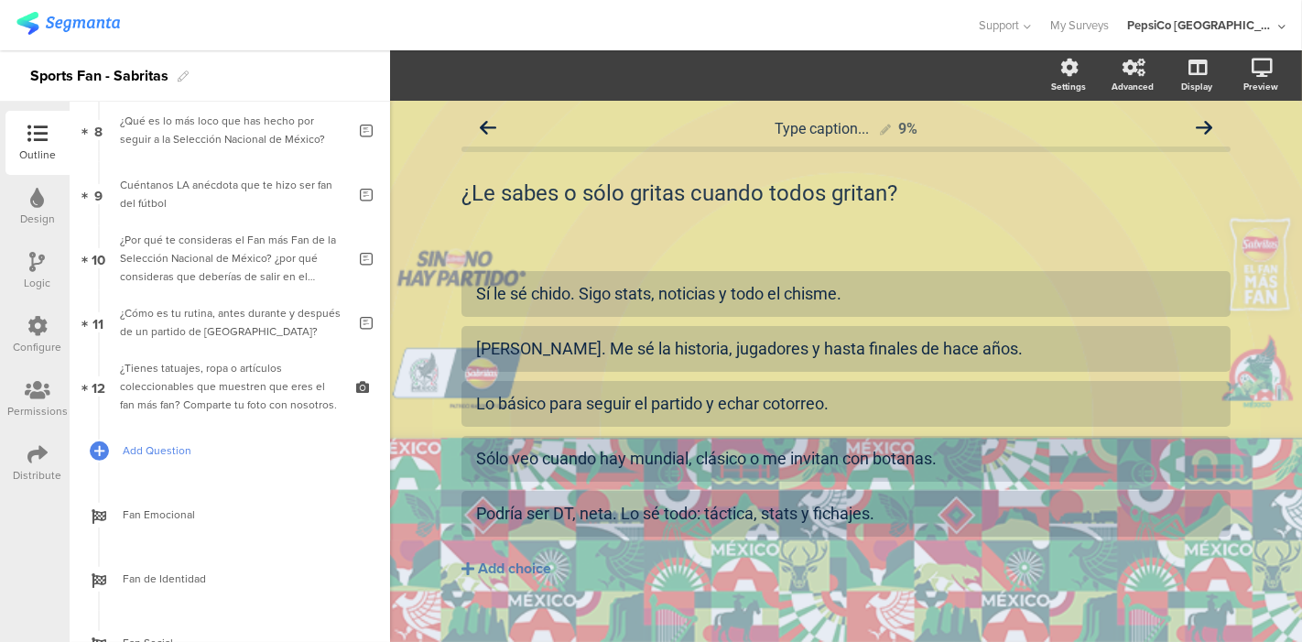
scroll to position [727, 0]
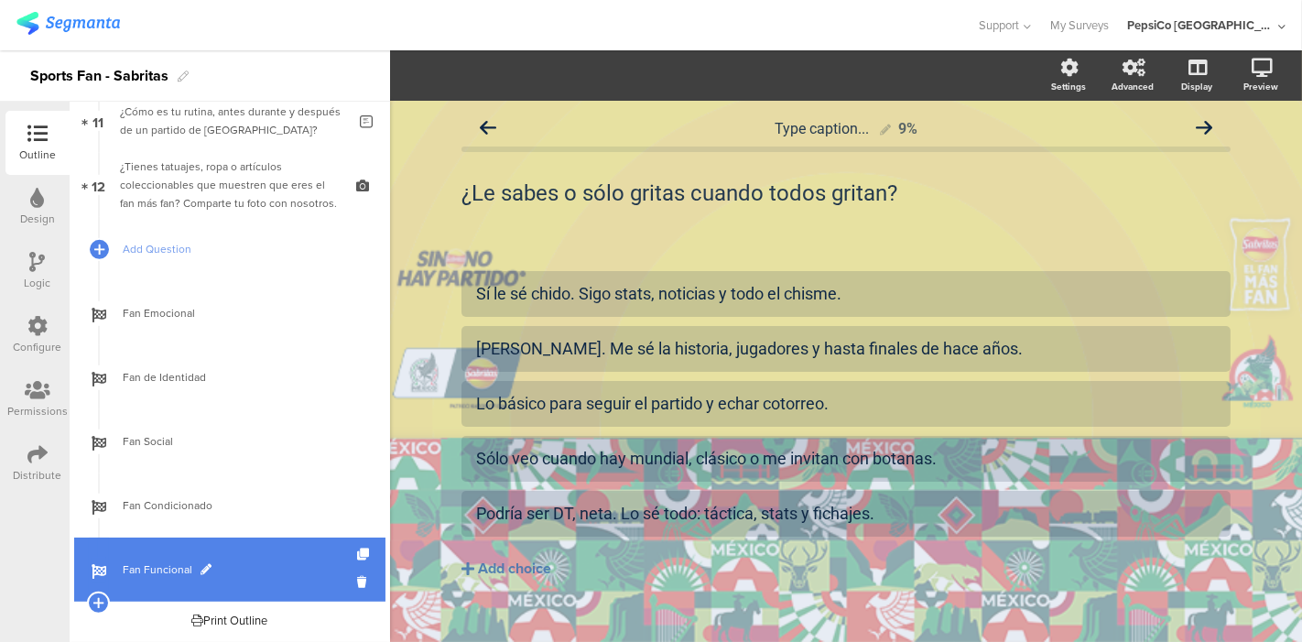
click at [163, 586] on link "Fan Funcional" at bounding box center [229, 569] width 311 height 64
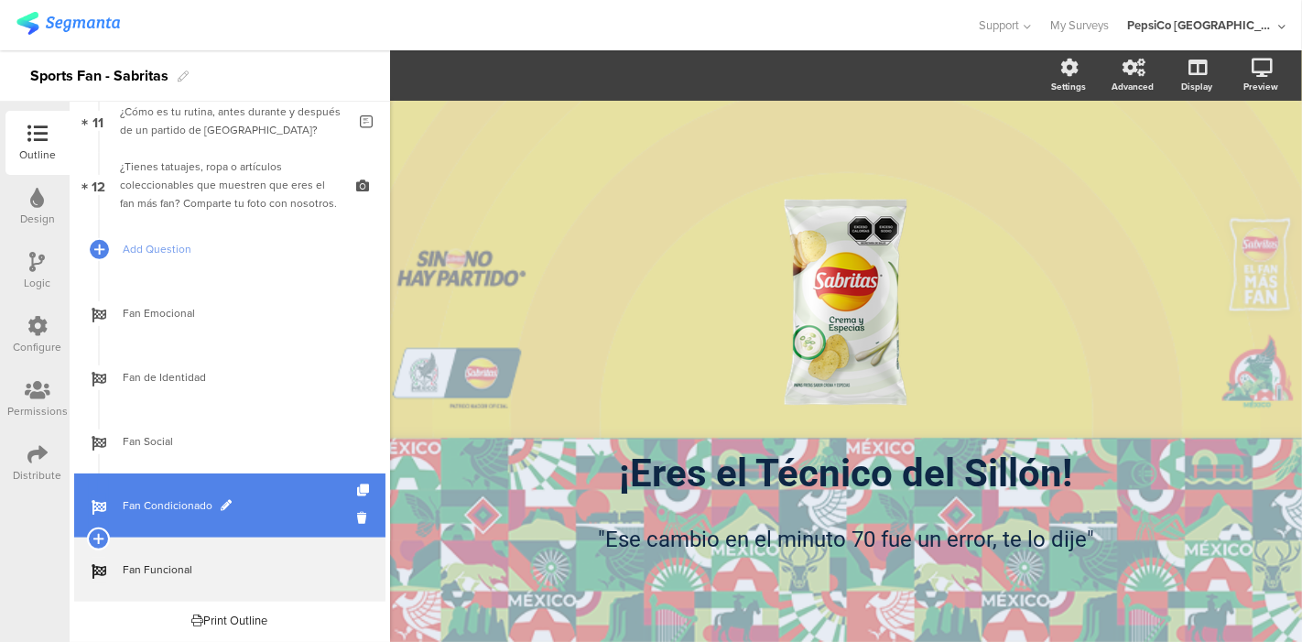
click at [162, 498] on span "Fan Condicionado" at bounding box center [240, 505] width 234 height 18
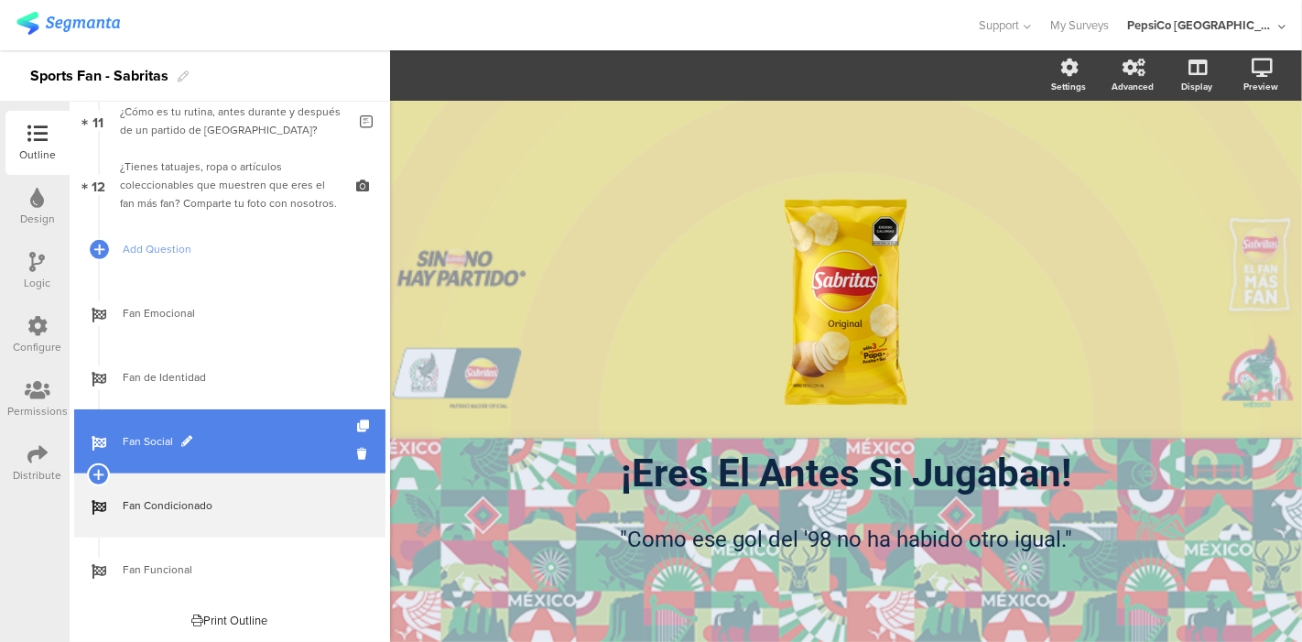
click at [175, 432] on span "Fan Social" at bounding box center [240, 441] width 234 height 18
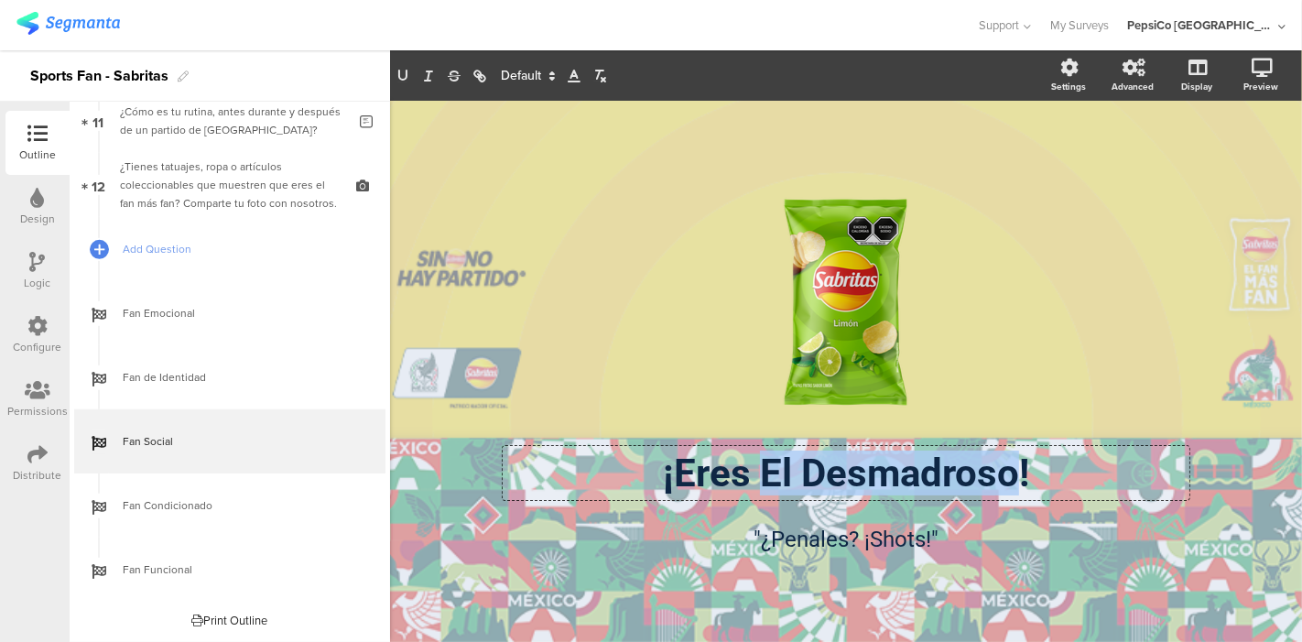
drag, startPoint x: 1020, startPoint y: 474, endPoint x: 764, endPoint y: 488, distance: 255.8
click at [764, 488] on div "¡Eres El Desmadroso! ¡Eres El Desmadroso! ¡Eres El Desmadroso!" at bounding box center [846, 473] width 687 height 54
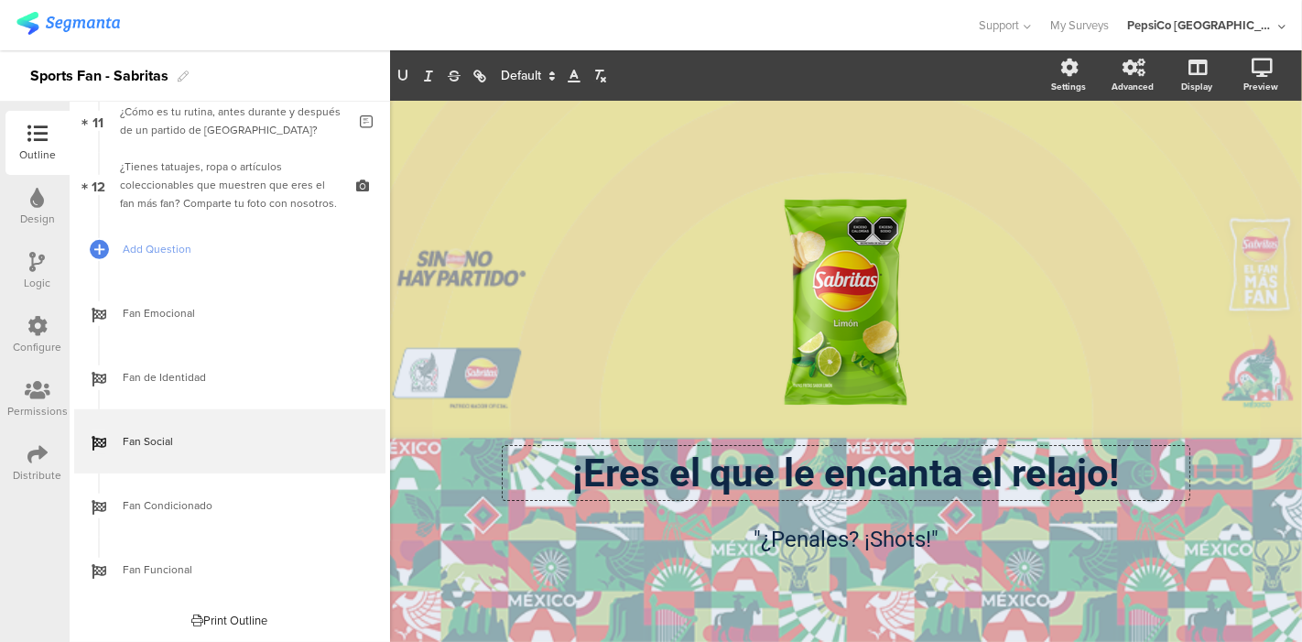
click at [1243, 264] on div "/ ¡Eres el que le encanta el relajo! ¡Eres el que le encanta el relajo! ¡Eres e…" at bounding box center [846, 371] width 912 height 541
click at [686, 477] on div "¡Eres el que le encanta el relajo! ¡Eres el que le encanta el relajo! ¡Eres el …" at bounding box center [846, 473] width 687 height 54
click at [1235, 352] on div "/ ¡Eres al que le encanta el relajo! ¡Eres al que le encanta el relajo! "¿Penal…" at bounding box center [846, 371] width 912 height 541
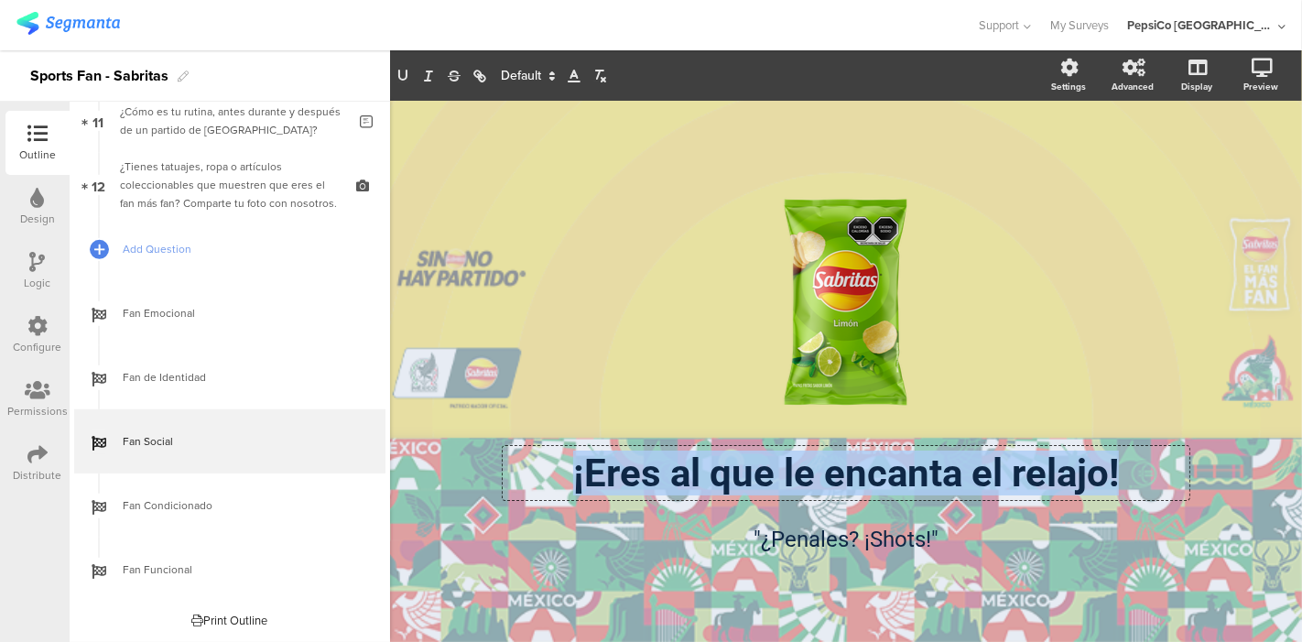
drag, startPoint x: 1124, startPoint y: 472, endPoint x: 526, endPoint y: 476, distance: 597.8
click at [526, 476] on div "¡Eres al que le encanta el relajo! ¡Eres al que le encanta el relajo! ¡Eres al …" at bounding box center [846, 473] width 687 height 54
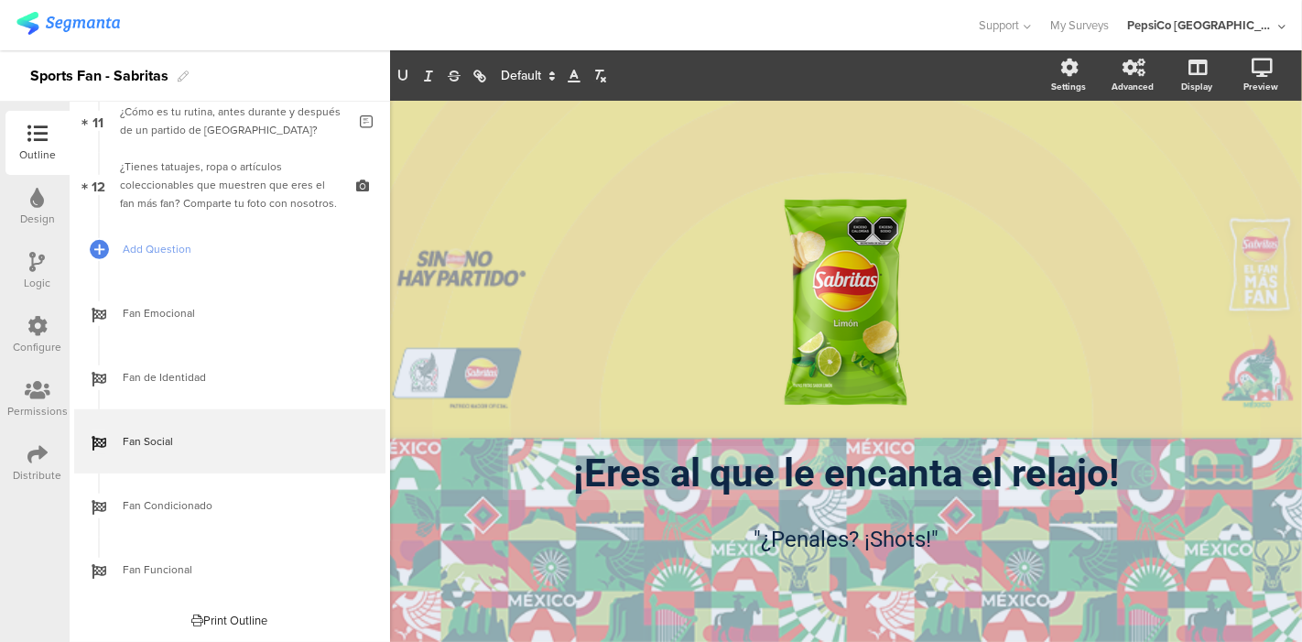
click at [1279, 231] on div "/ ¡Eres al que le encanta el relajo! ¡Eres al que le encanta el relajo! "¿Penal…" at bounding box center [846, 371] width 912 height 541
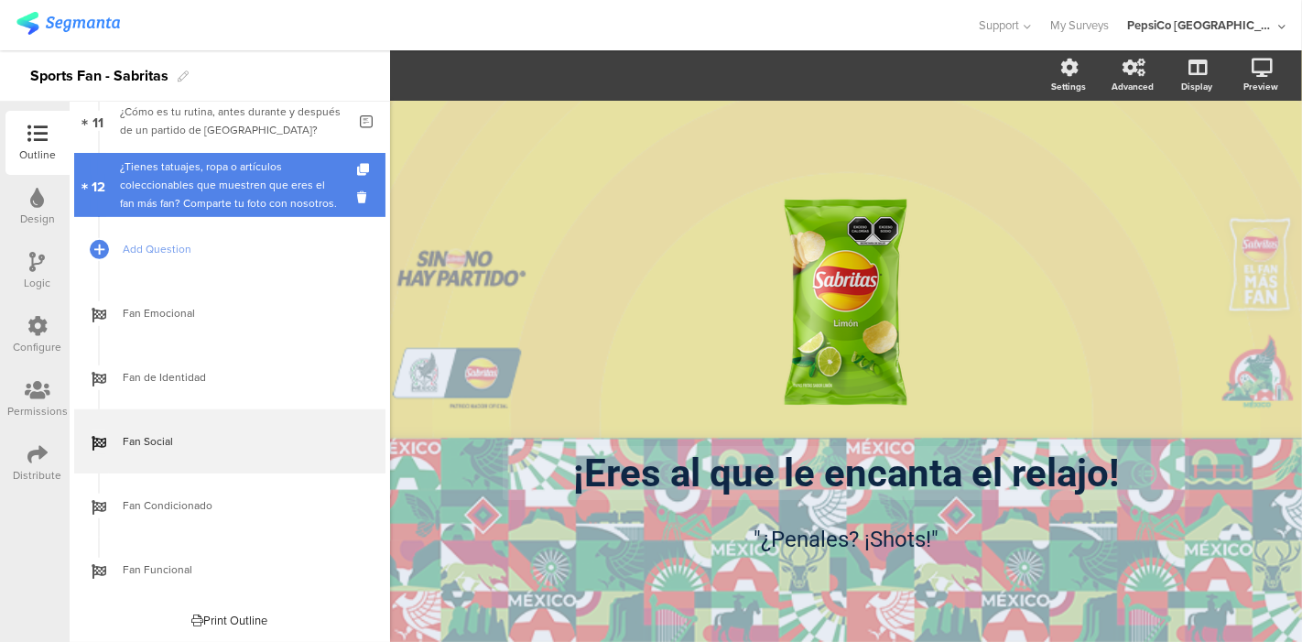
click at [194, 187] on div "¿Tienes tatuajes, ropa o artículos coleccionables que muestren que eres el fan …" at bounding box center [229, 184] width 219 height 55
